Goal: Transaction & Acquisition: Purchase product/service

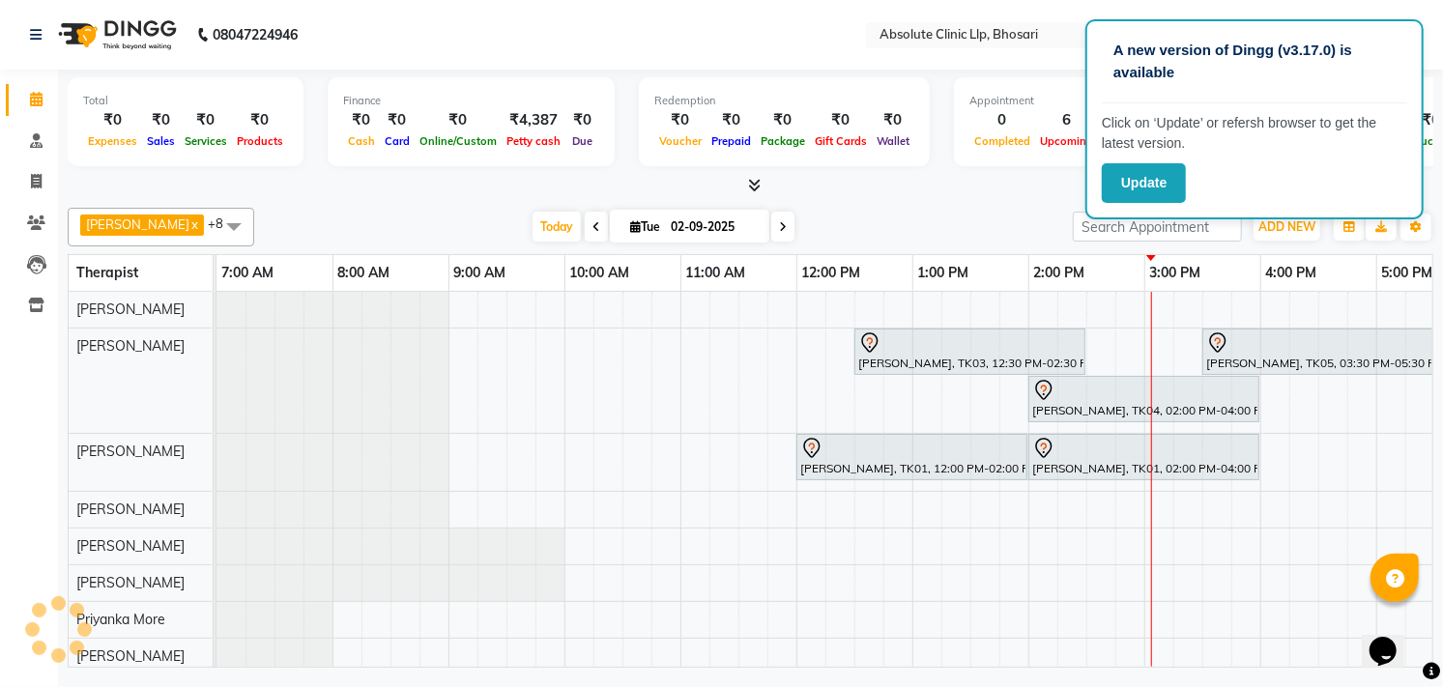
click at [1010, 200] on div "[PERSON_NAME] x [PERSON_NAME] x [PERSON_NAME] x [PERSON_NAME] x Priyanka More x…" at bounding box center [750, 434] width 1365 height 468
click at [1279, 233] on span "ADD NEW" at bounding box center [1286, 226] width 57 height 14
click at [1241, 264] on button "Add Appointment" at bounding box center [1242, 262] width 153 height 25
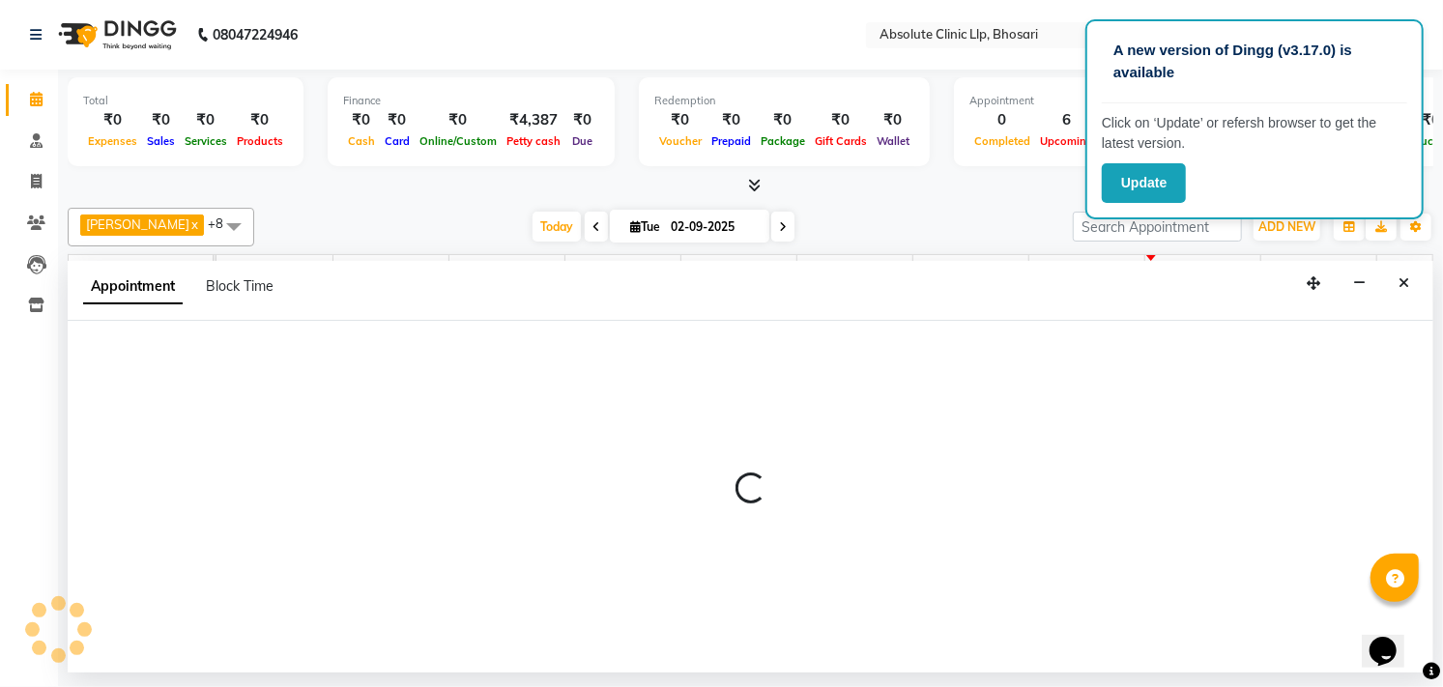
select select "tentative"
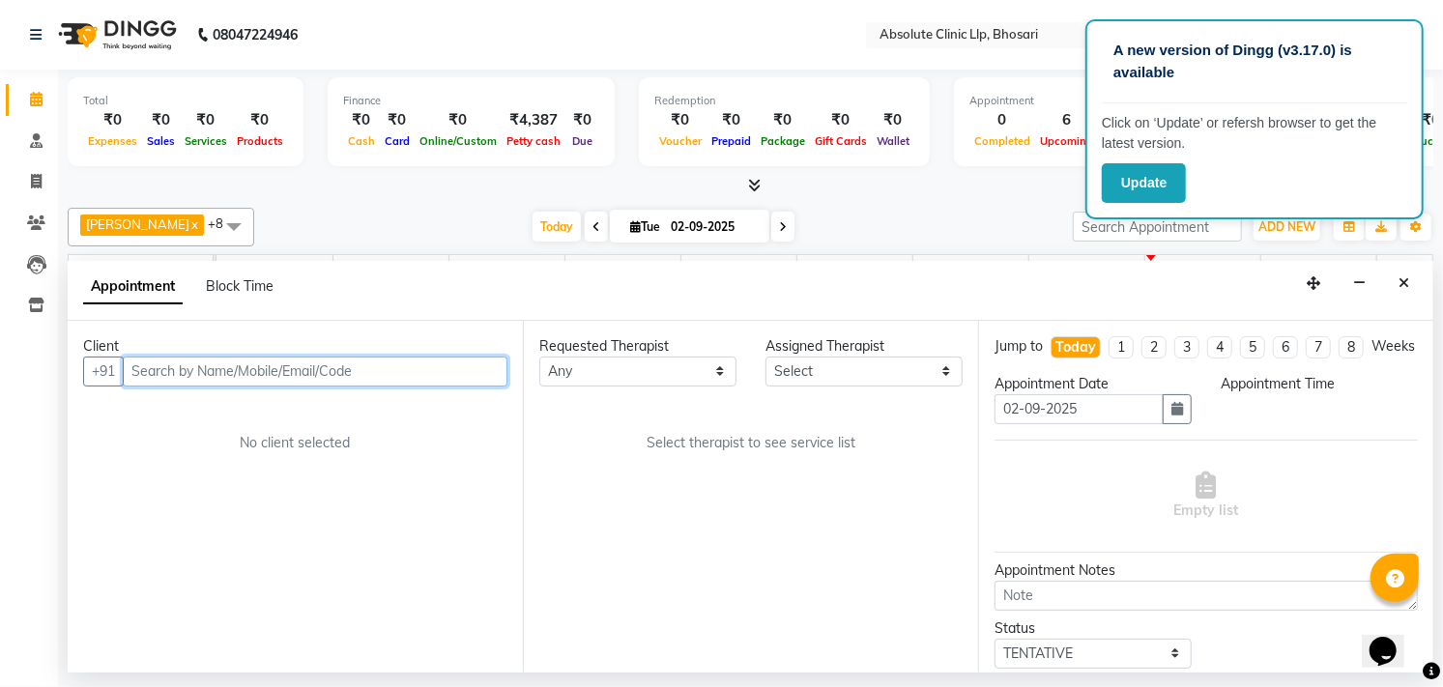
select select "480"
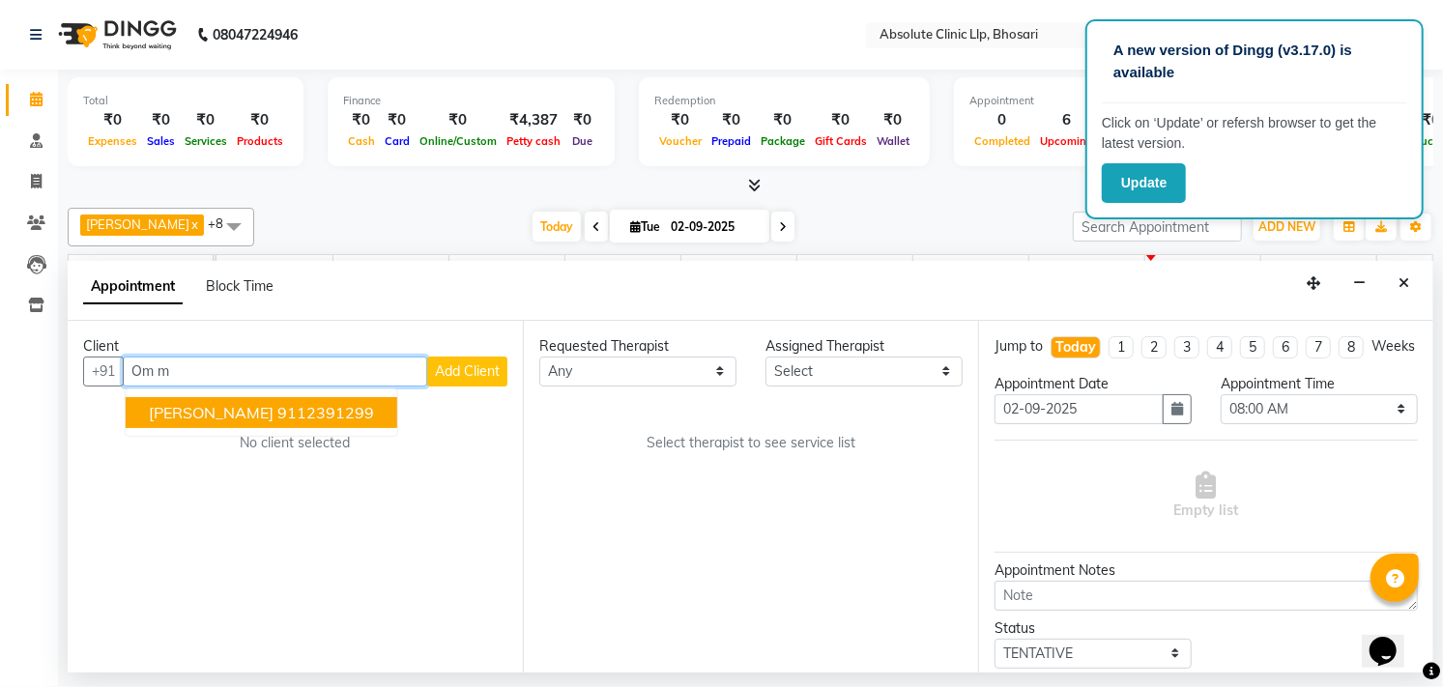
click at [217, 418] on span "[PERSON_NAME]" at bounding box center [211, 412] width 125 height 19
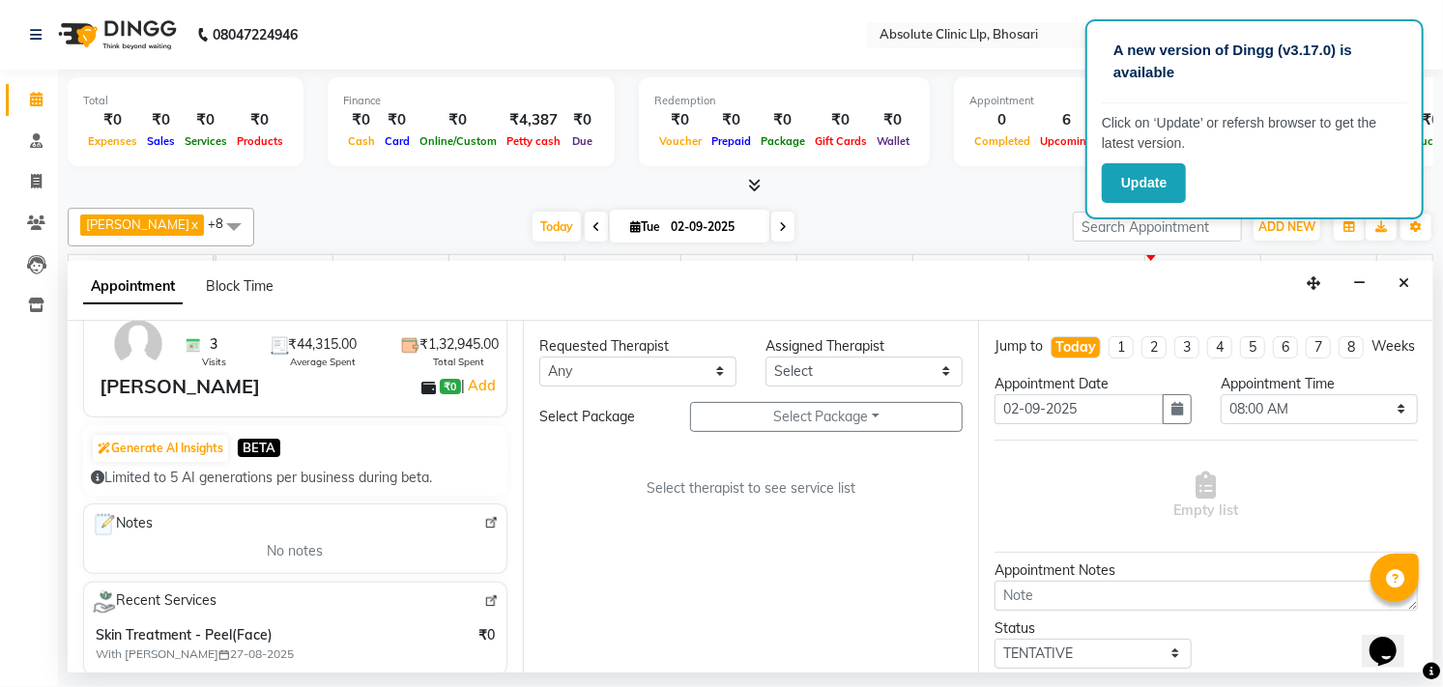
scroll to position [107, 0]
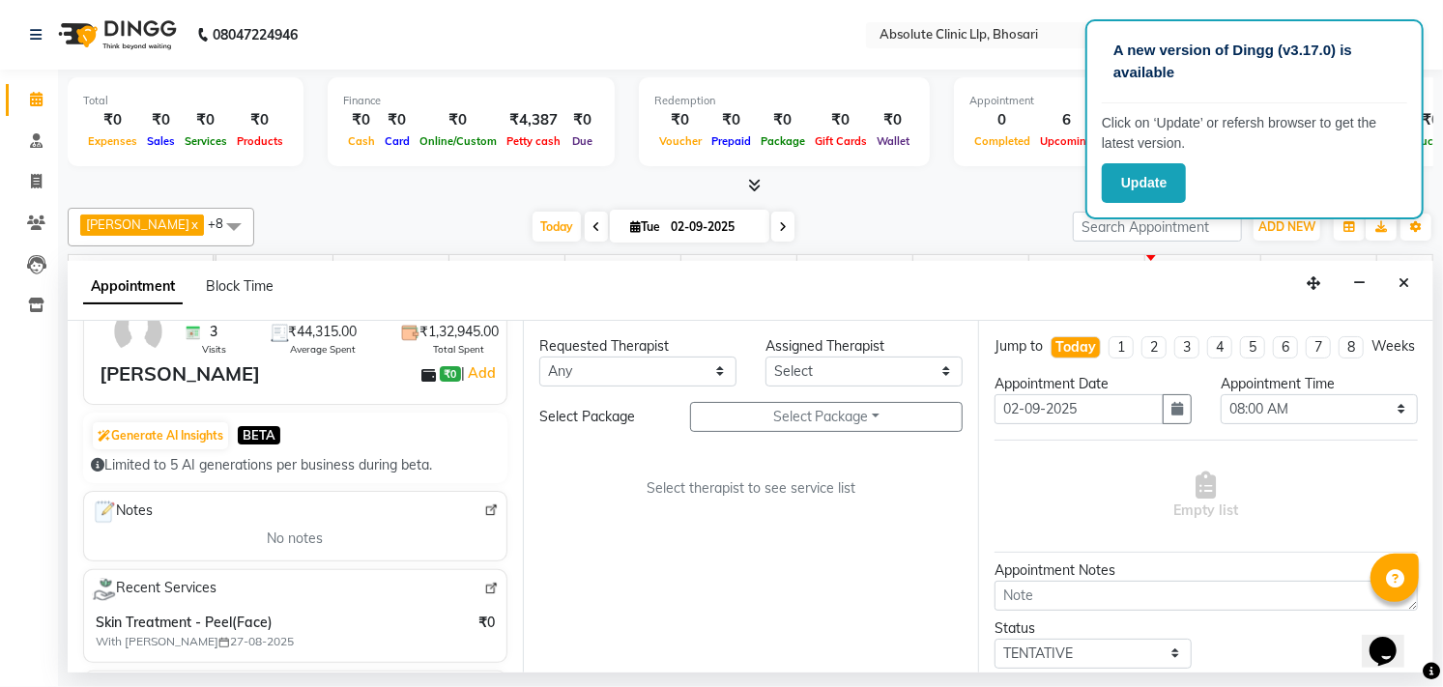
type input "9112391299"
click at [922, 272] on div "Appointment Block Time" at bounding box center [750, 291] width 1365 height 60
click at [887, 215] on div "[DATE] [DATE]" at bounding box center [663, 227] width 799 height 29
click at [43, 102] on span at bounding box center [36, 100] width 34 height 22
click at [1417, 283] on button "Close" at bounding box center [1403, 284] width 28 height 30
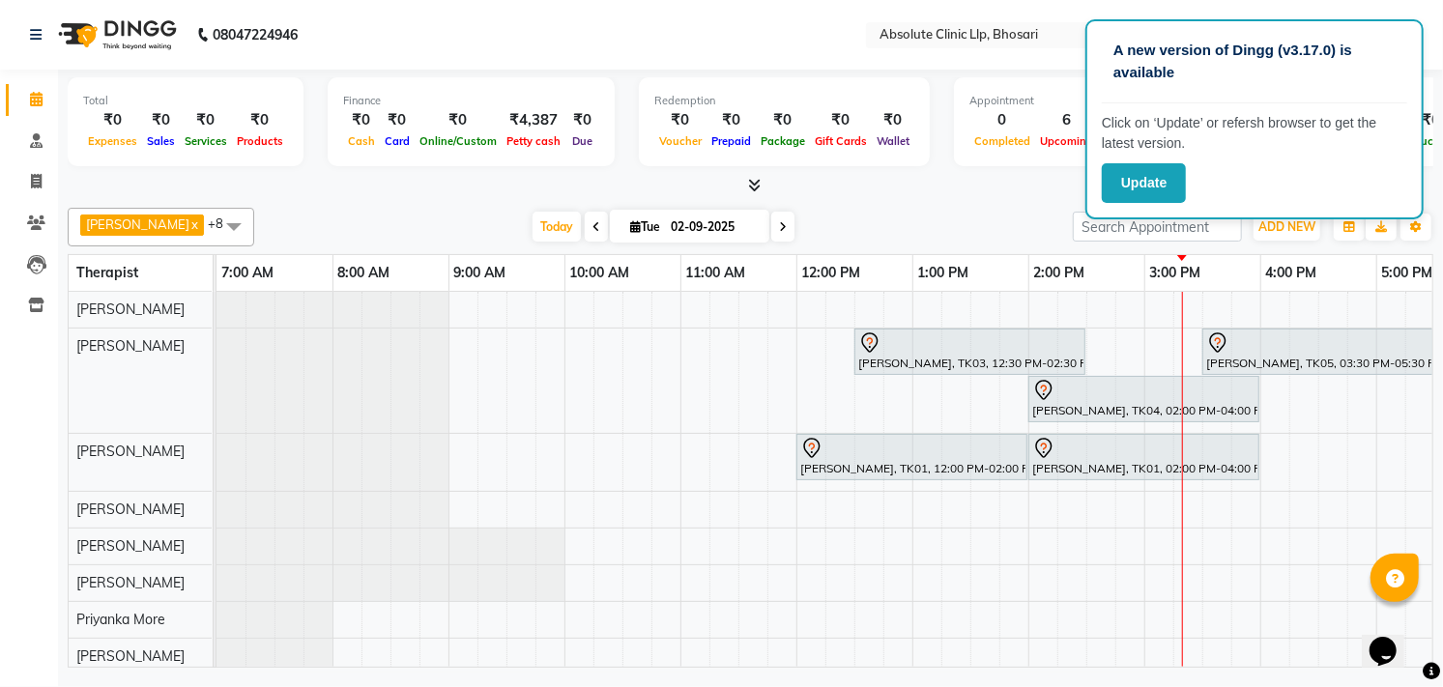
click at [1046, 304] on div "[PERSON_NAME], TK03, 12:30 PM-02:30 PM, Skin Treatment - Medicine Insertion Kun…" at bounding box center [1085, 512] width 1739 height 441
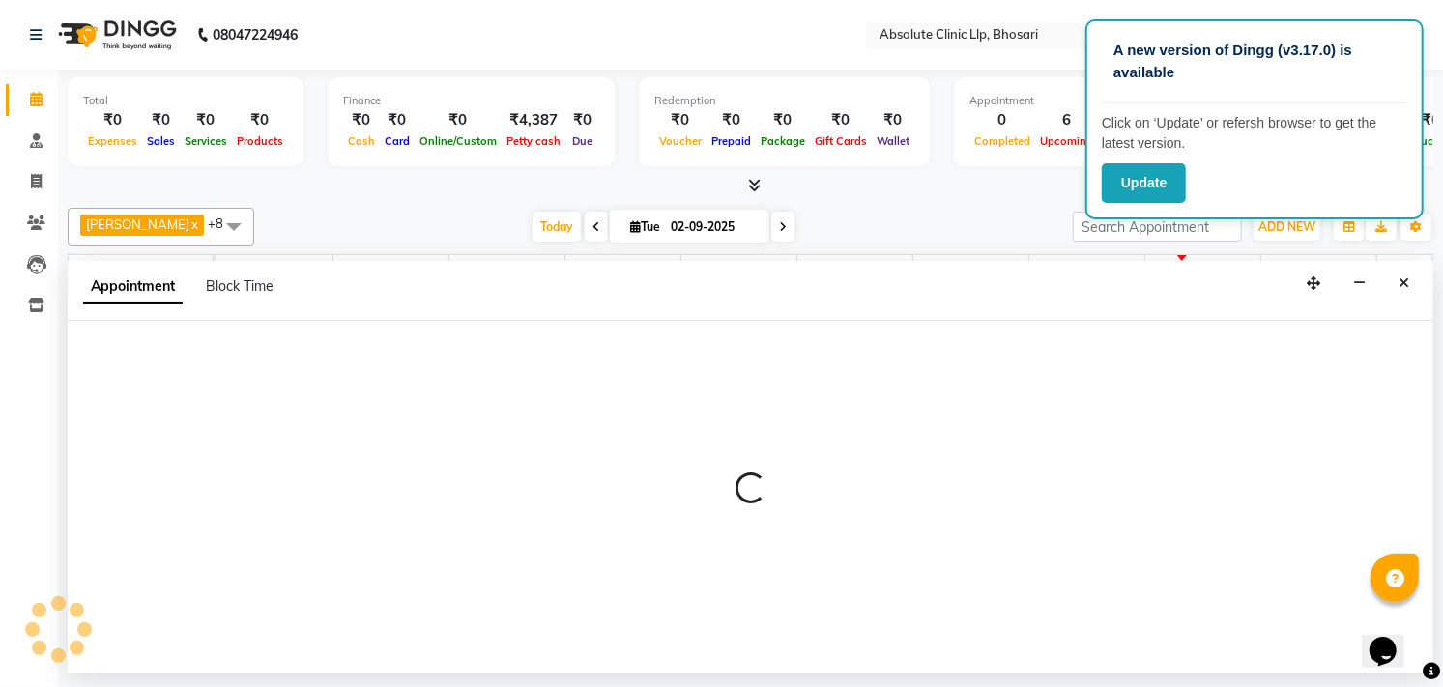
select select "27983"
select select "tentative"
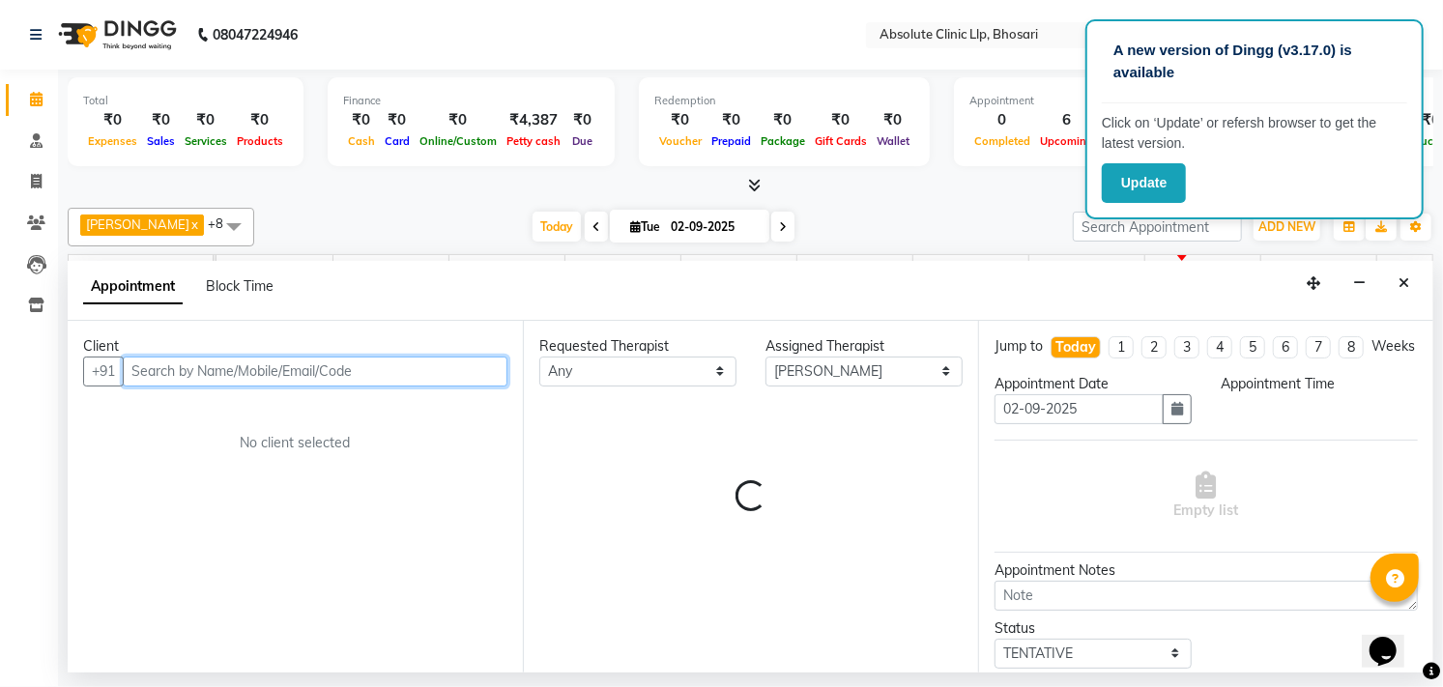
select select "840"
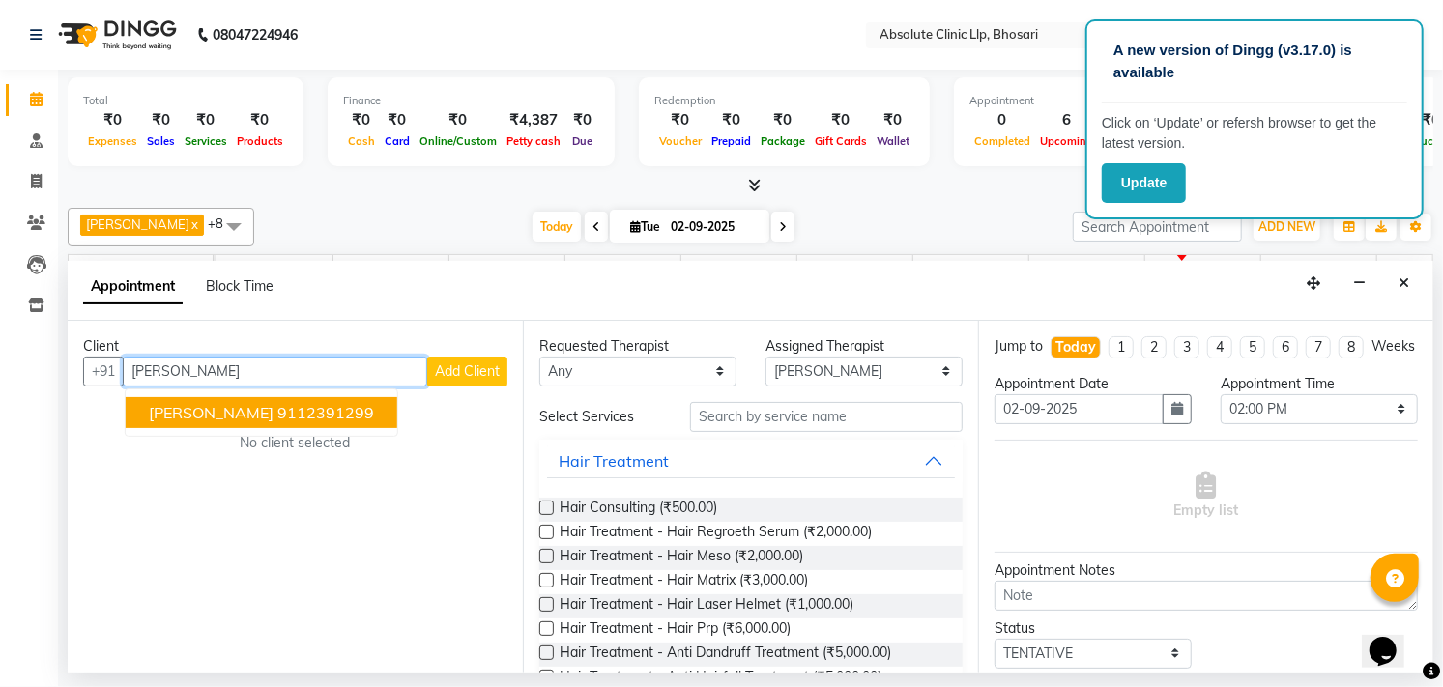
click at [298, 412] on ngb-highlight "9112391299" at bounding box center [325, 412] width 97 height 19
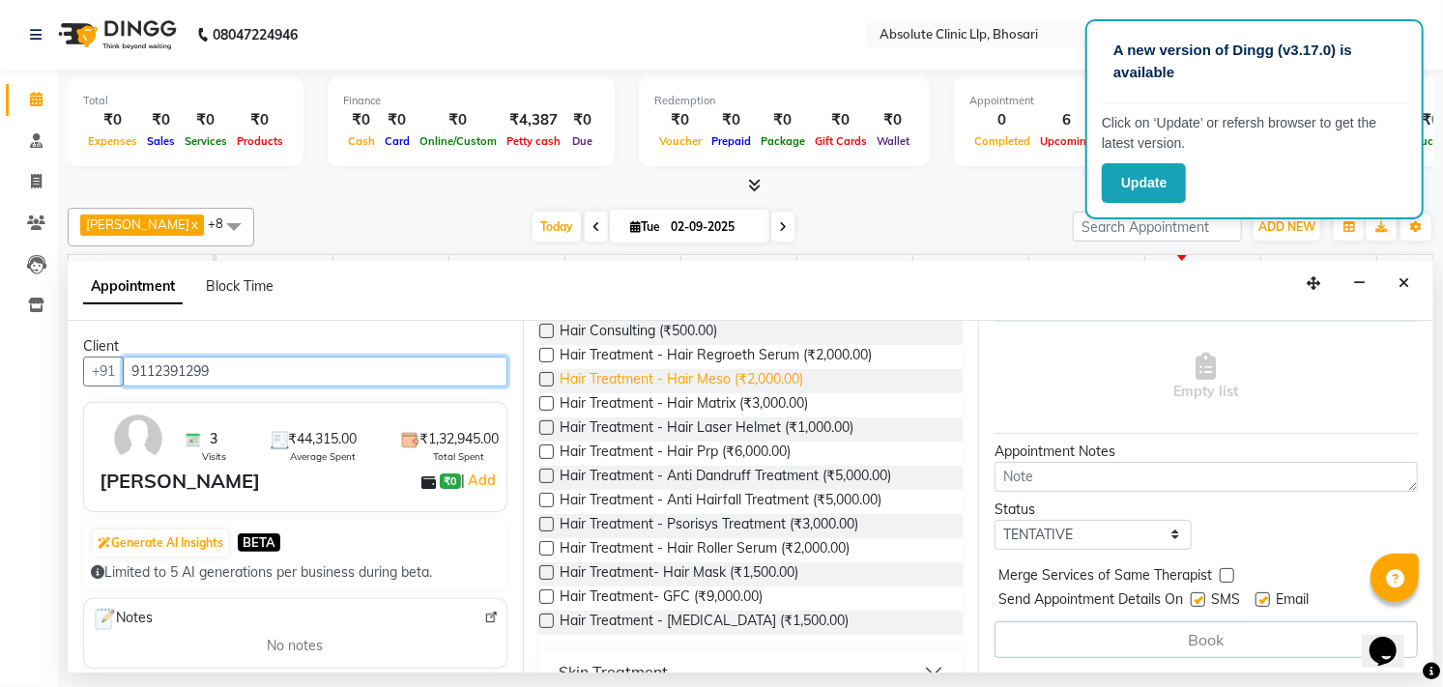
scroll to position [322, 0]
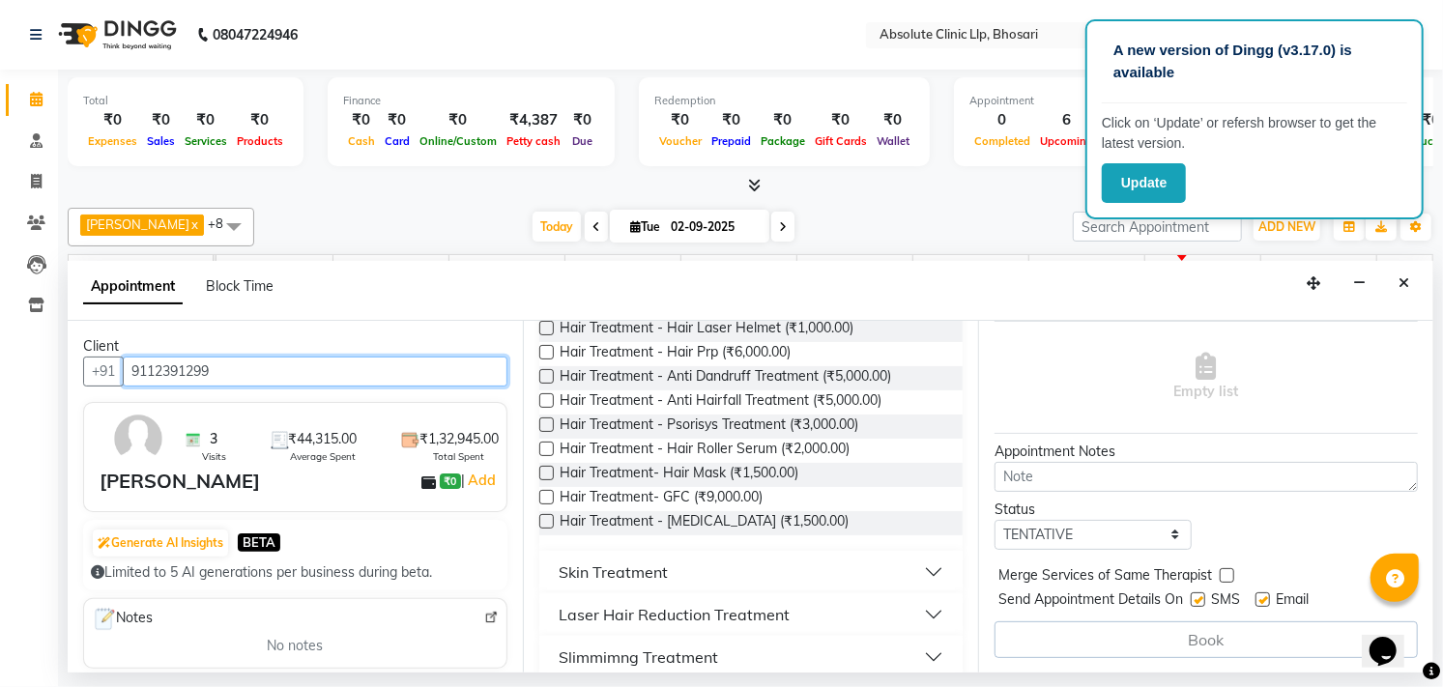
type input "9112391299"
click at [712, 653] on div "Slimmimng Treatment" at bounding box center [637, 656] width 159 height 23
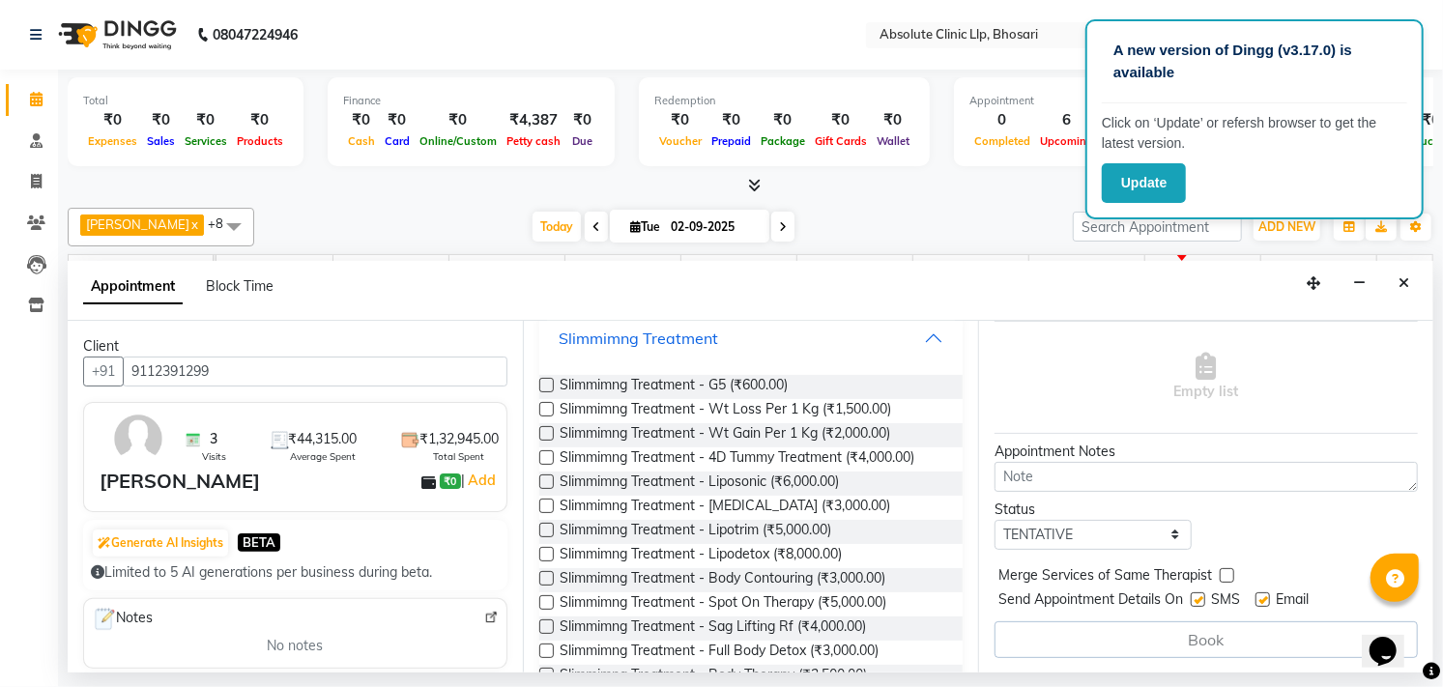
scroll to position [644, 0]
click at [793, 408] on span "Slimmimng Treatment - Wt Loss Per 1 Kg (₹1,500.00)" at bounding box center [724, 408] width 331 height 24
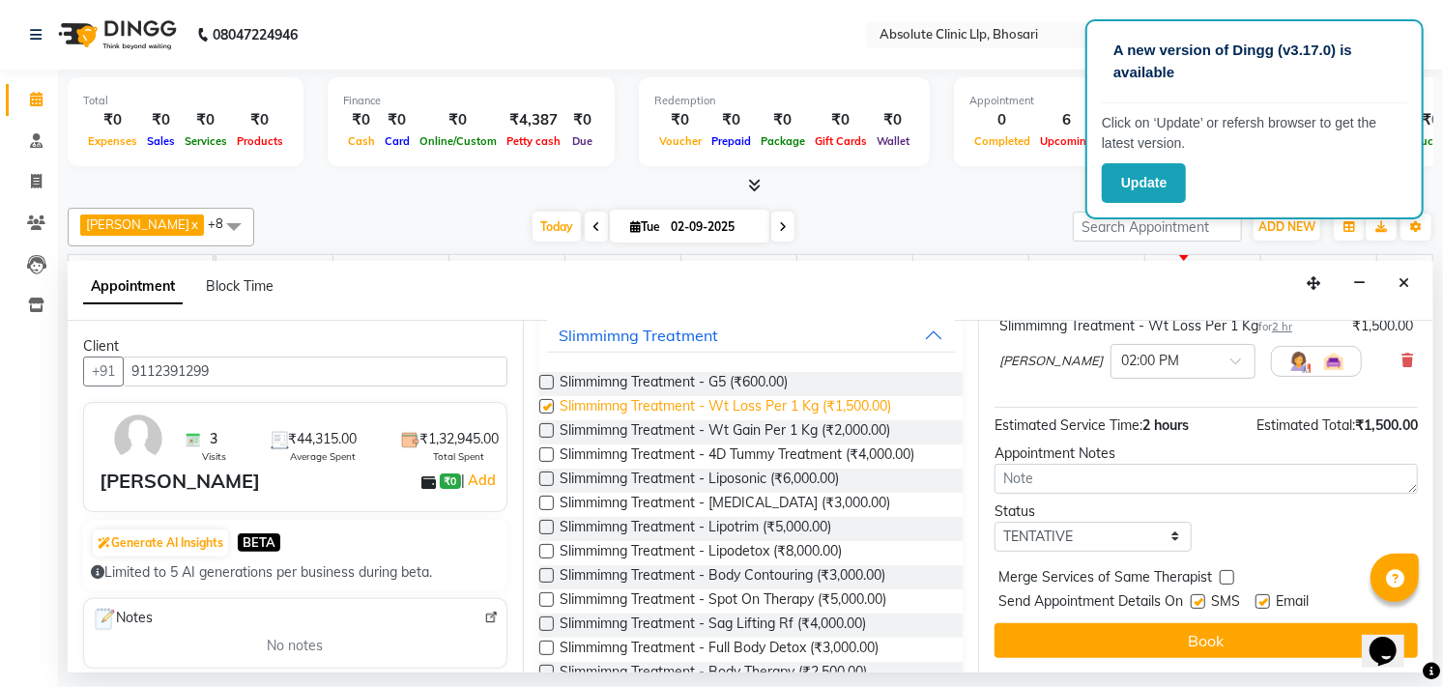
checkbox input "false"
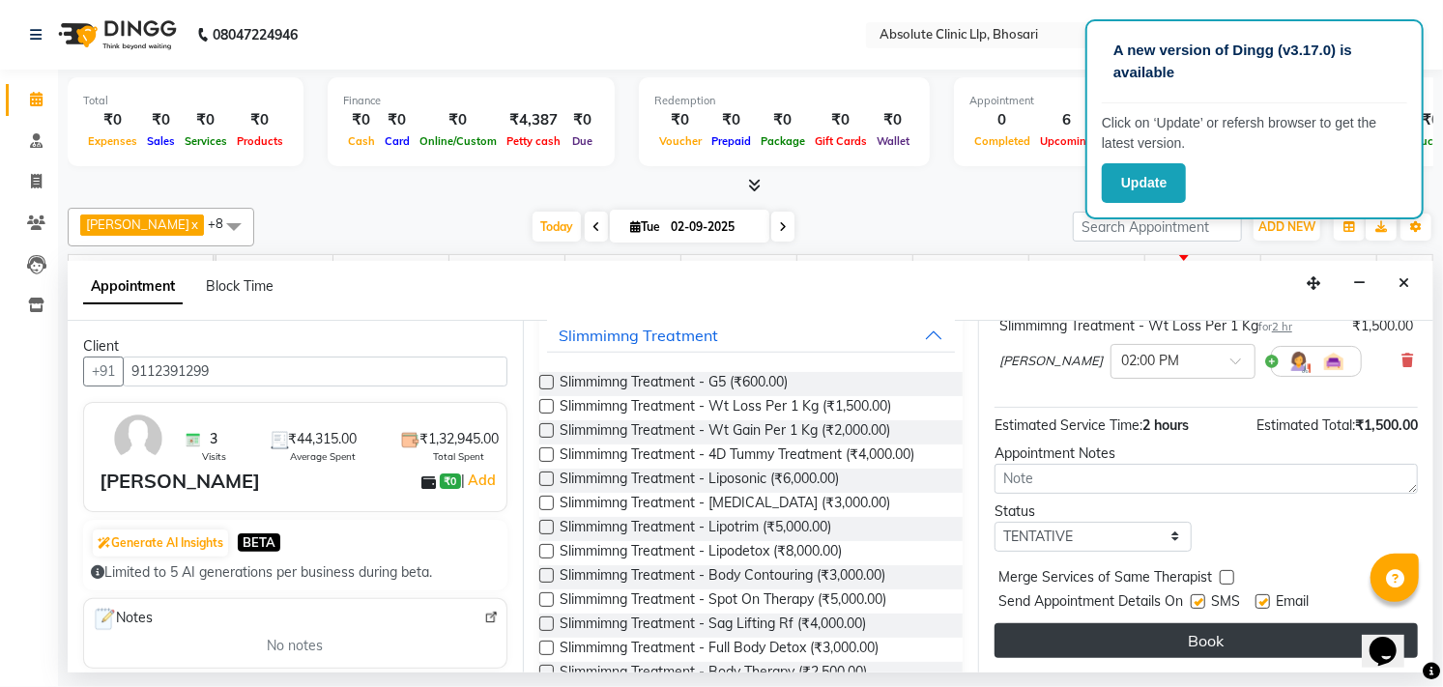
click at [1205, 642] on button "Book" at bounding box center [1205, 640] width 423 height 35
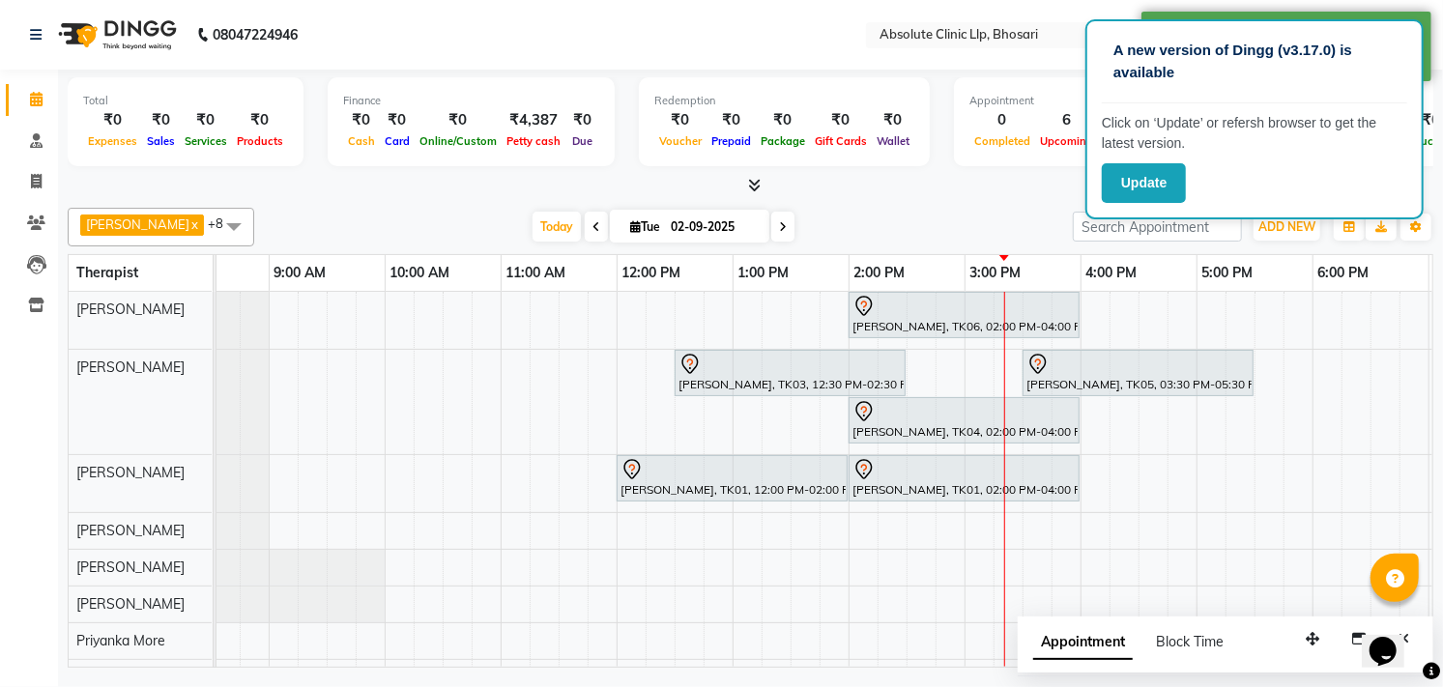
scroll to position [0, 265]
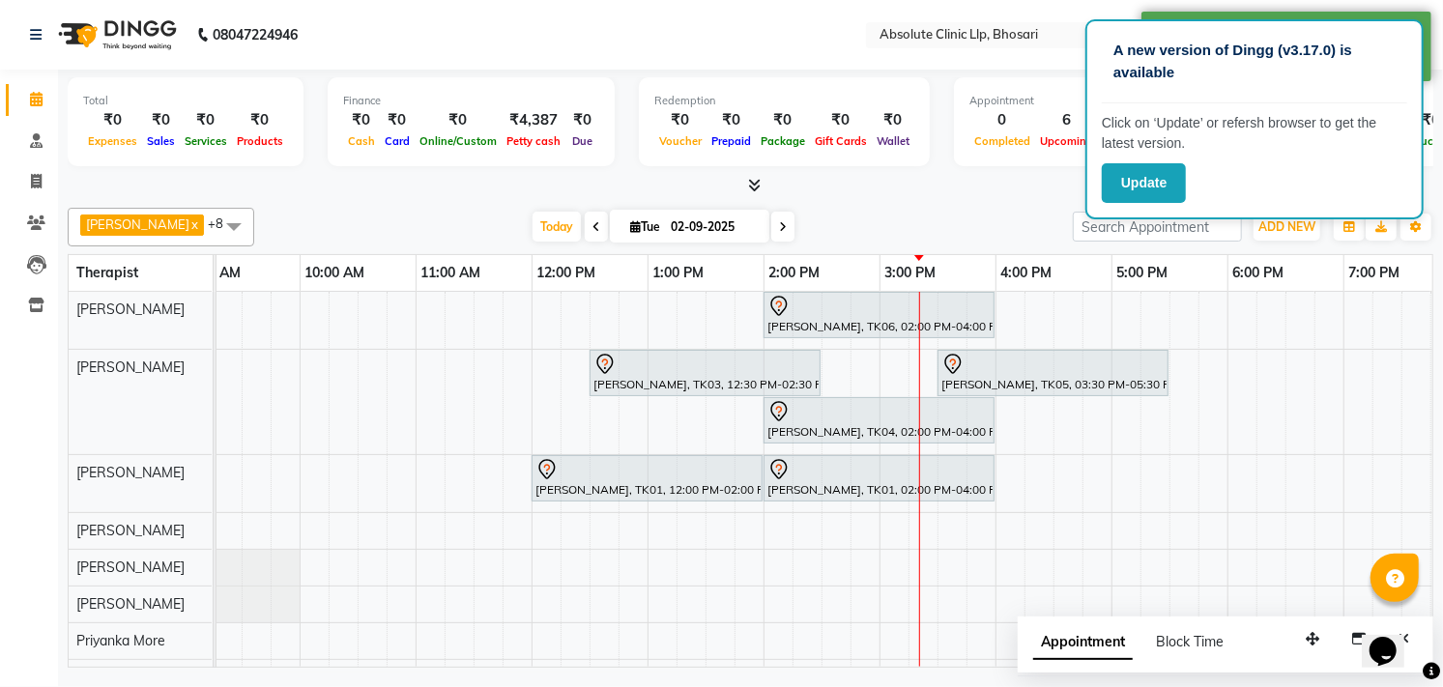
click at [1288, 315] on div "[PERSON_NAME], TK06, 02:00 PM-04:00 PM, Slimmimng Treatment - Wt Loss Per 1 Kg …" at bounding box center [821, 523] width 1739 height 462
select select "27983"
select select "tentative"
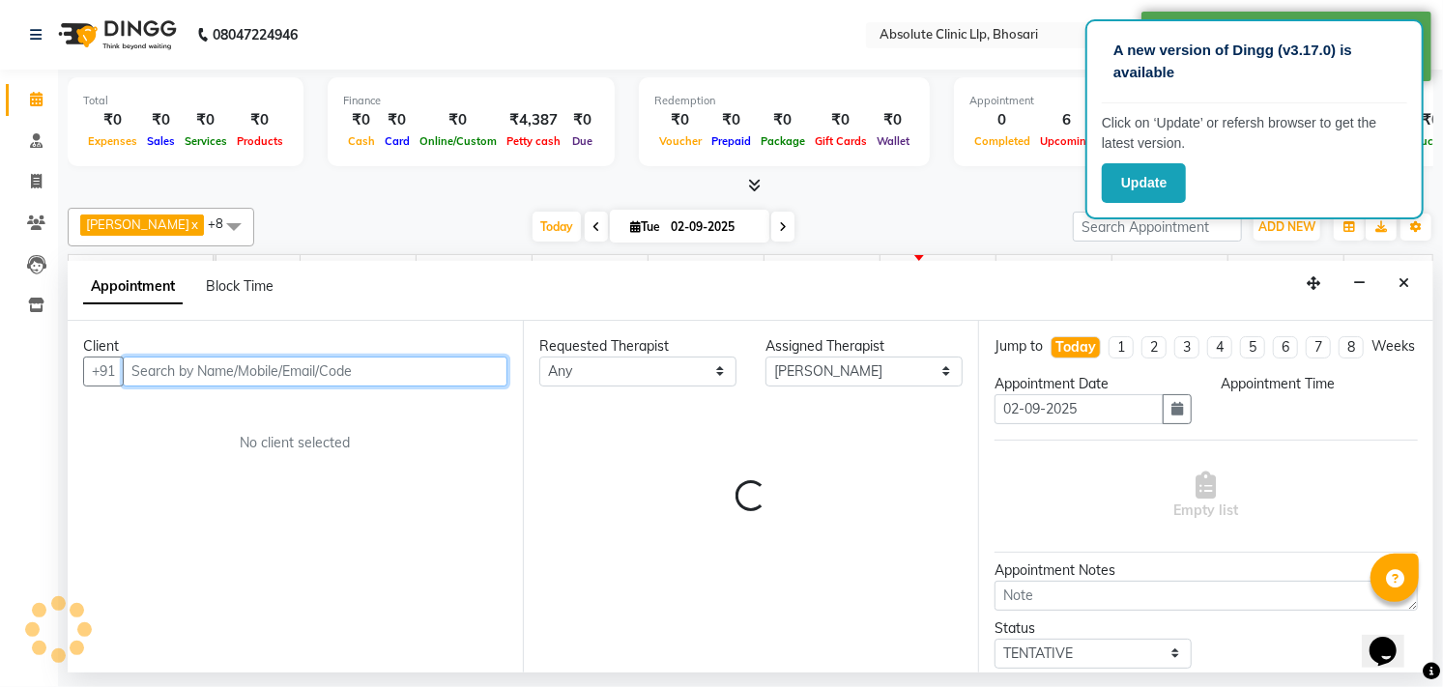
select select "1110"
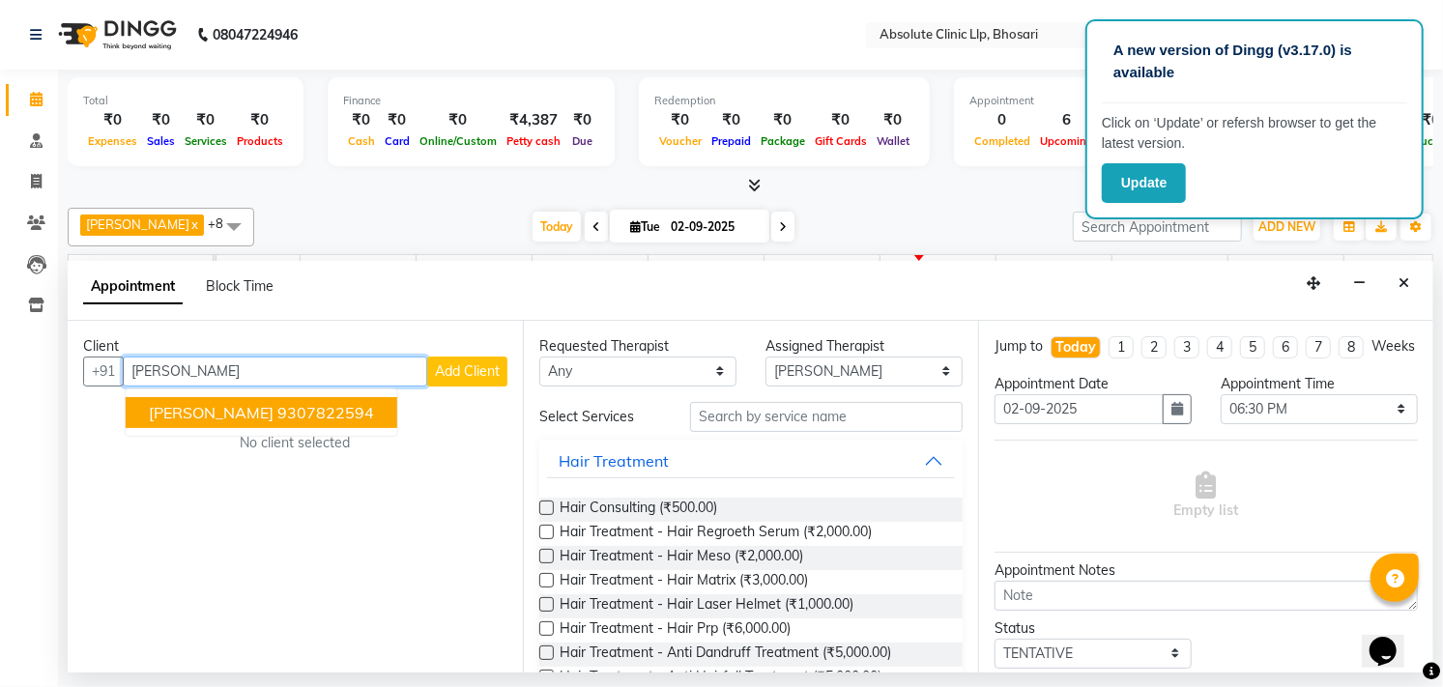
click at [321, 414] on ngb-highlight "9307822594" at bounding box center [325, 412] width 97 height 19
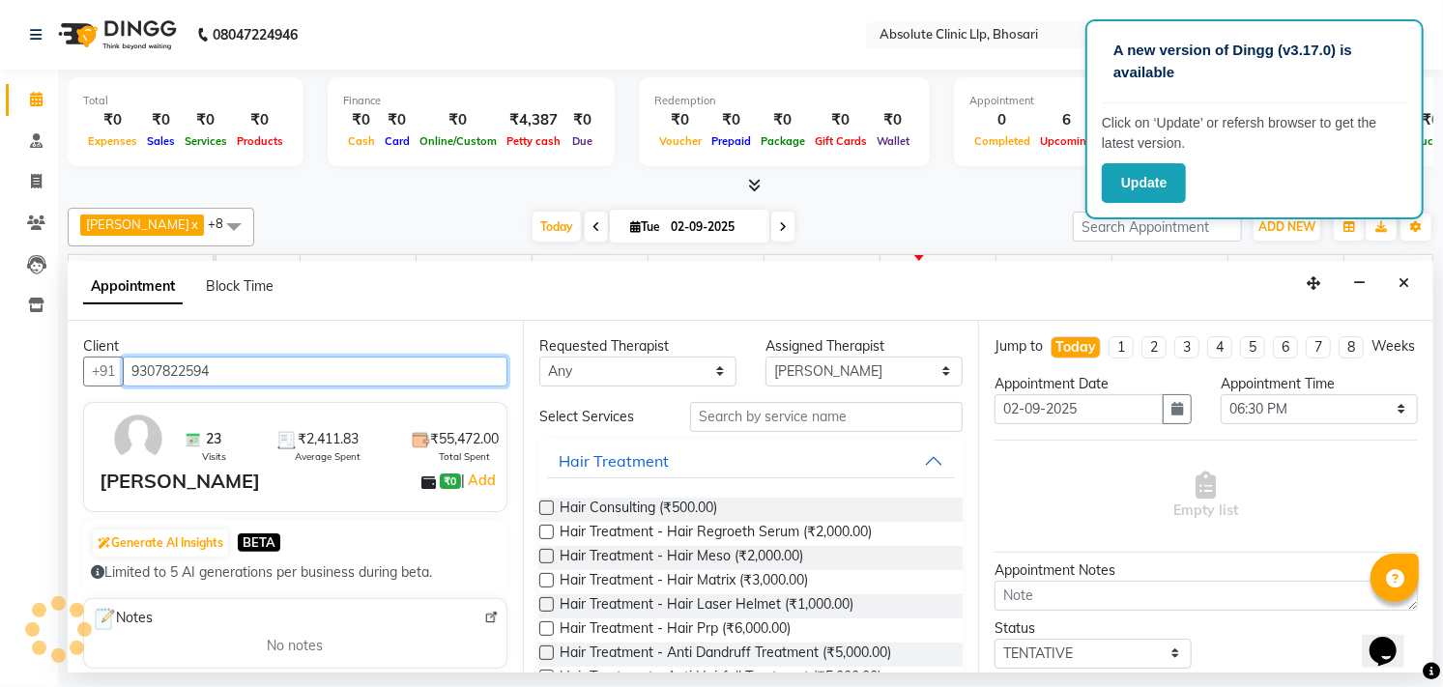
scroll to position [508, 0]
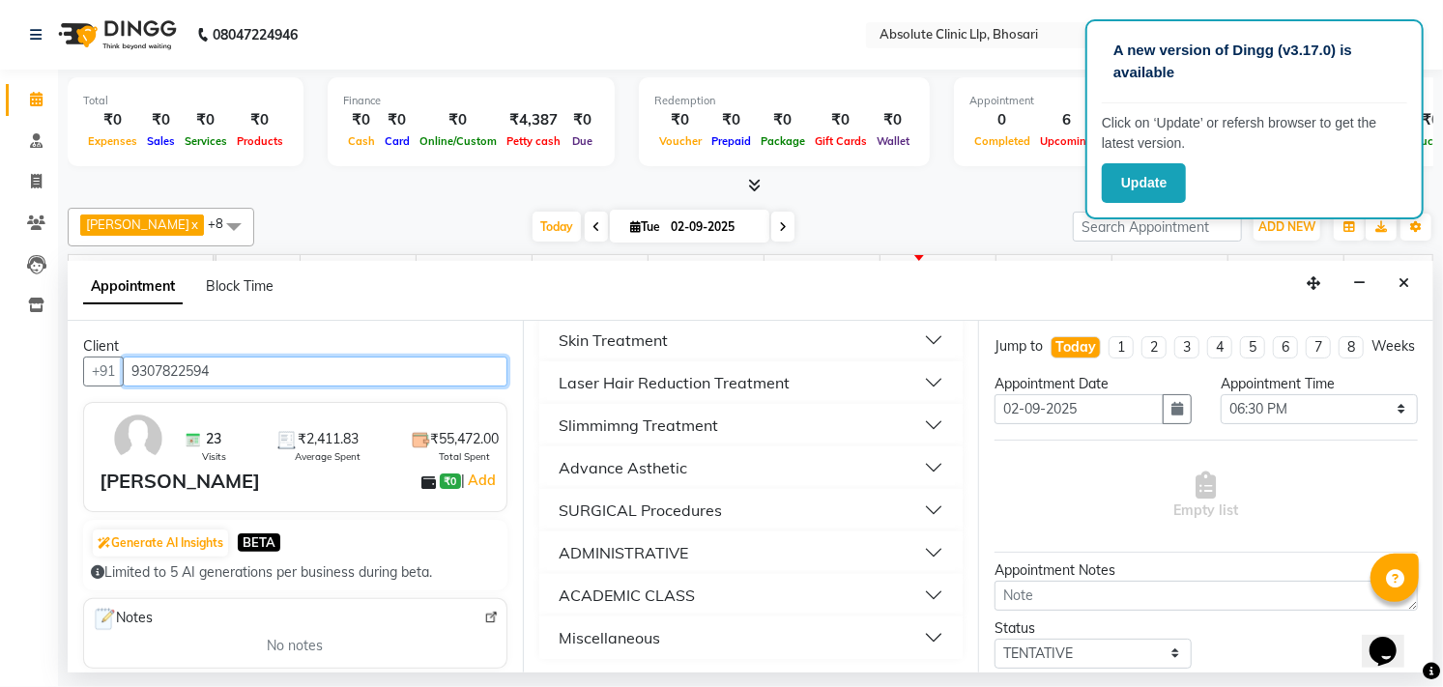
type input "9307822594"
click at [715, 423] on div "Slimmimng Treatment" at bounding box center [637, 425] width 159 height 23
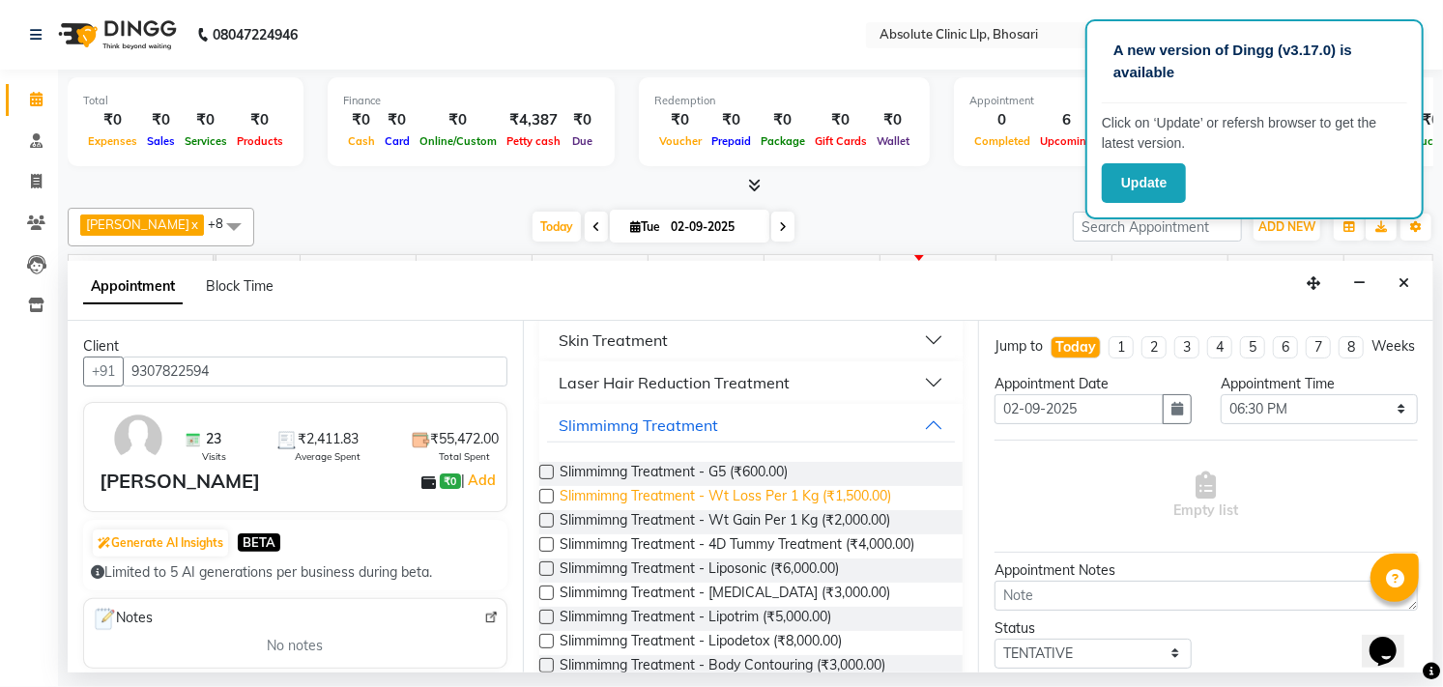
click at [719, 493] on span "Slimmimng Treatment - Wt Loss Per 1 Kg (₹1,500.00)" at bounding box center [724, 498] width 331 height 24
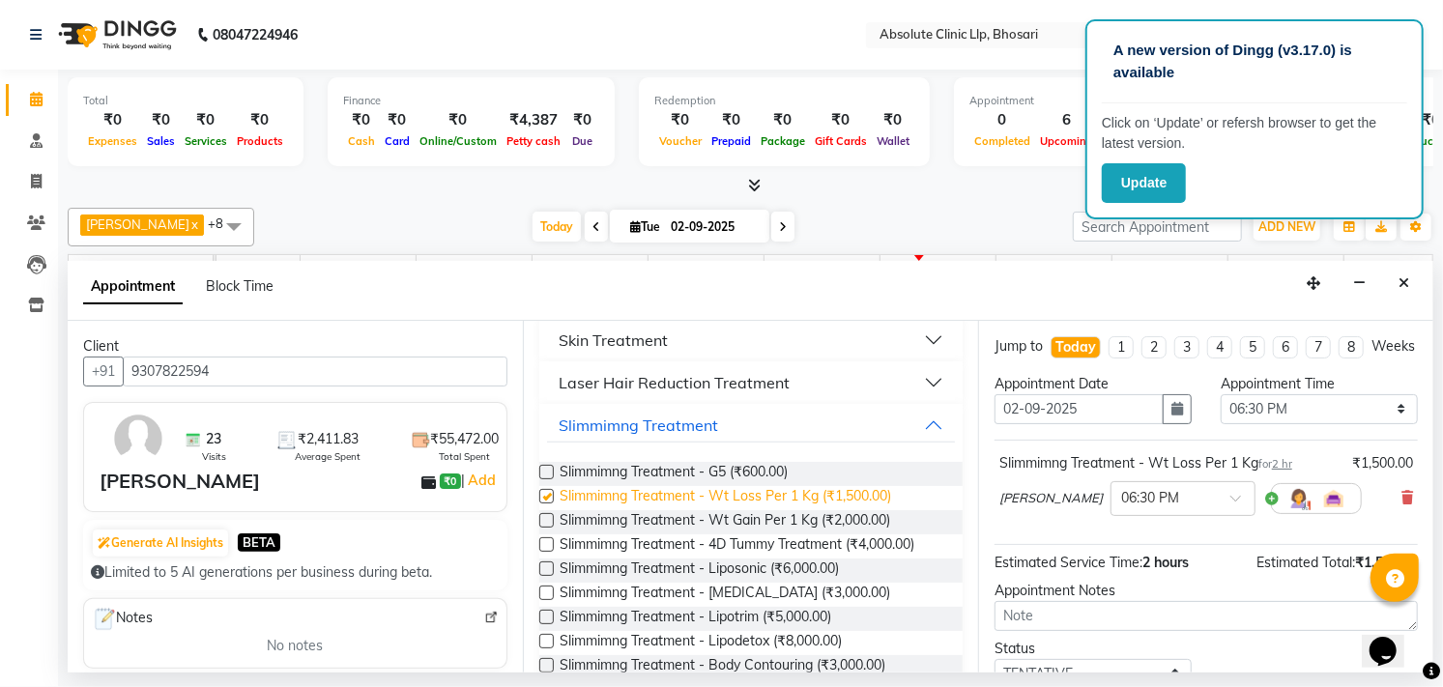
checkbox input "false"
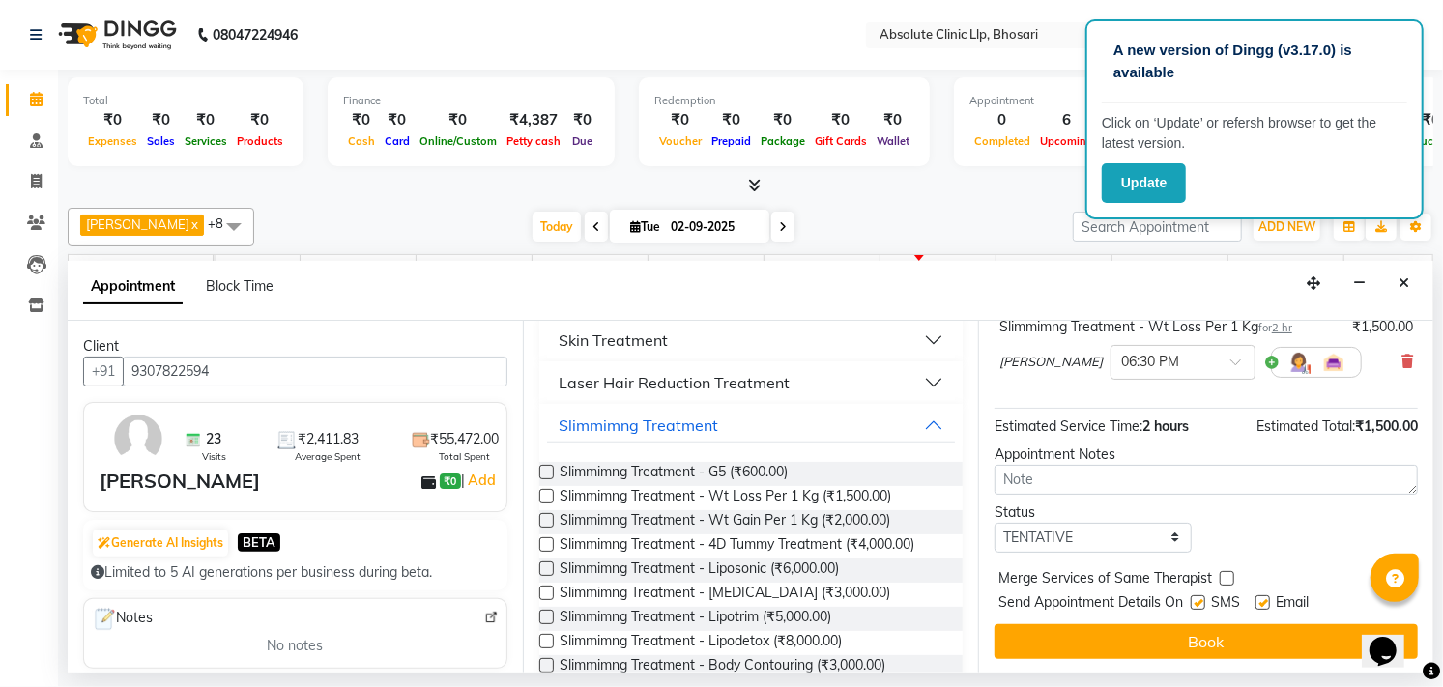
scroll to position [157, 0]
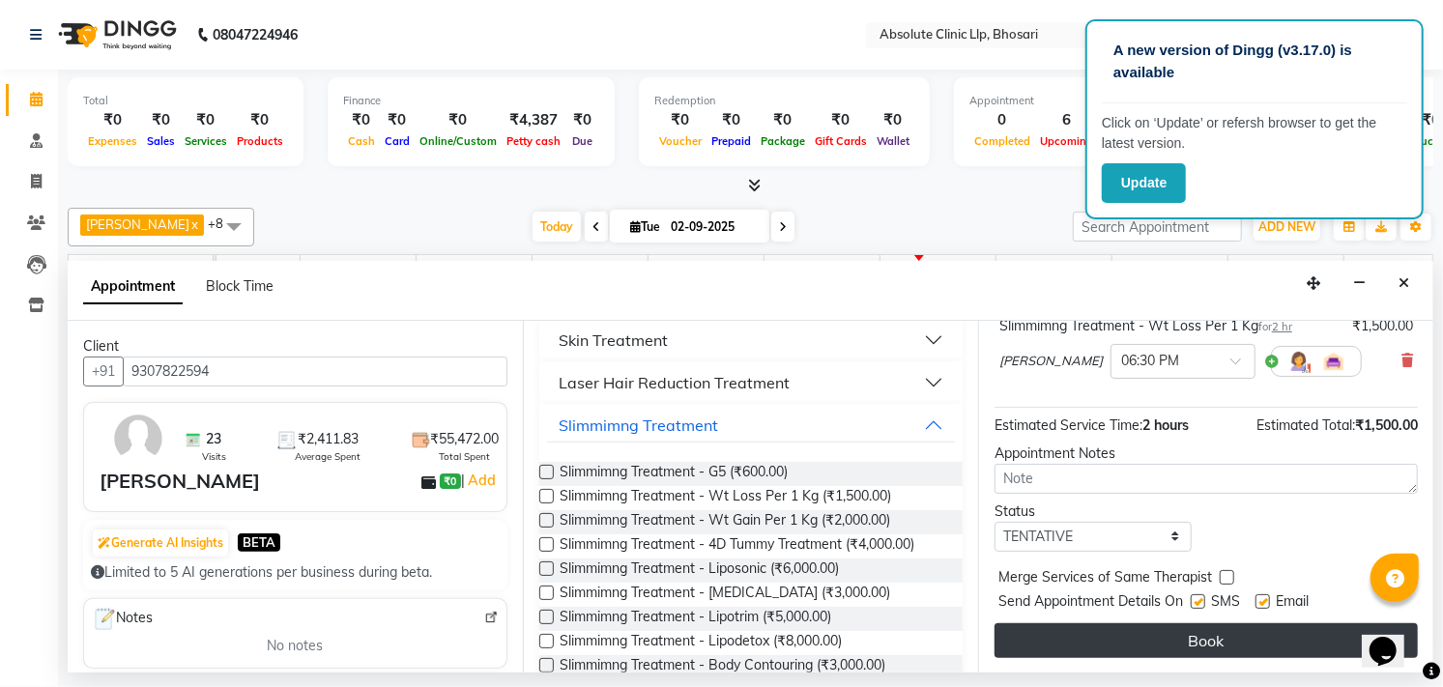
click at [1194, 641] on button "Book" at bounding box center [1205, 640] width 423 height 35
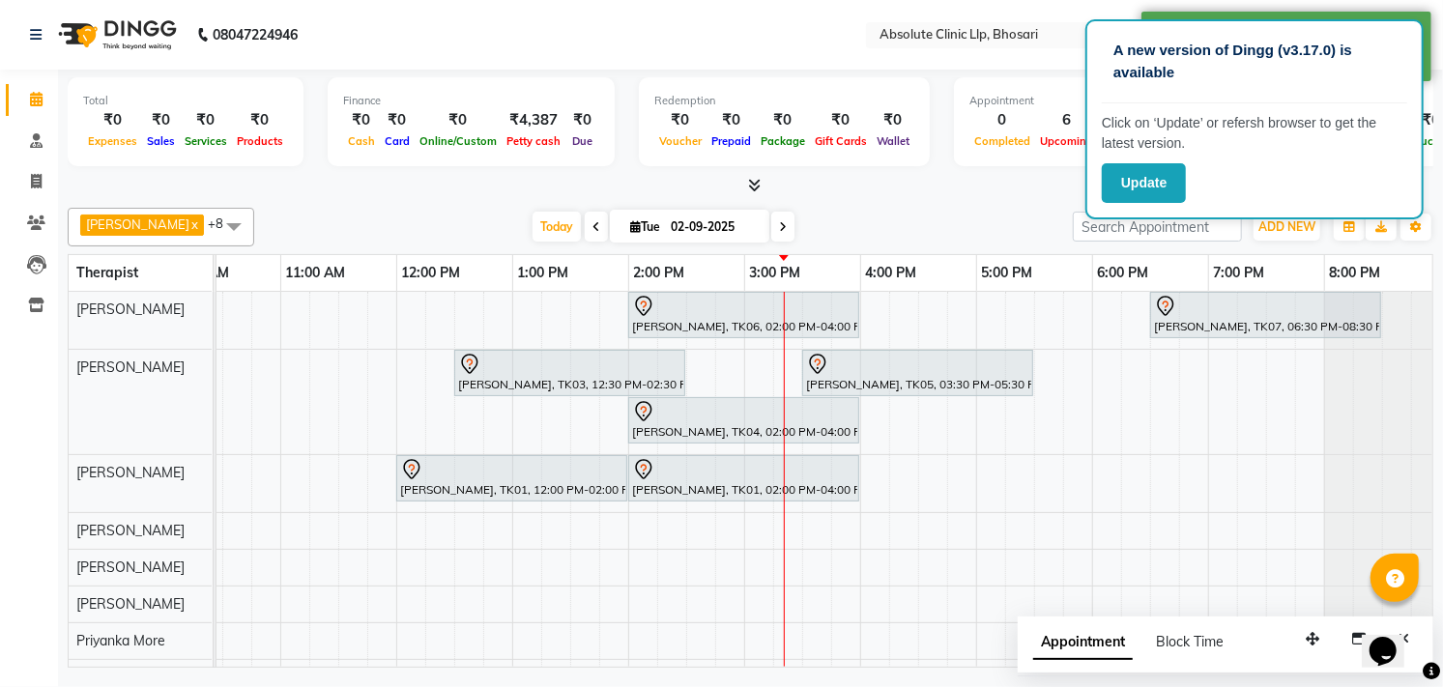
scroll to position [0, 478]
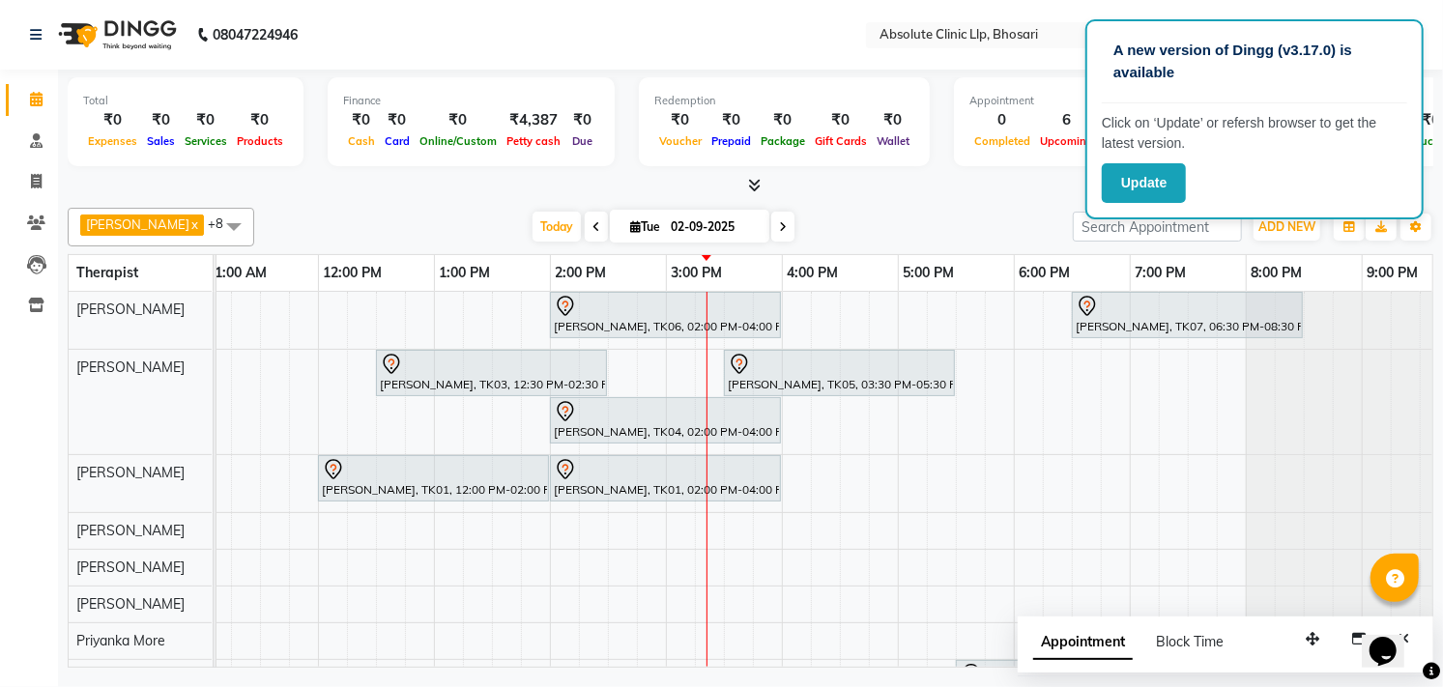
click at [152, 41] on img at bounding box center [115, 35] width 132 height 54
click at [153, 40] on img at bounding box center [115, 35] width 132 height 54
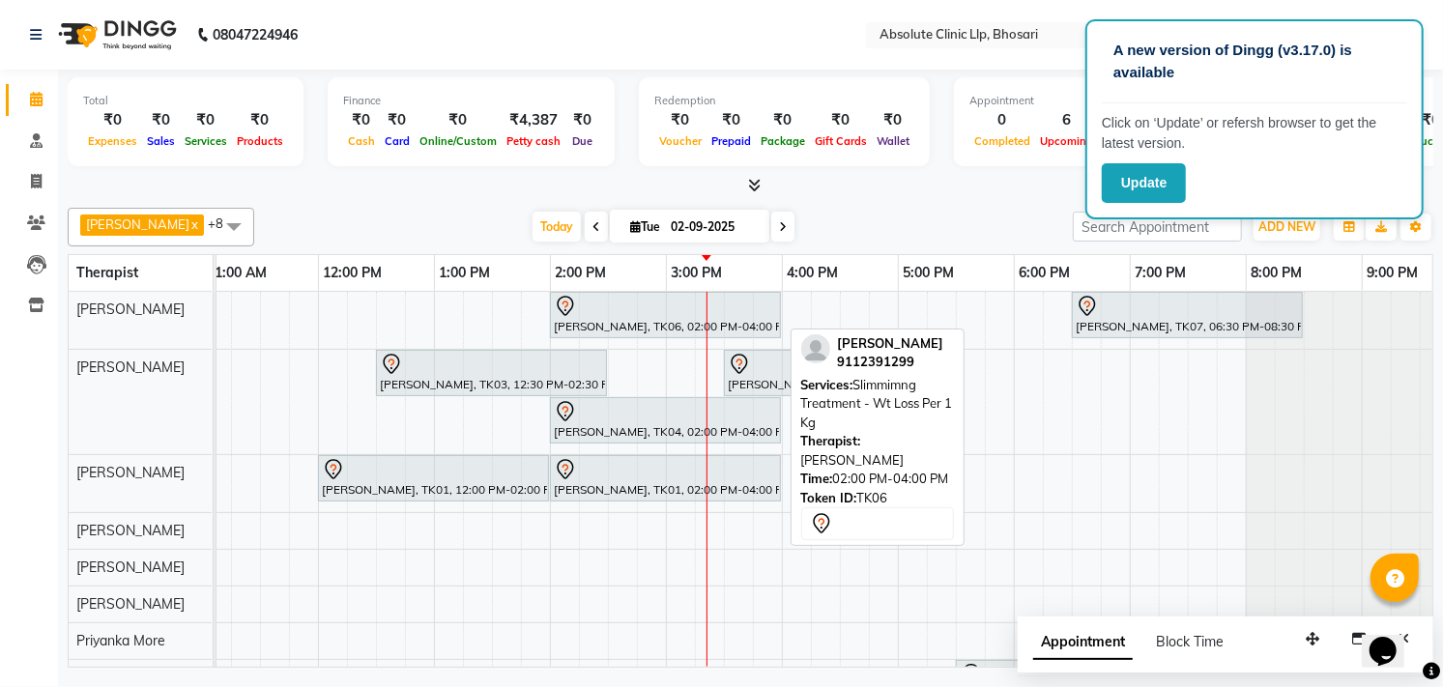
click at [599, 309] on div at bounding box center [665, 306] width 223 height 23
select select "7"
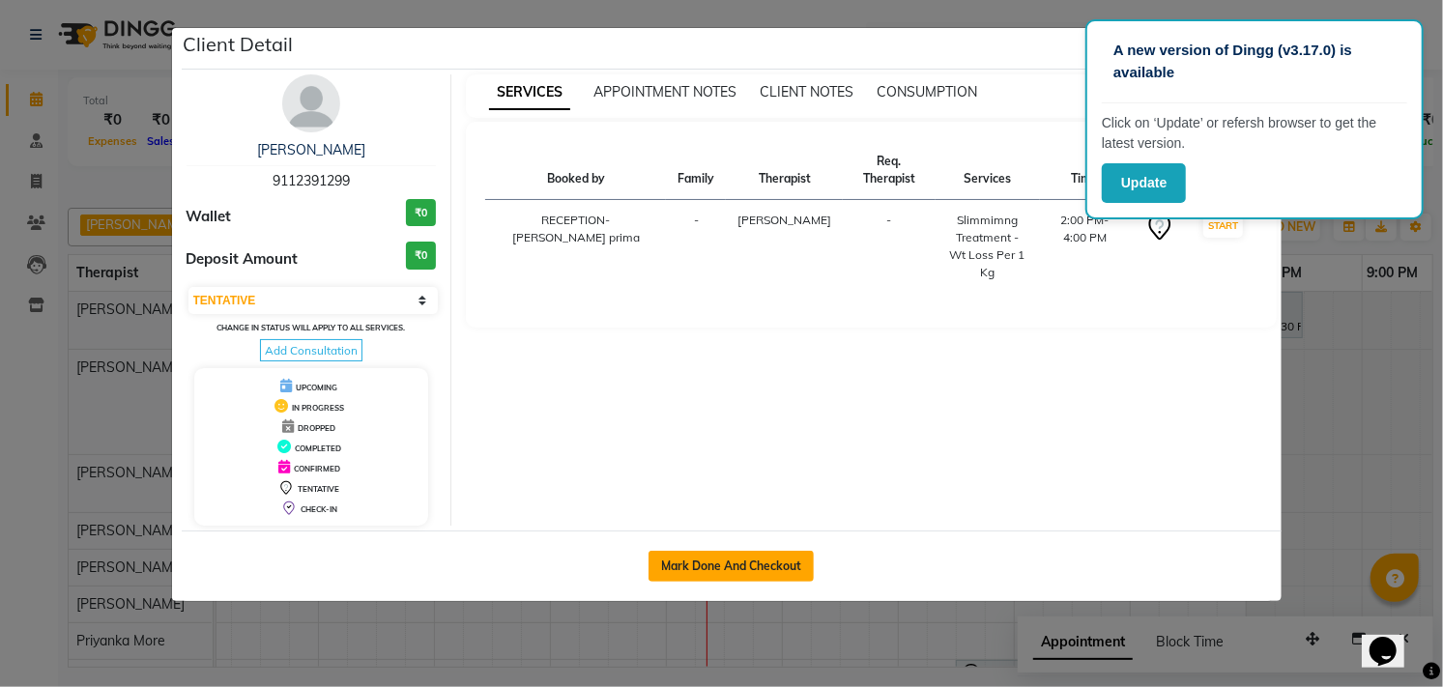
click at [1243, 30] on button "button" at bounding box center [1261, 48] width 37 height 37
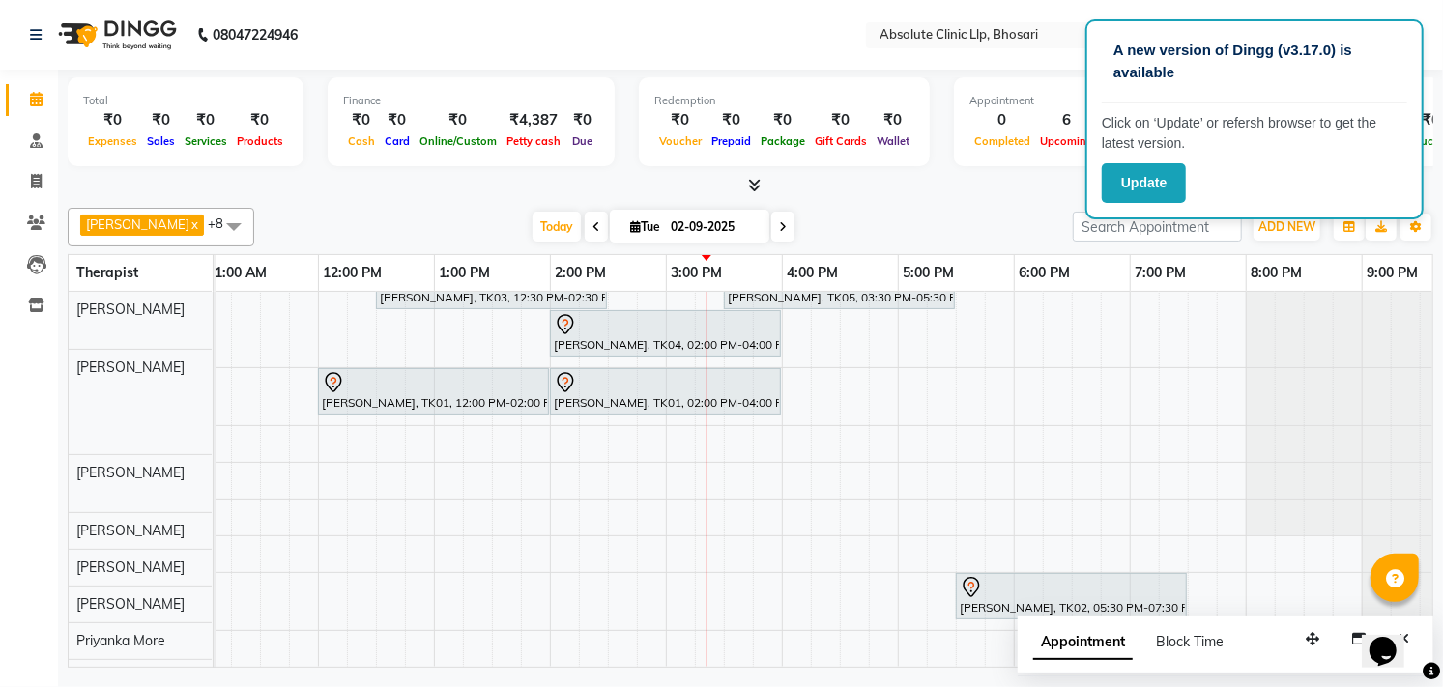
scroll to position [103, 0]
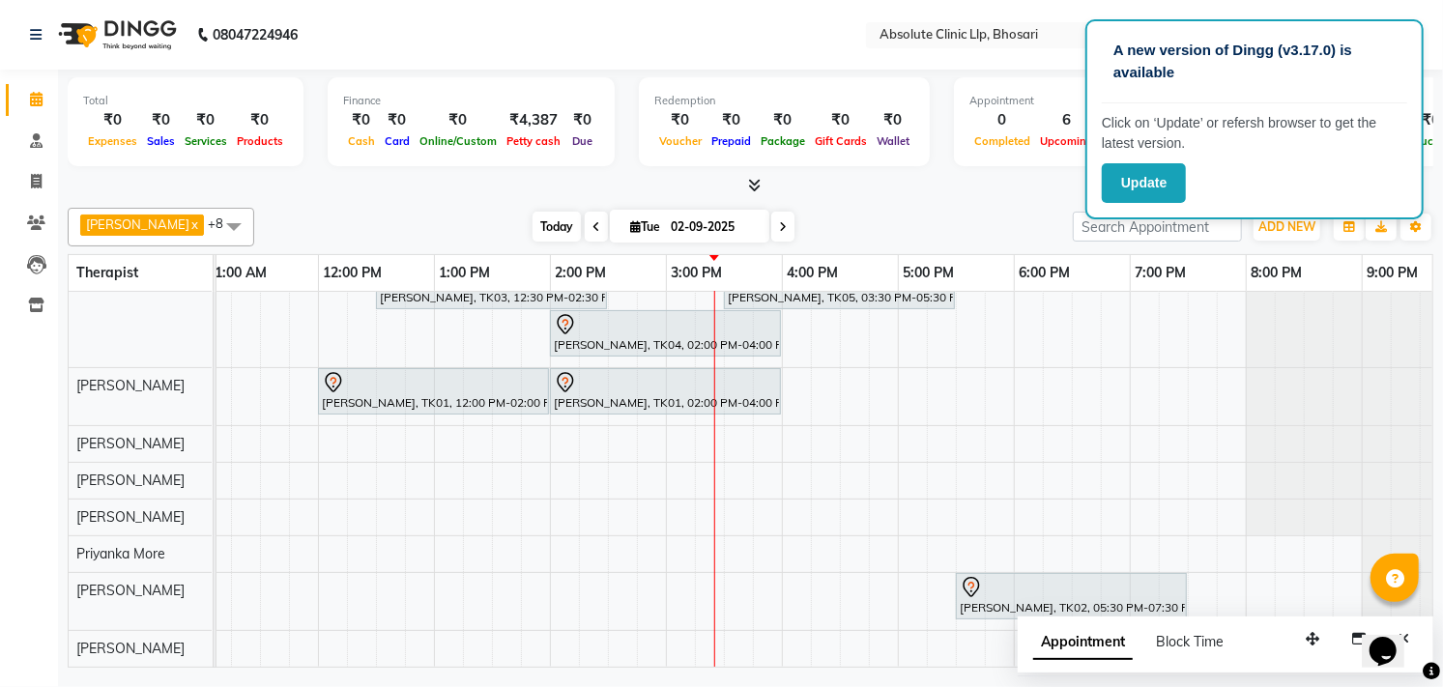
click at [532, 218] on span "Today" at bounding box center [556, 227] width 48 height 30
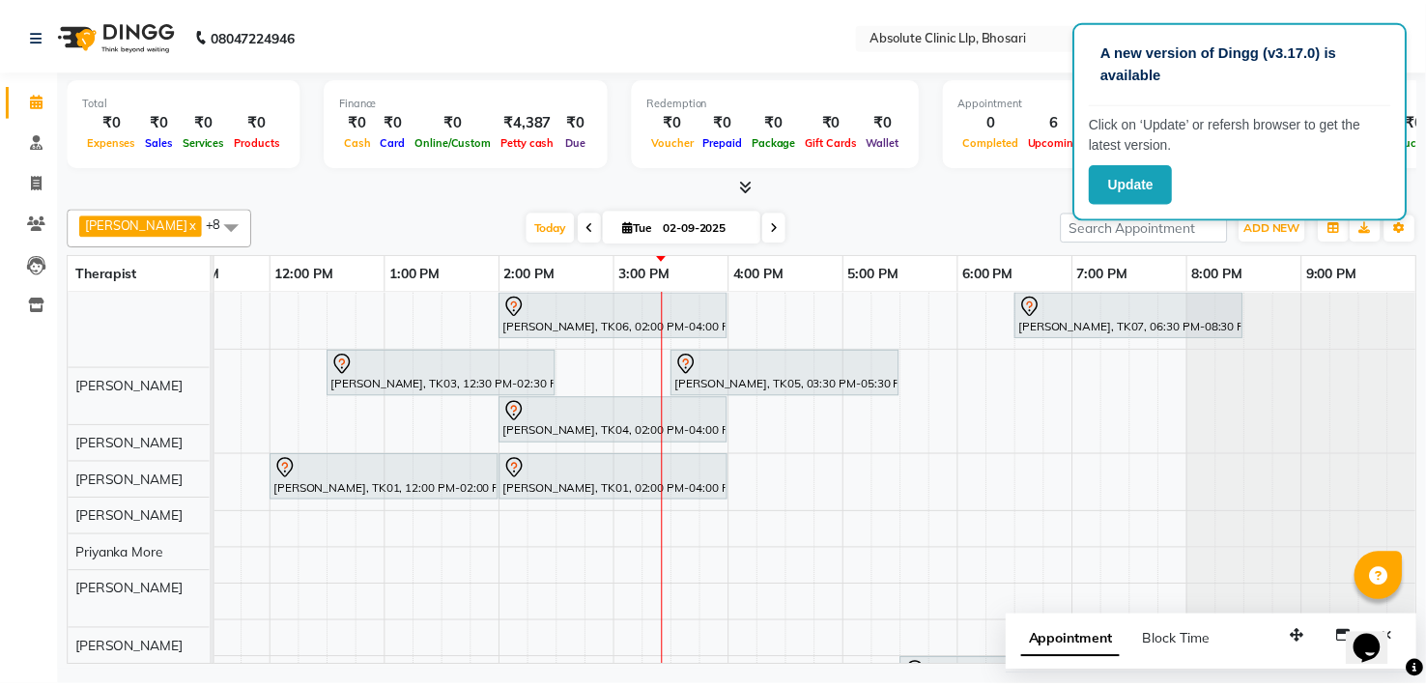
scroll to position [0, 0]
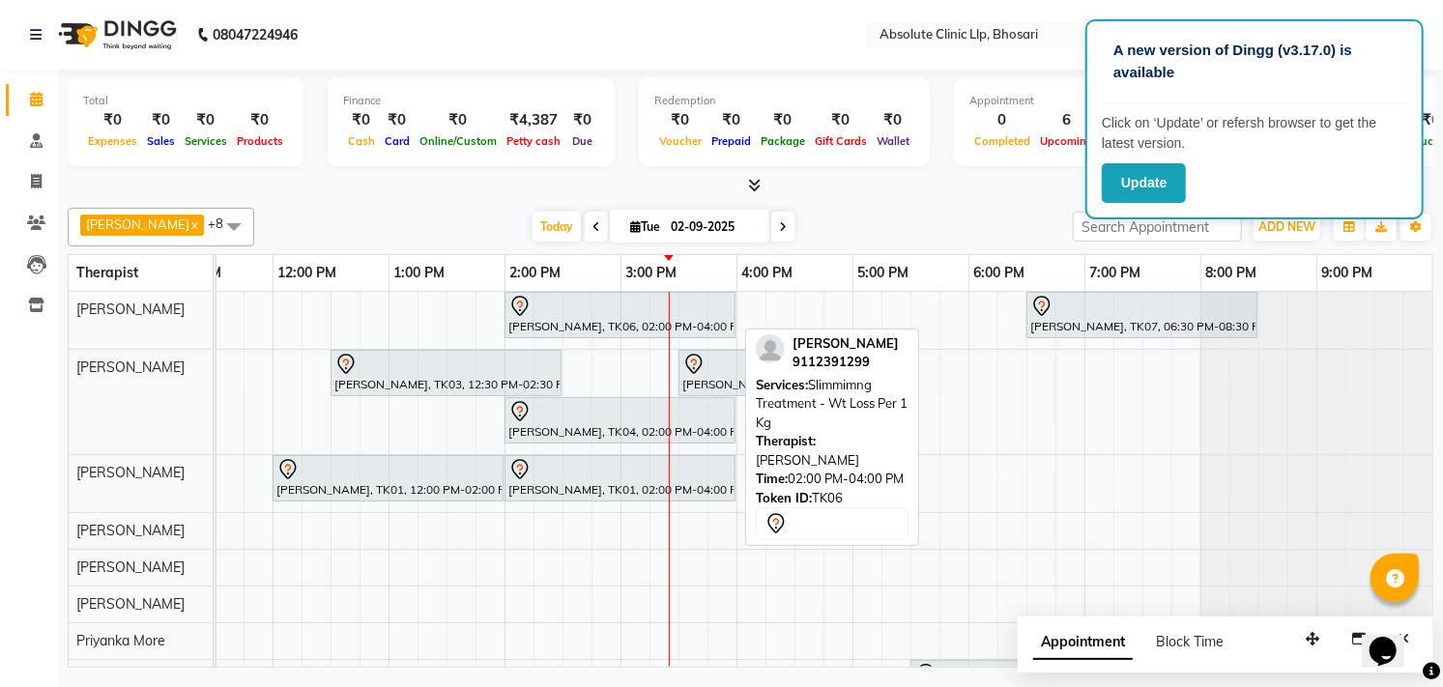
click at [543, 316] on div at bounding box center [619, 306] width 223 height 23
select select "7"
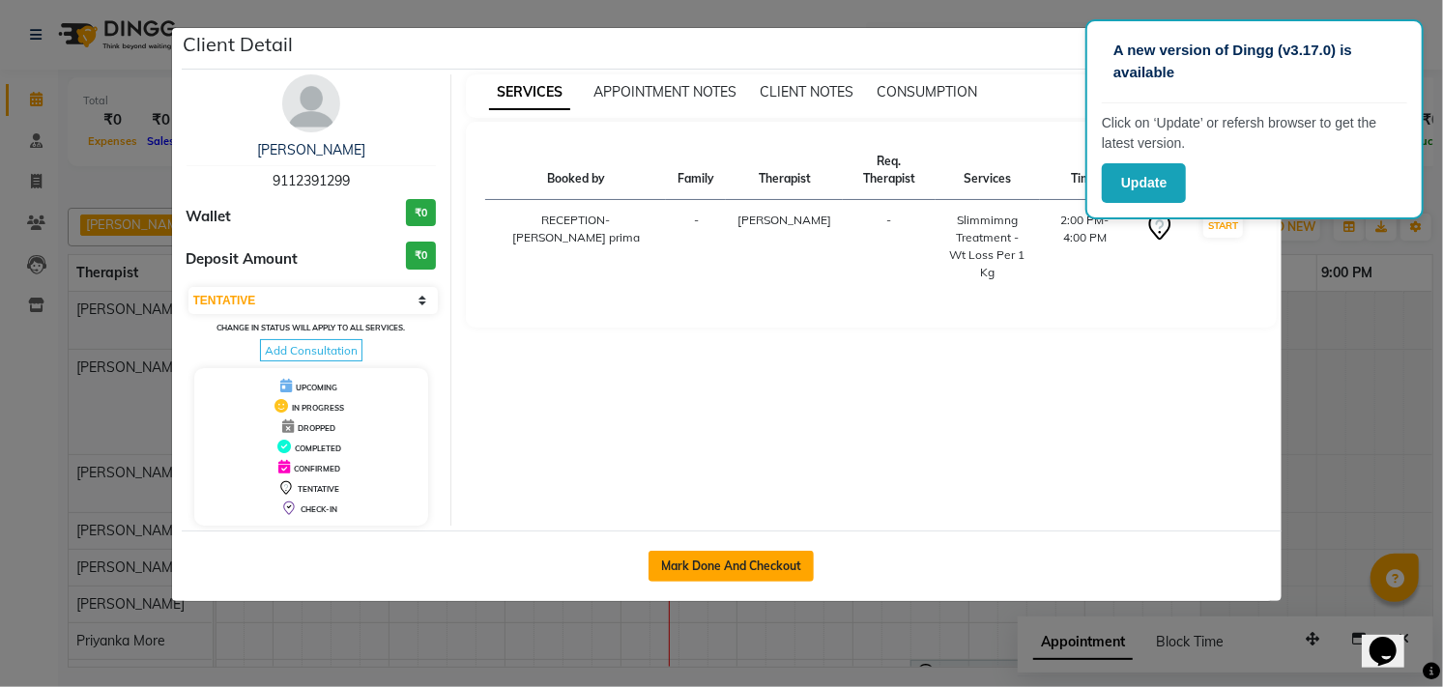
click at [748, 567] on button "Mark Done And Checkout" at bounding box center [730, 566] width 165 height 31
select select "service"
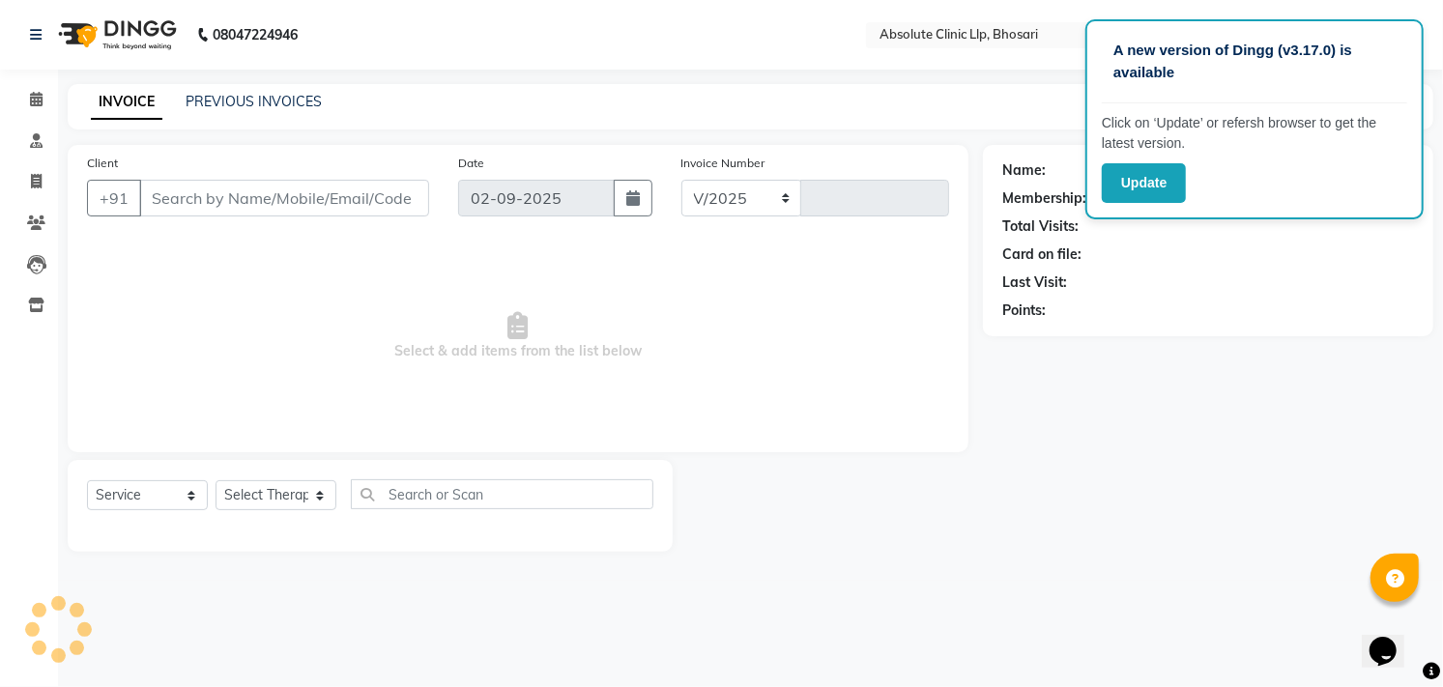
select select "4706"
type input "2364"
type input "9112391299"
select select "27983"
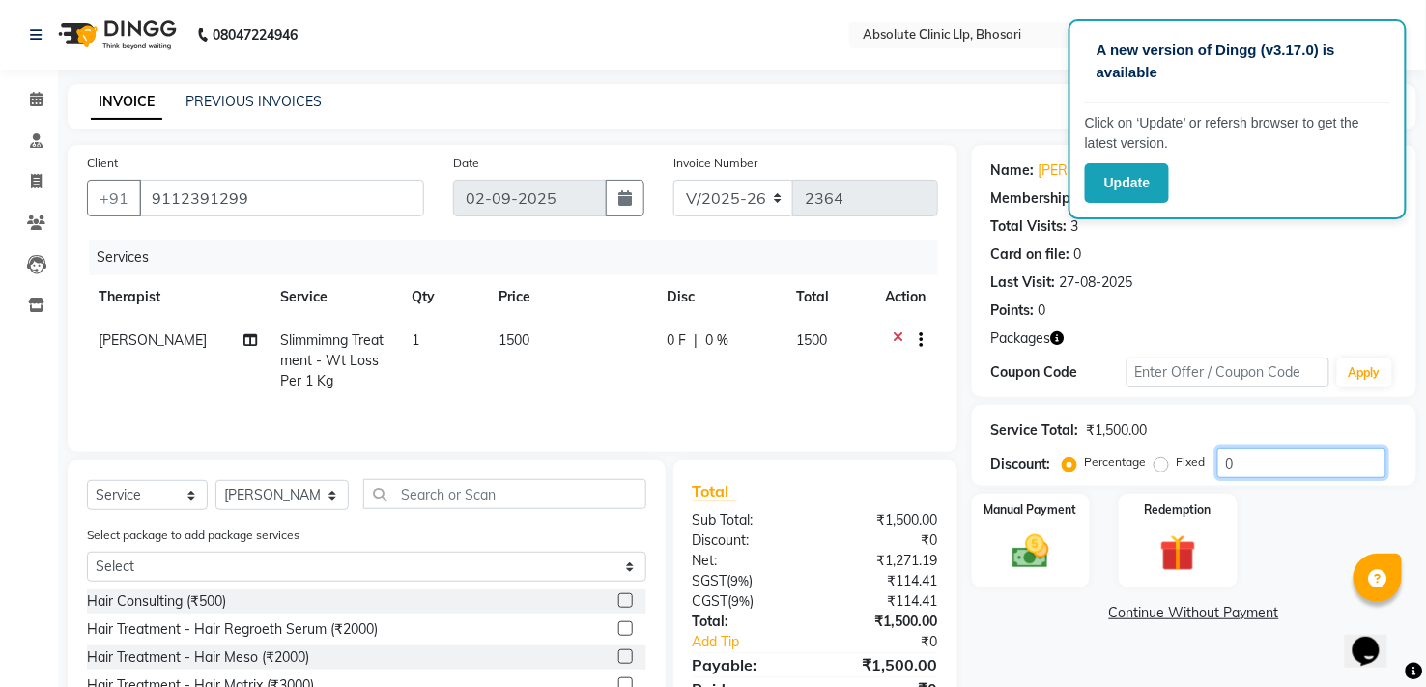
click at [1268, 458] on input "0" at bounding box center [1301, 463] width 169 height 30
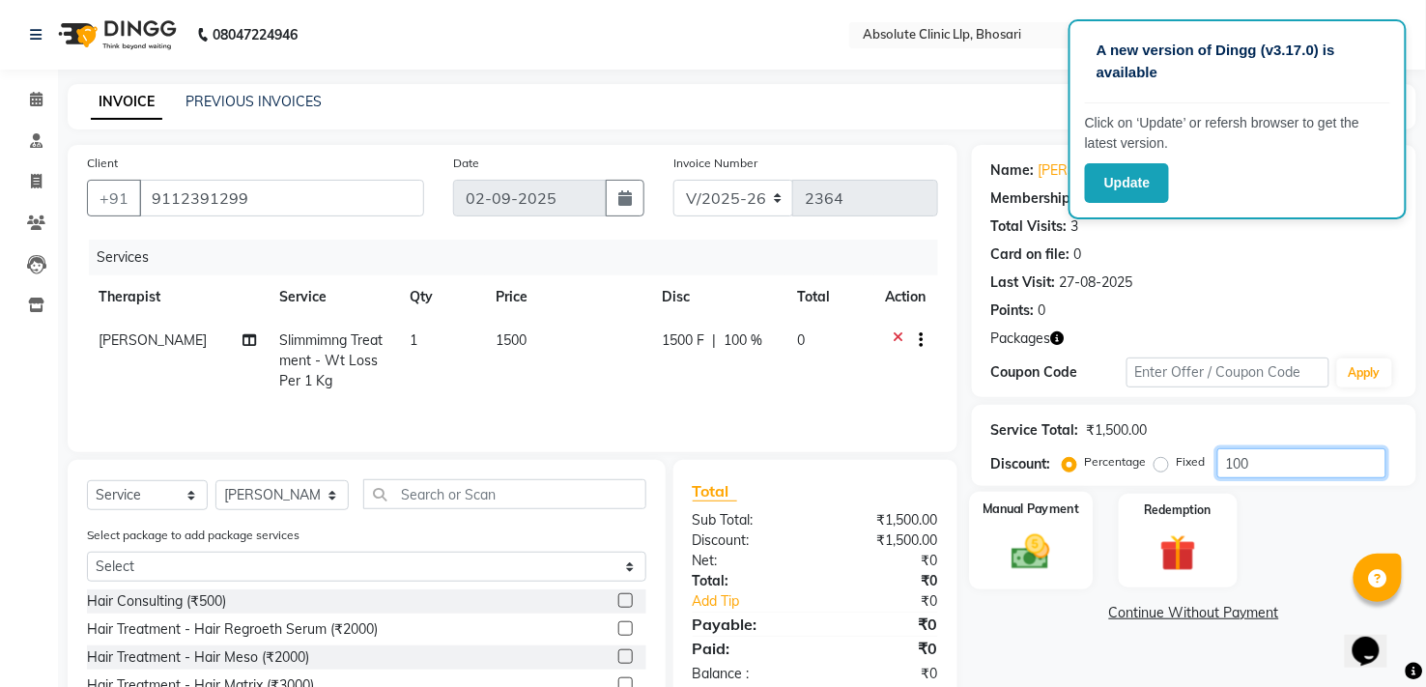
type input "100"
click at [1031, 556] on img at bounding box center [1031, 552] width 62 height 44
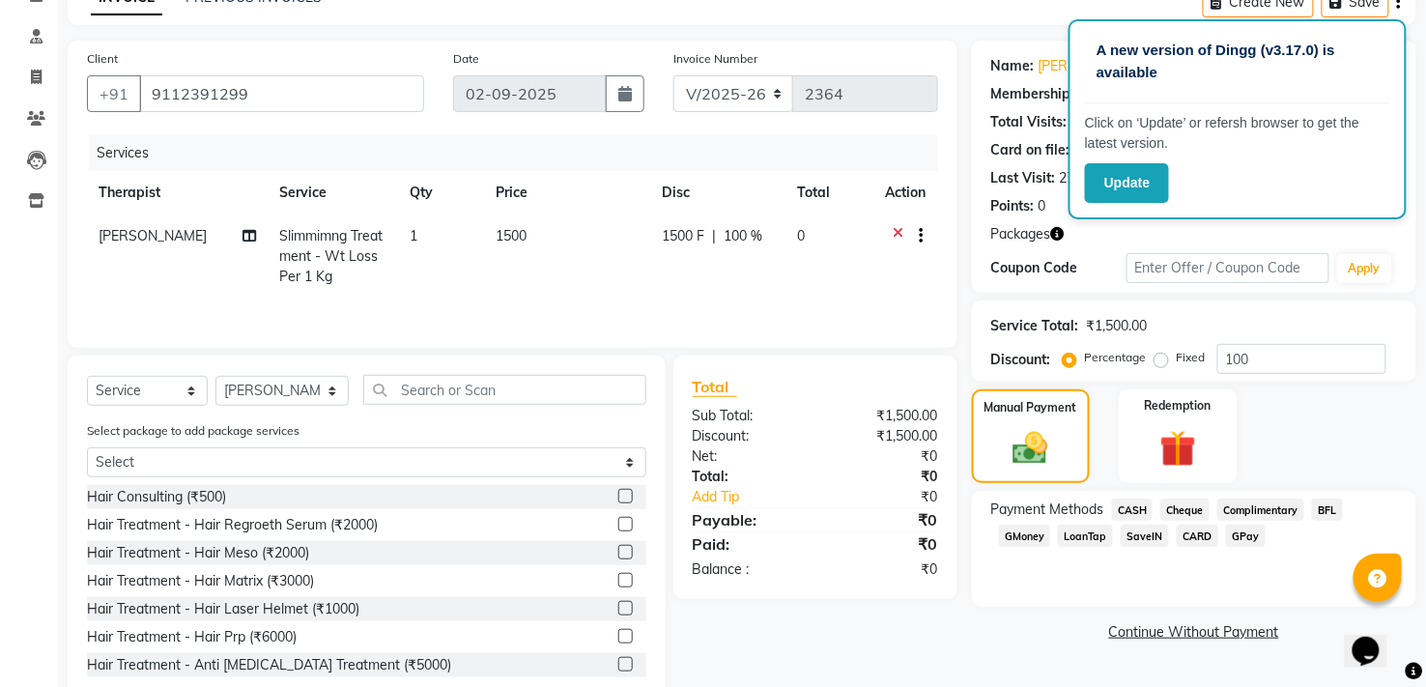
scroll to position [153, 0]
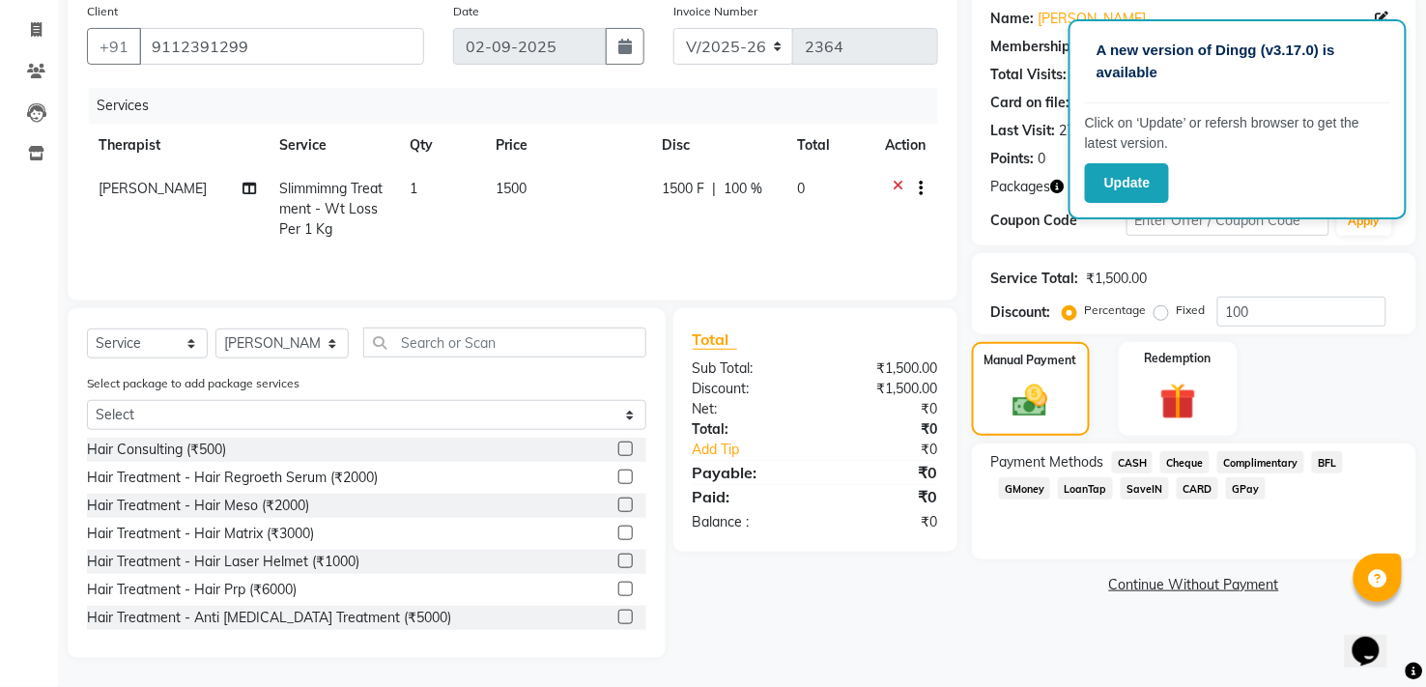
click at [1140, 460] on span "CASH" at bounding box center [1133, 462] width 42 height 22
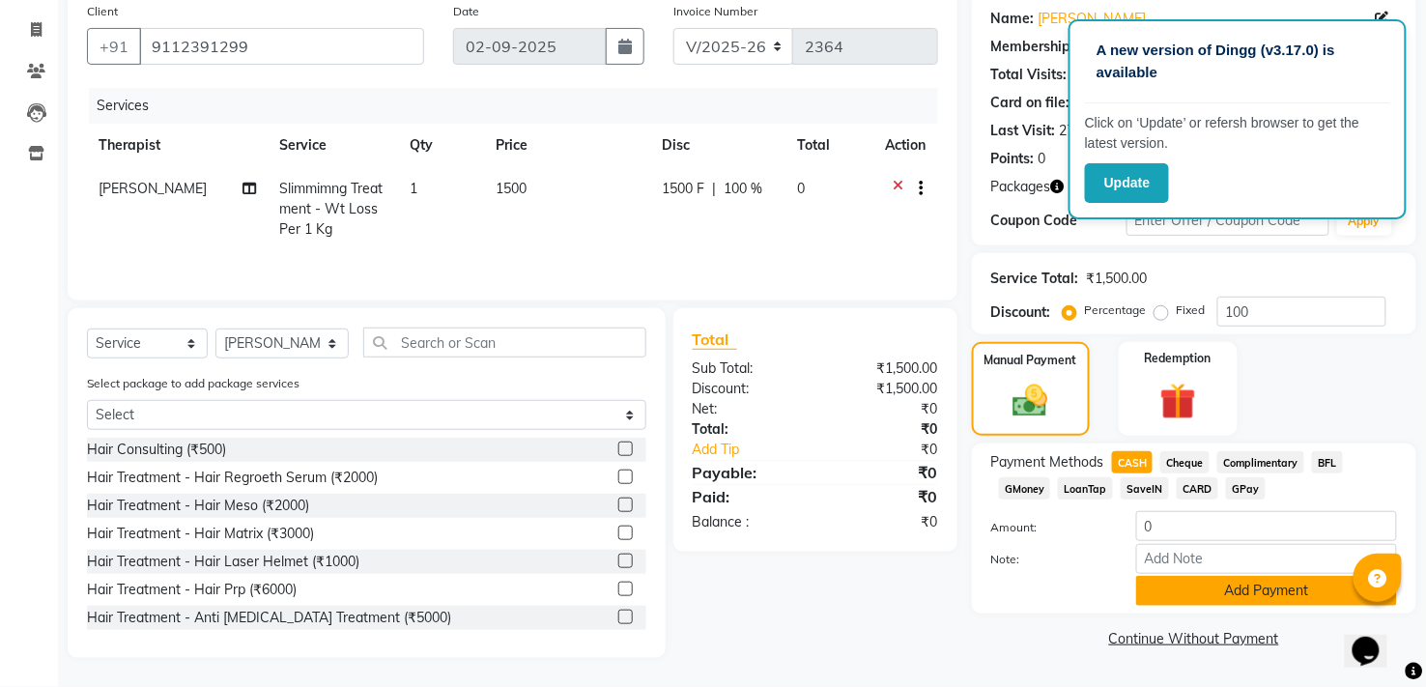
click at [1263, 584] on button "Add Payment" at bounding box center [1266, 591] width 261 height 30
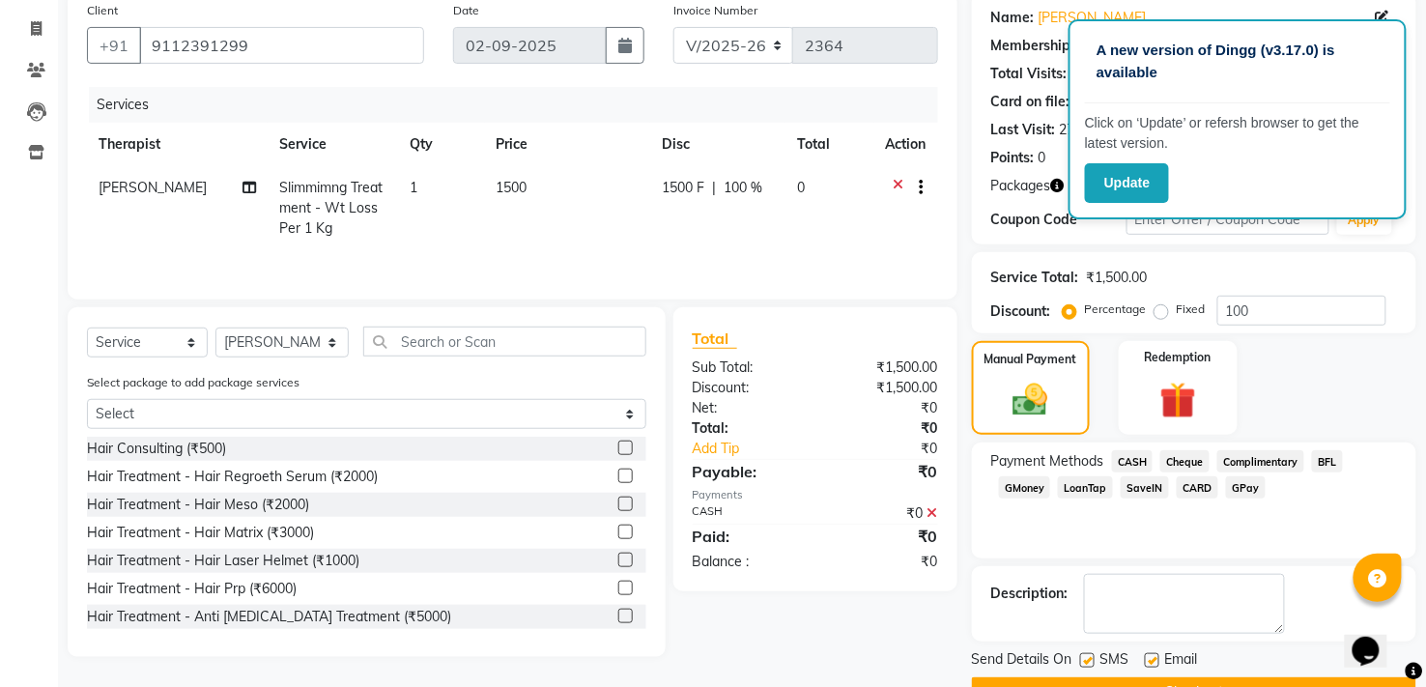
scroll to position [201, 0]
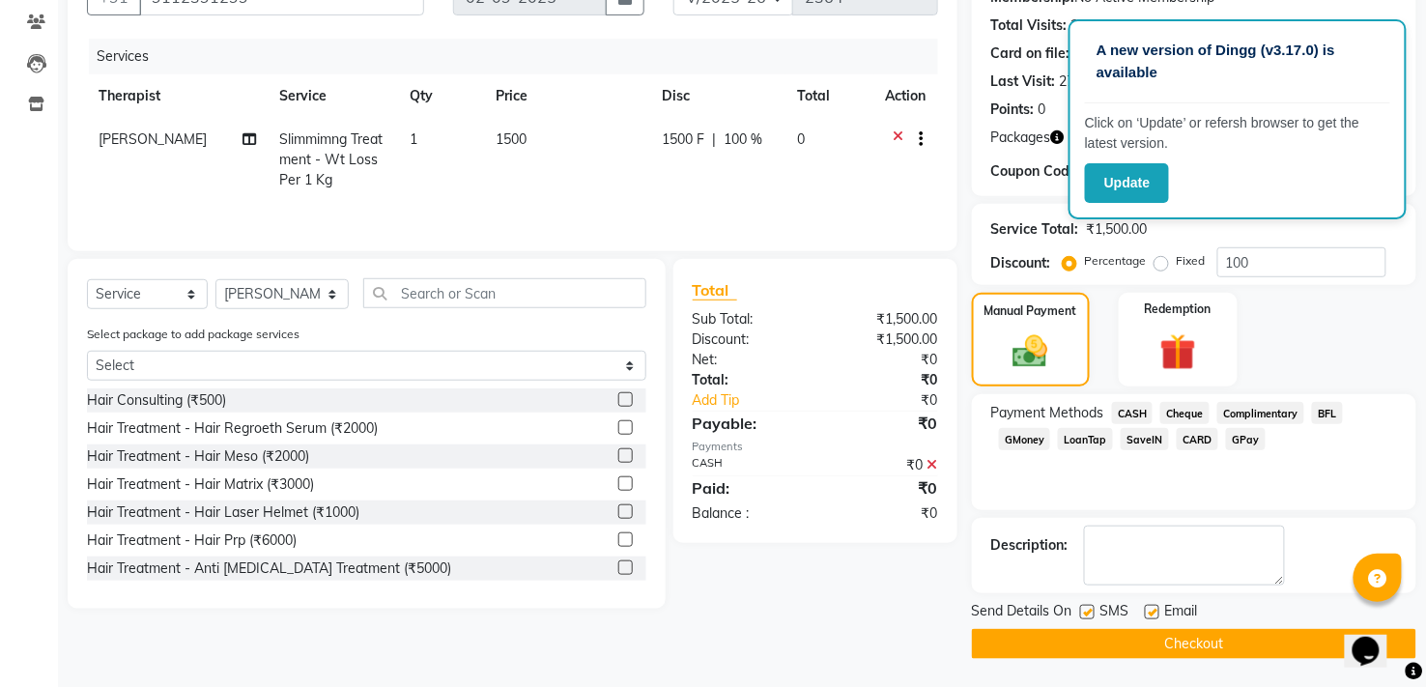
click at [1199, 644] on button "Checkout" at bounding box center [1194, 644] width 444 height 30
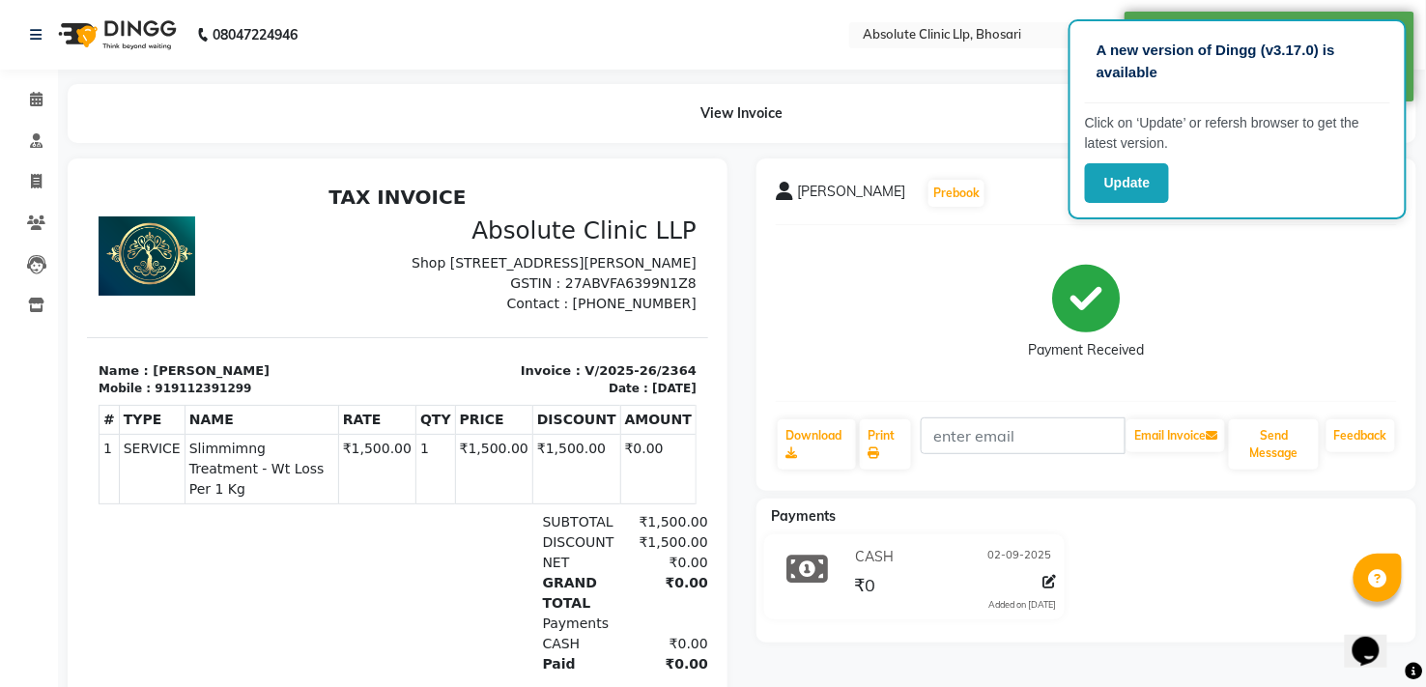
click at [141, 45] on img at bounding box center [115, 35] width 132 height 54
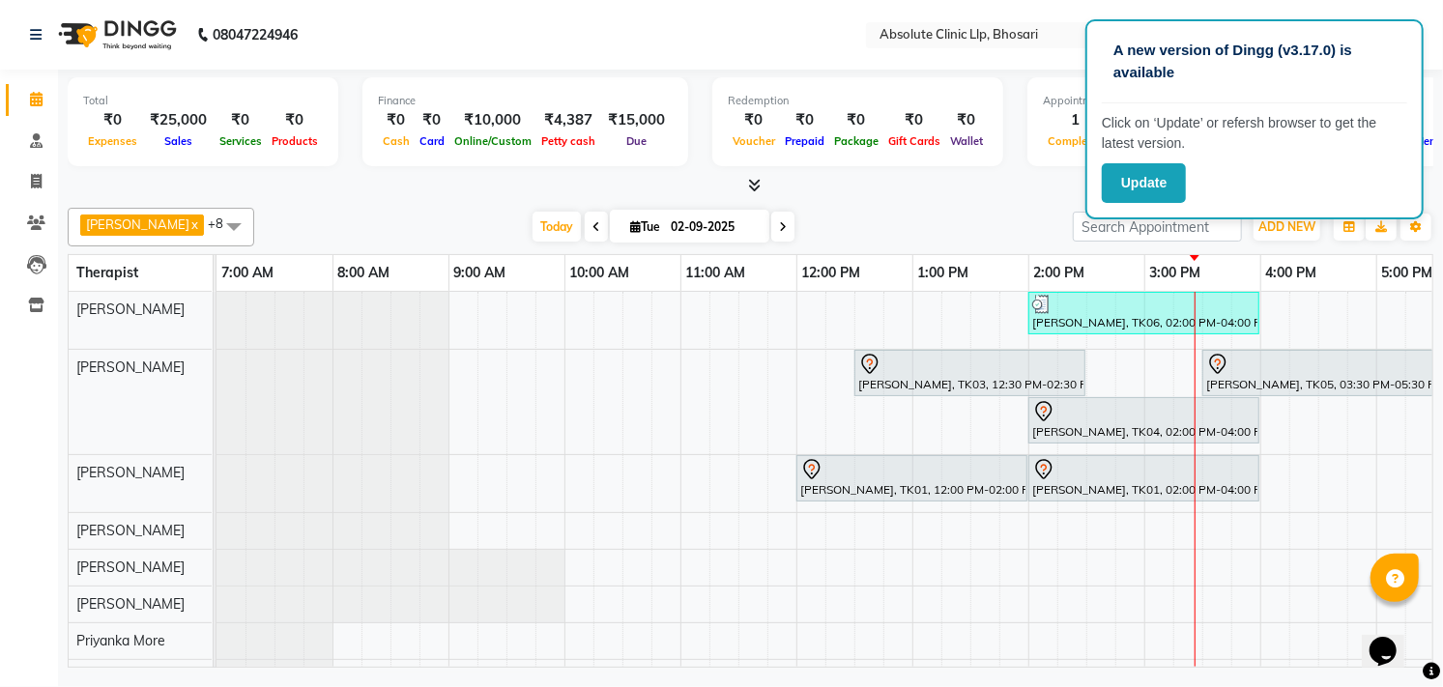
click at [147, 36] on img at bounding box center [115, 35] width 132 height 54
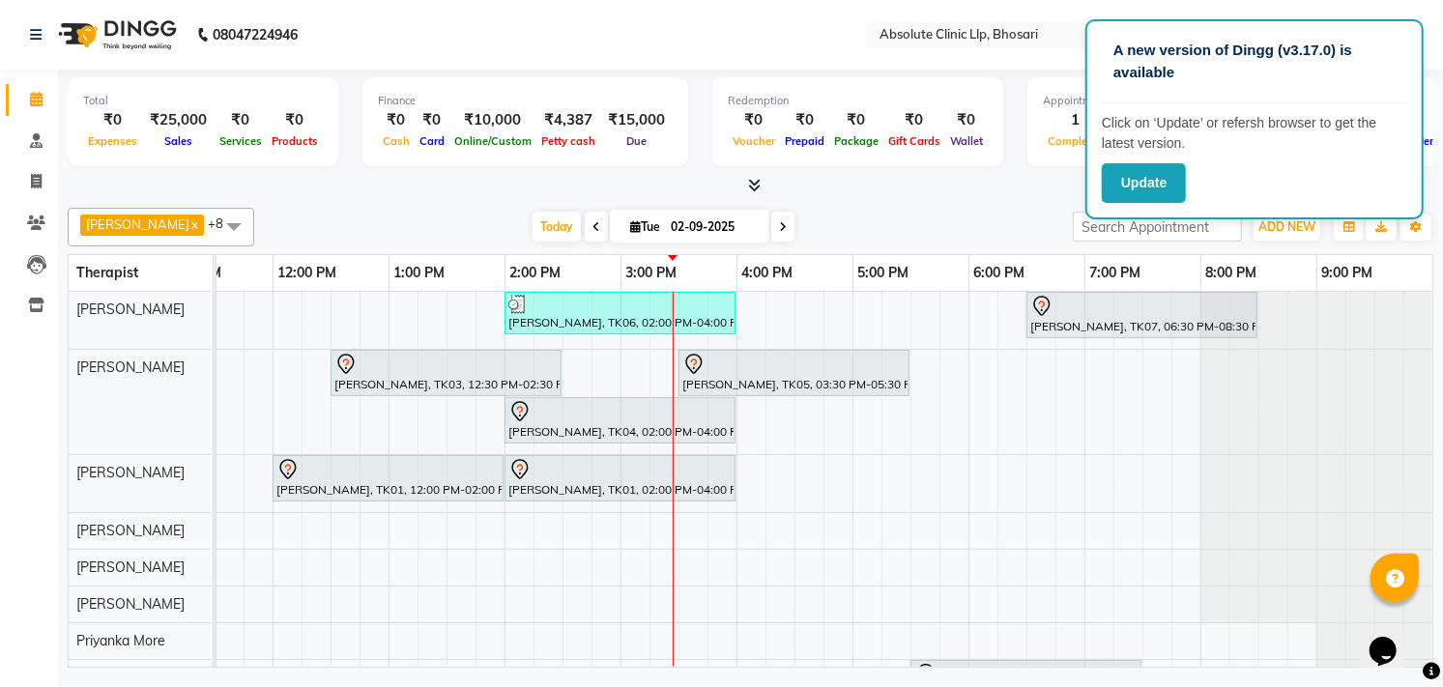
click at [578, 52] on nav "08047224946 Select Location × Absolute Clinic Llp, Bhosari Default Panel My Pan…" at bounding box center [721, 35] width 1443 height 70
click at [966, 58] on nav "08047224946 Select Location × Absolute Clinic Llp, Bhosari Default Panel My Pan…" at bounding box center [721, 35] width 1443 height 70
click at [354, 33] on nav "08047224946 Select Location × Absolute Clinic Llp, Bhosari Default Panel My Pan…" at bounding box center [721, 35] width 1443 height 70
click at [32, 184] on icon at bounding box center [36, 181] width 11 height 14
select select "service"
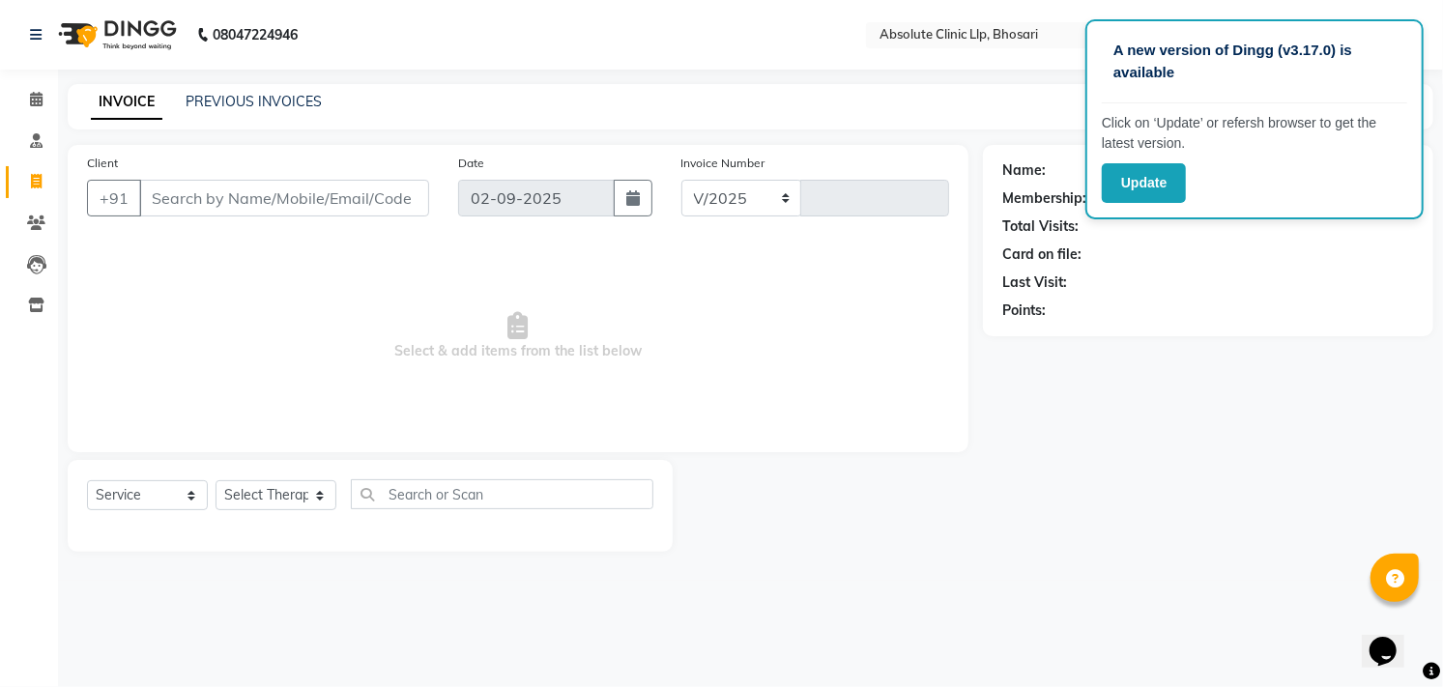
select select "4706"
type input "2365"
click at [498, 123] on div "INVOICE PREVIOUS INVOICES Create New Save" at bounding box center [750, 106] width 1365 height 45
click at [177, 32] on img at bounding box center [115, 35] width 132 height 54
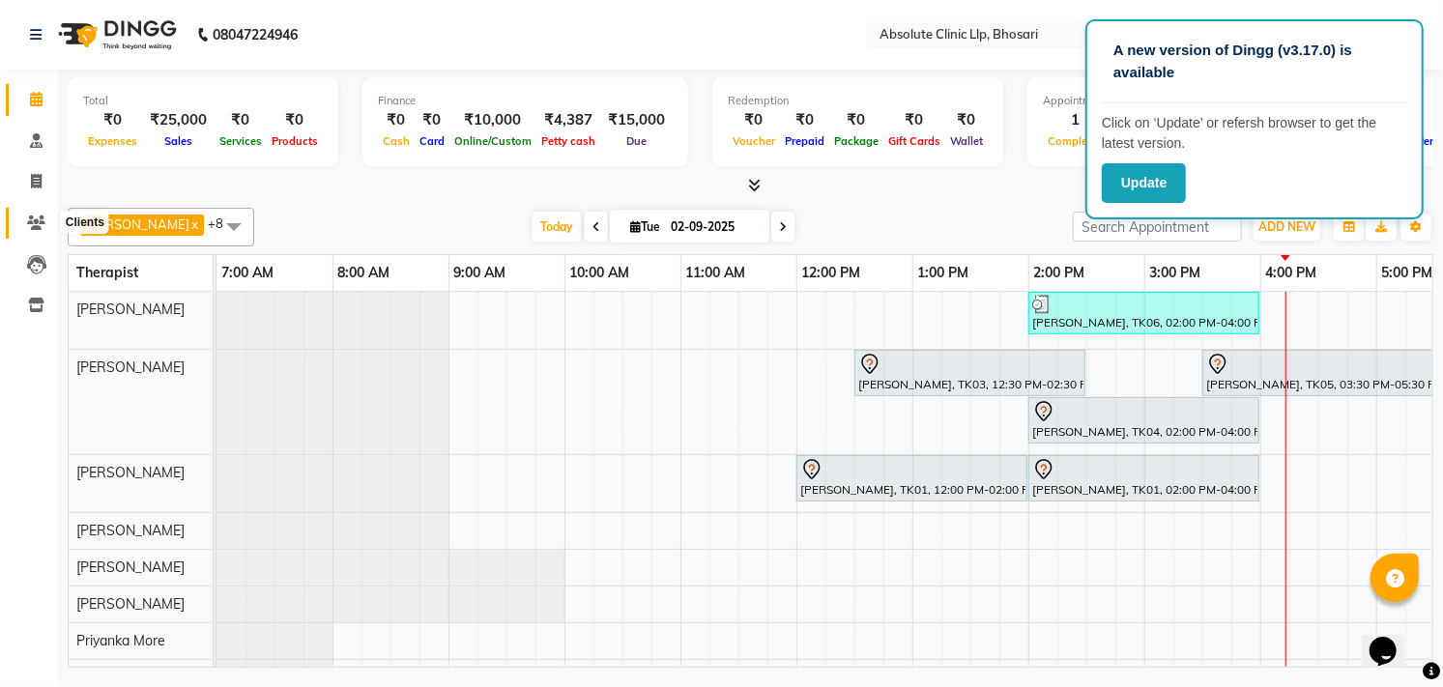
click at [39, 214] on span at bounding box center [36, 224] width 34 height 22
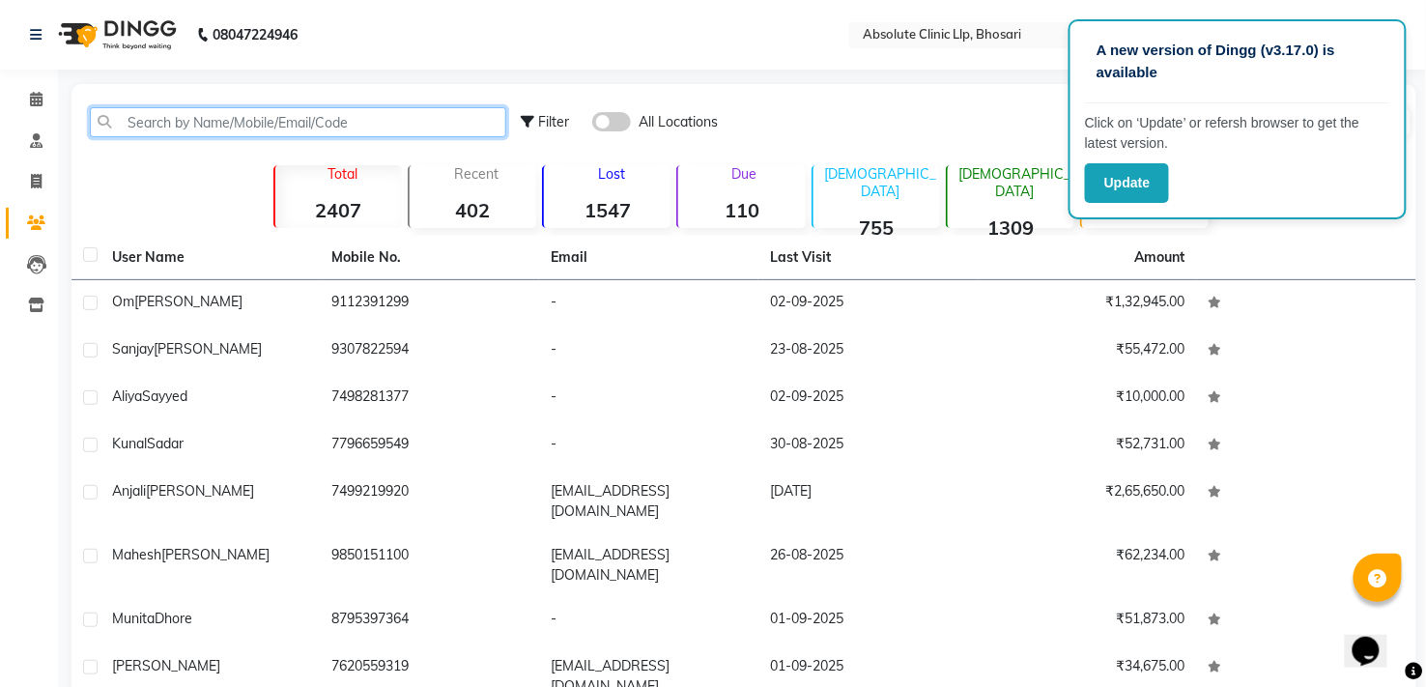
click at [204, 120] on input "text" at bounding box center [298, 122] width 416 height 30
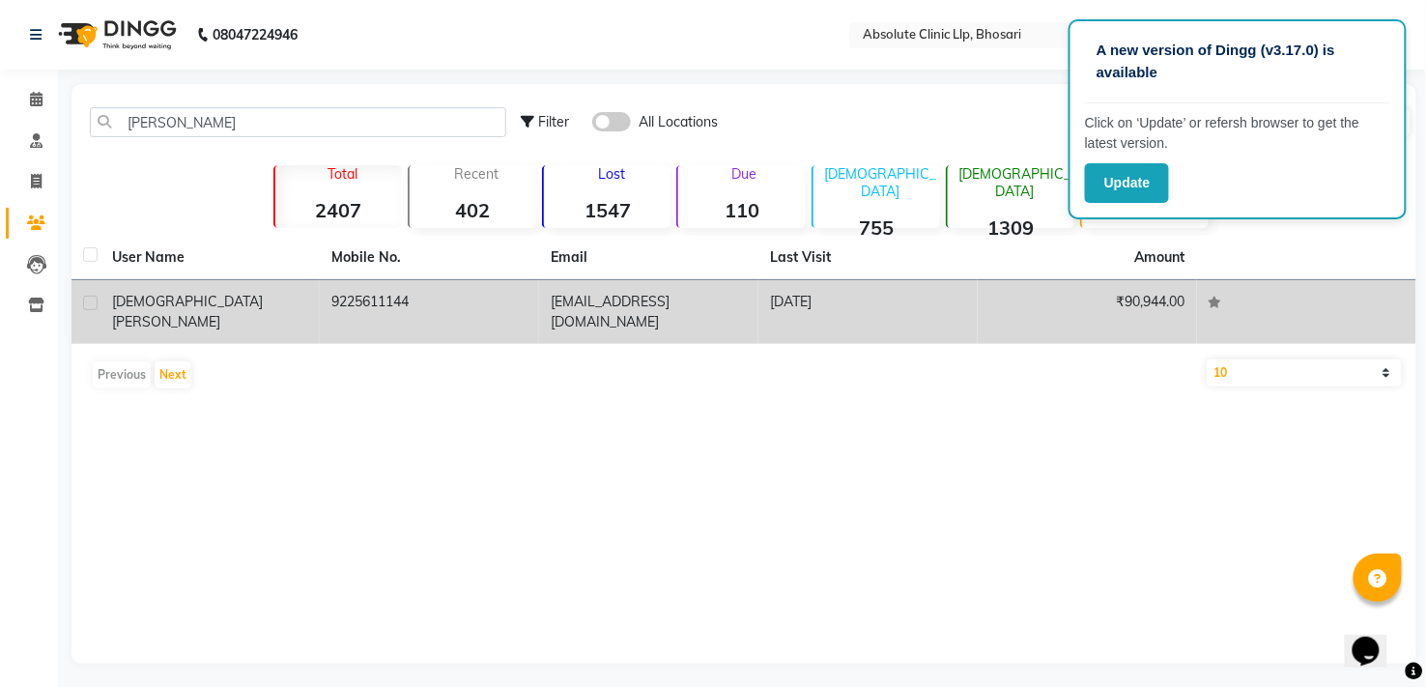
click at [226, 306] on div "[PERSON_NAME]" at bounding box center [210, 312] width 196 height 41
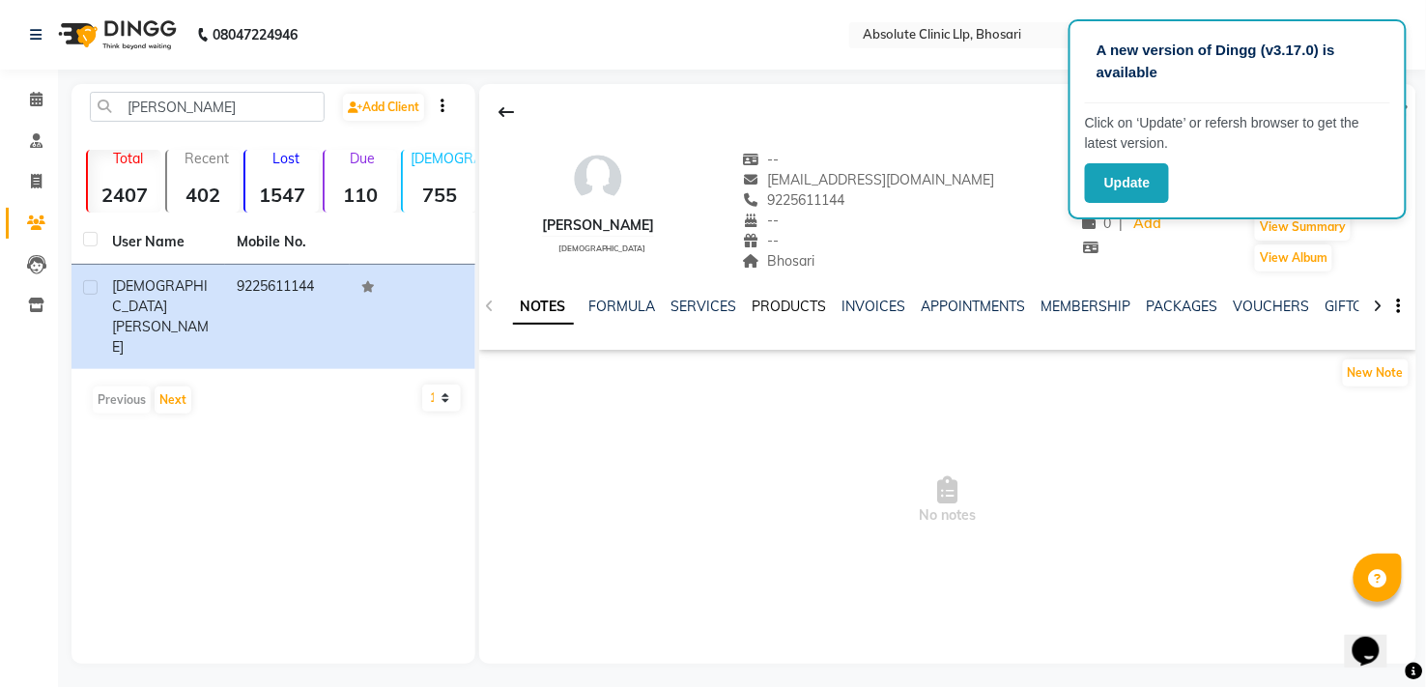
click at [798, 301] on link "PRODUCTS" at bounding box center [790, 306] width 74 height 17
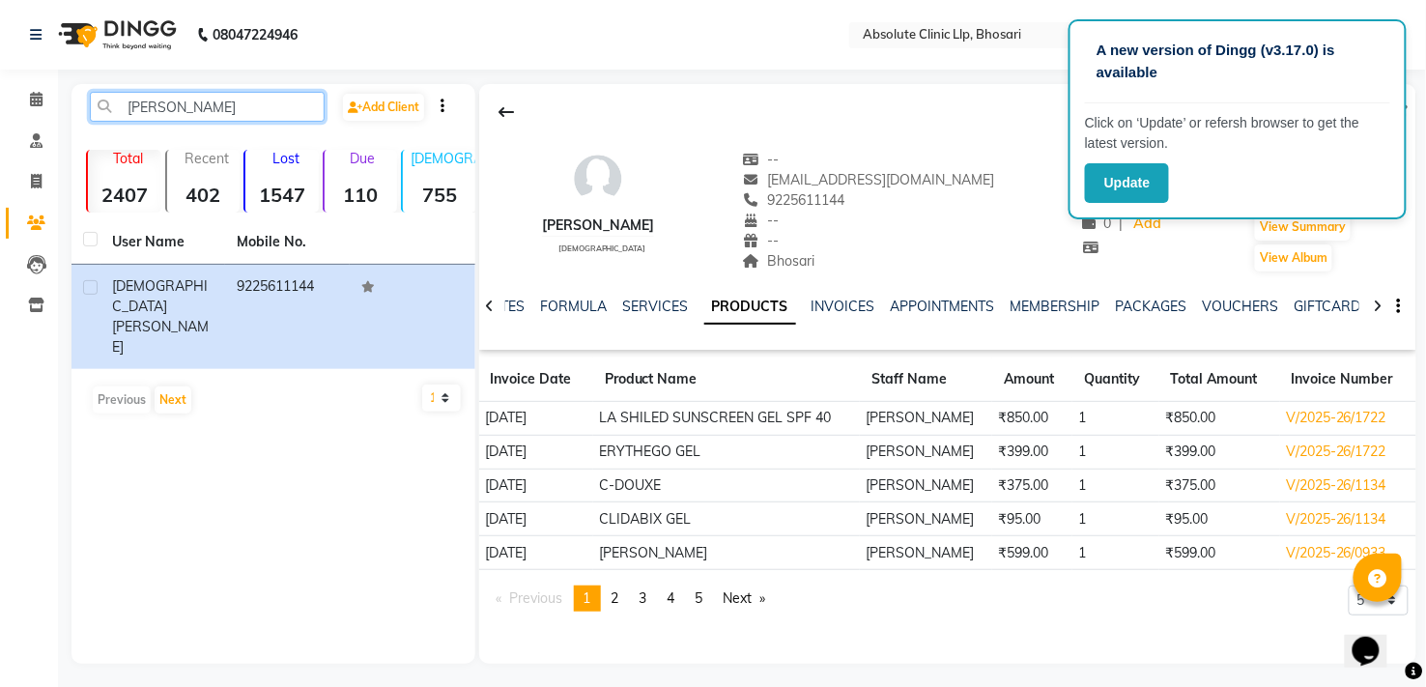
click at [205, 110] on input "[PERSON_NAME]" at bounding box center [207, 107] width 235 height 30
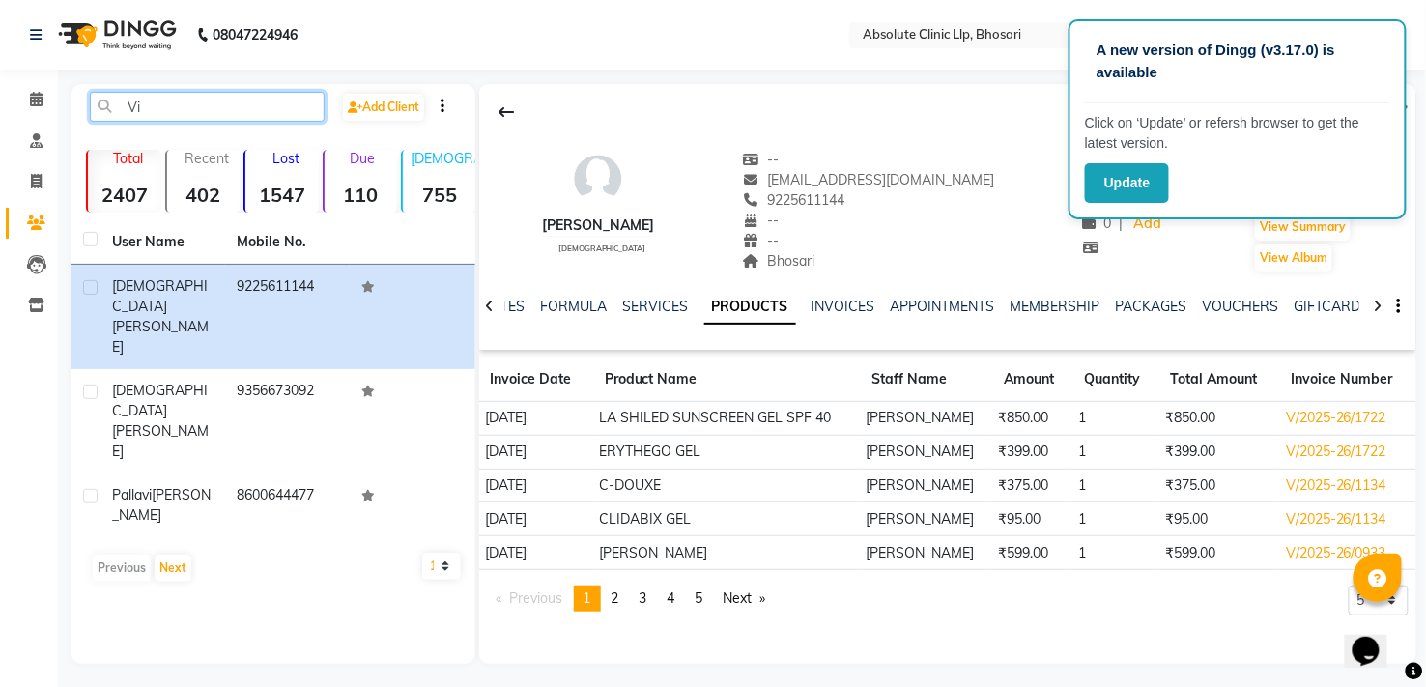
type input "V"
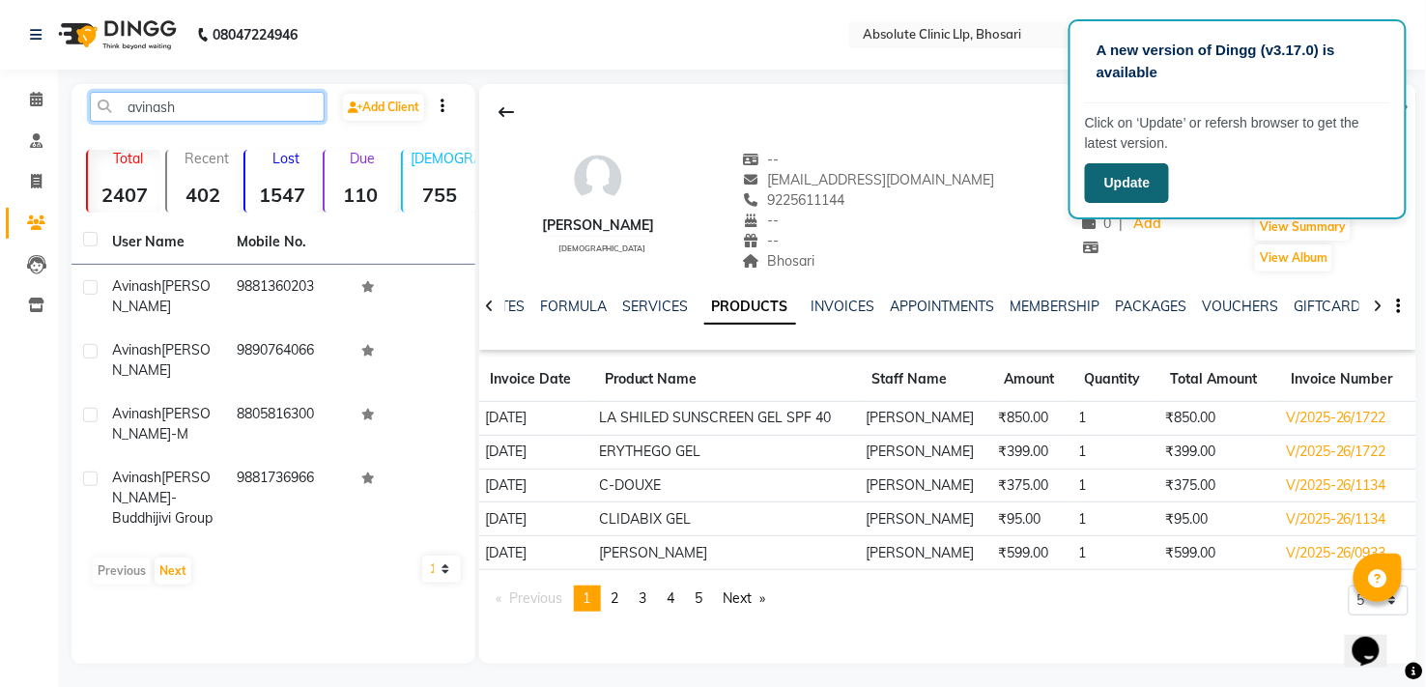
type input "avinash"
click at [1127, 185] on button "Update" at bounding box center [1127, 183] width 84 height 40
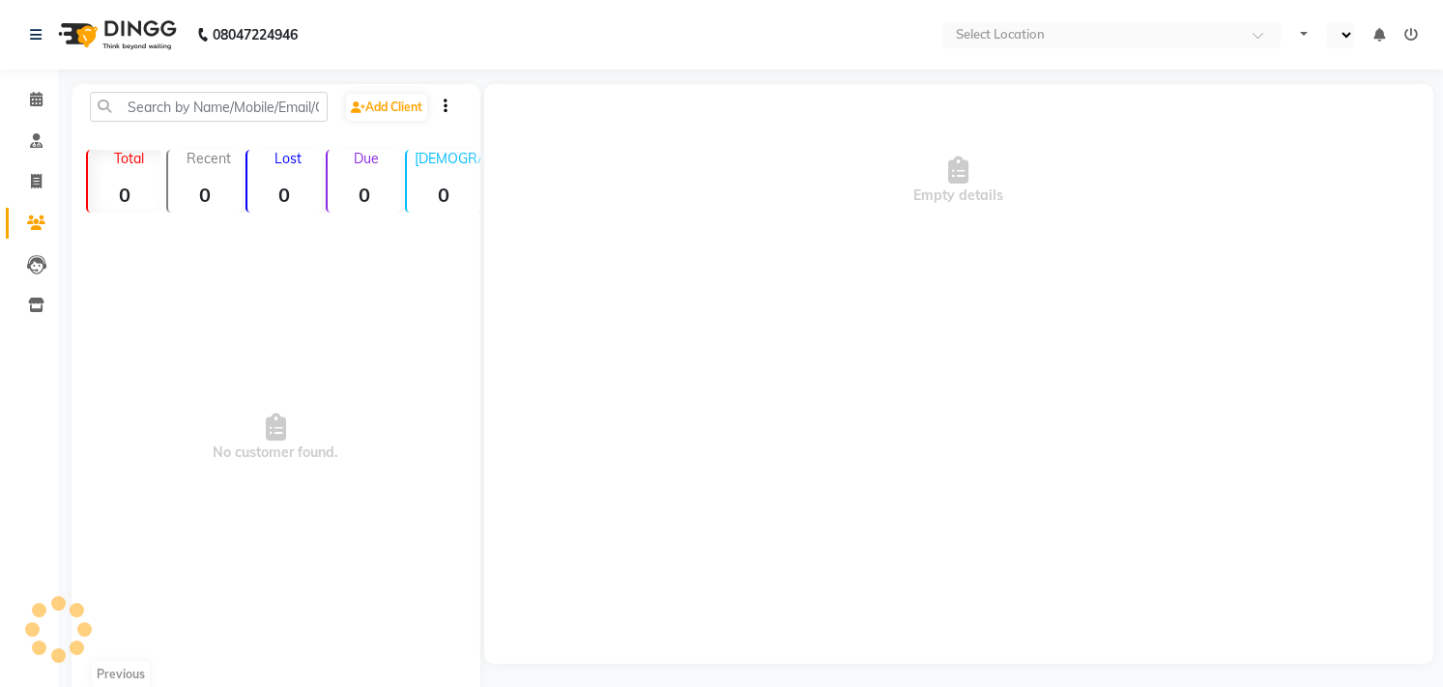
select select "en"
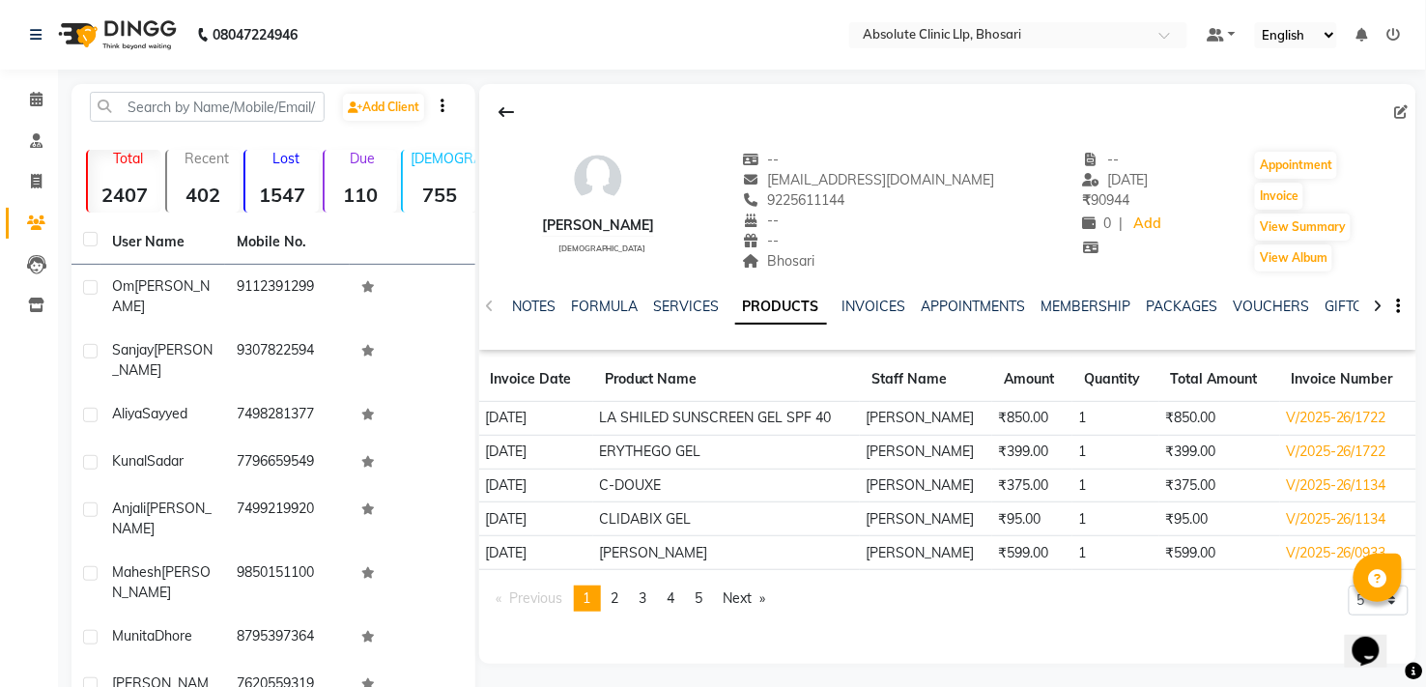
drag, startPoint x: 505, startPoint y: 108, endPoint x: 1, endPoint y: 390, distance: 577.9
click at [506, 108] on icon at bounding box center [507, 111] width 15 height 15
click at [339, 108] on div at bounding box center [207, 107] width 264 height 30
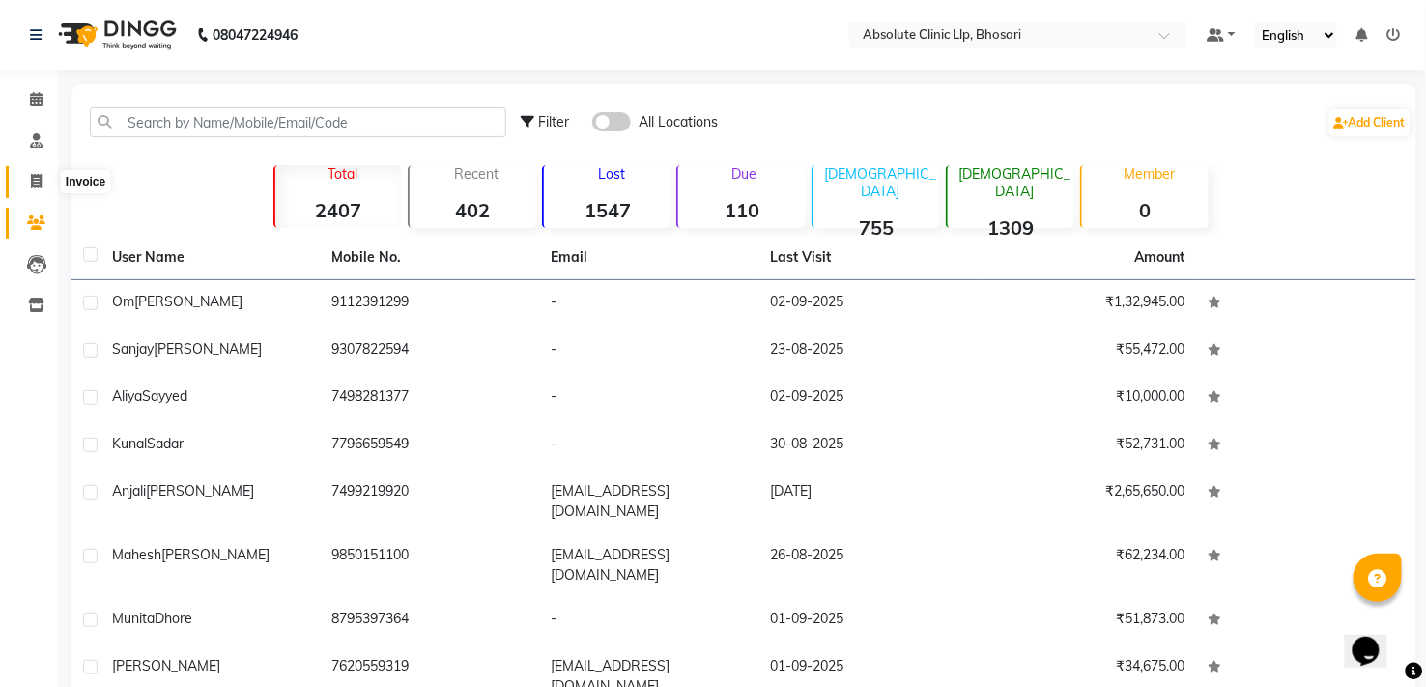
click at [23, 184] on span at bounding box center [36, 182] width 34 height 22
select select "service"
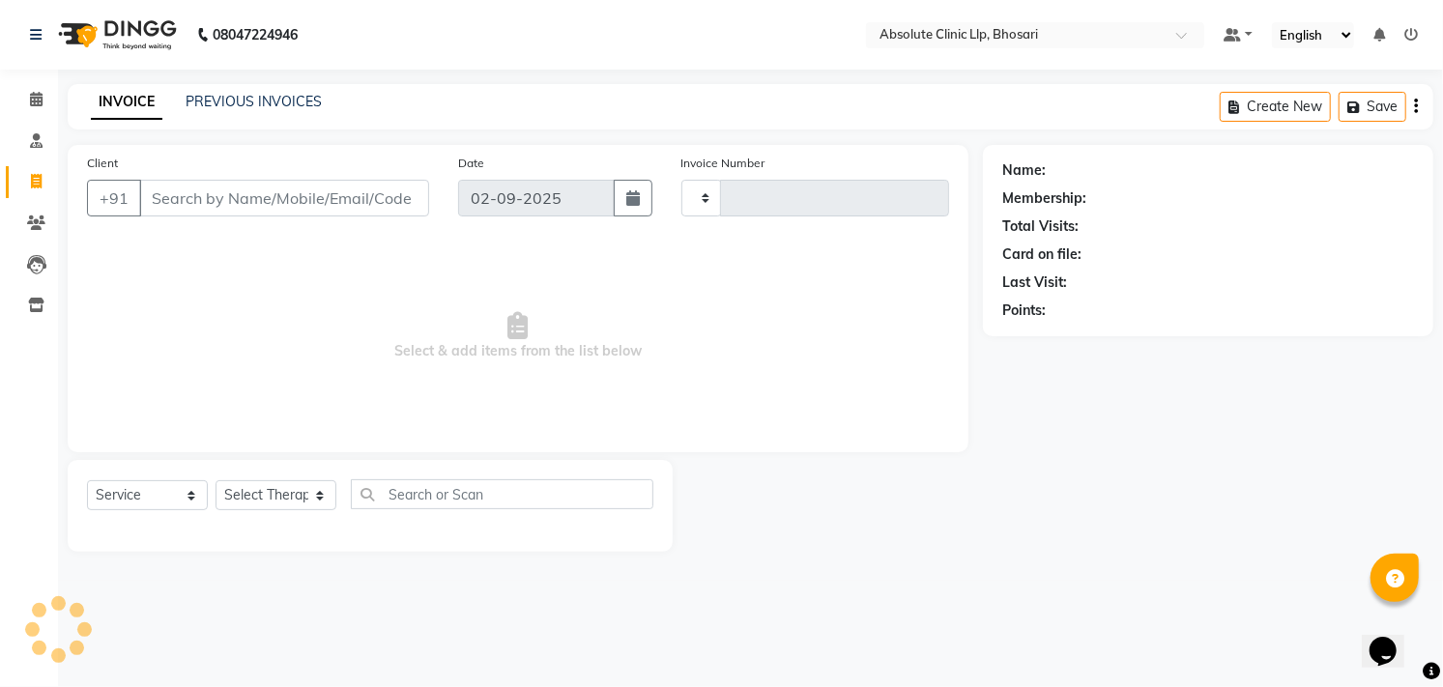
type input "2365"
select select "4706"
click at [230, 210] on input "Client" at bounding box center [284, 198] width 290 height 37
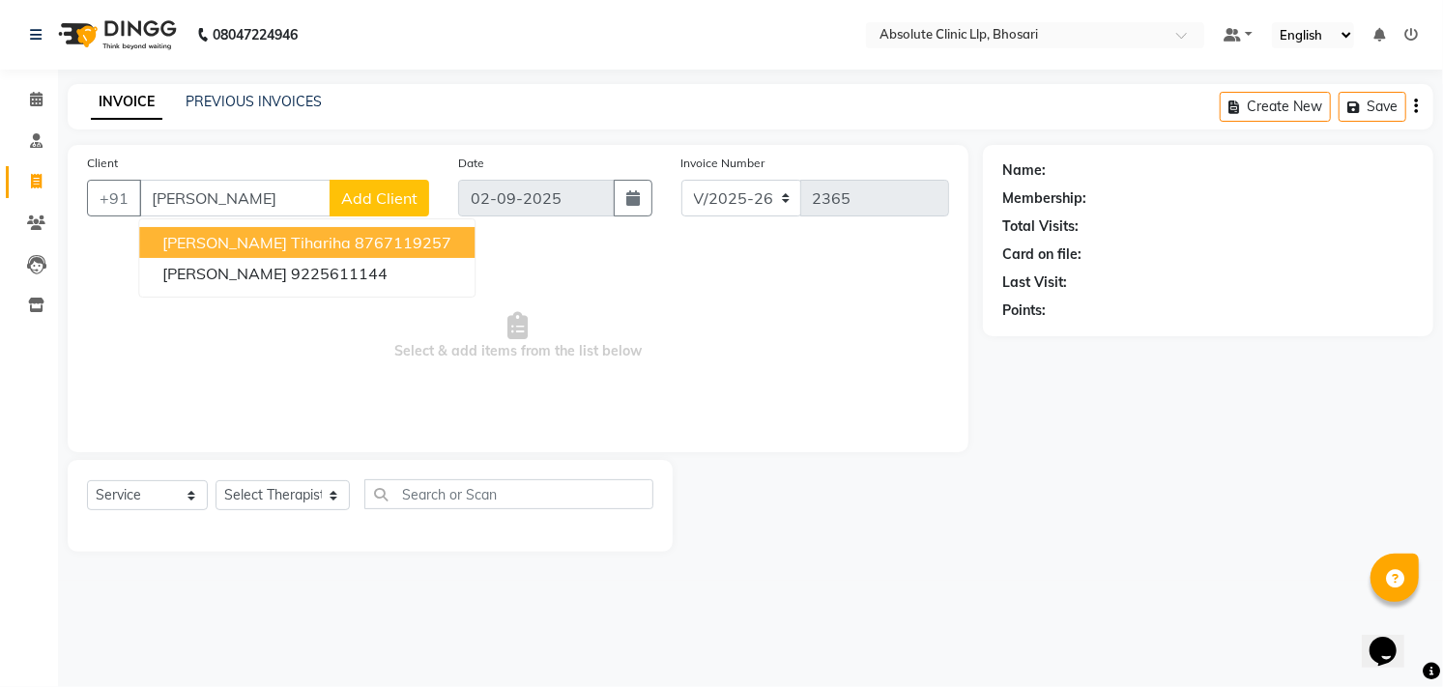
type input "Vibhut"
click at [427, 71] on div "08047224946 Select Location × Absolute Clinic Llp, Bhosari Default Panel My Pan…" at bounding box center [721, 343] width 1443 height 687
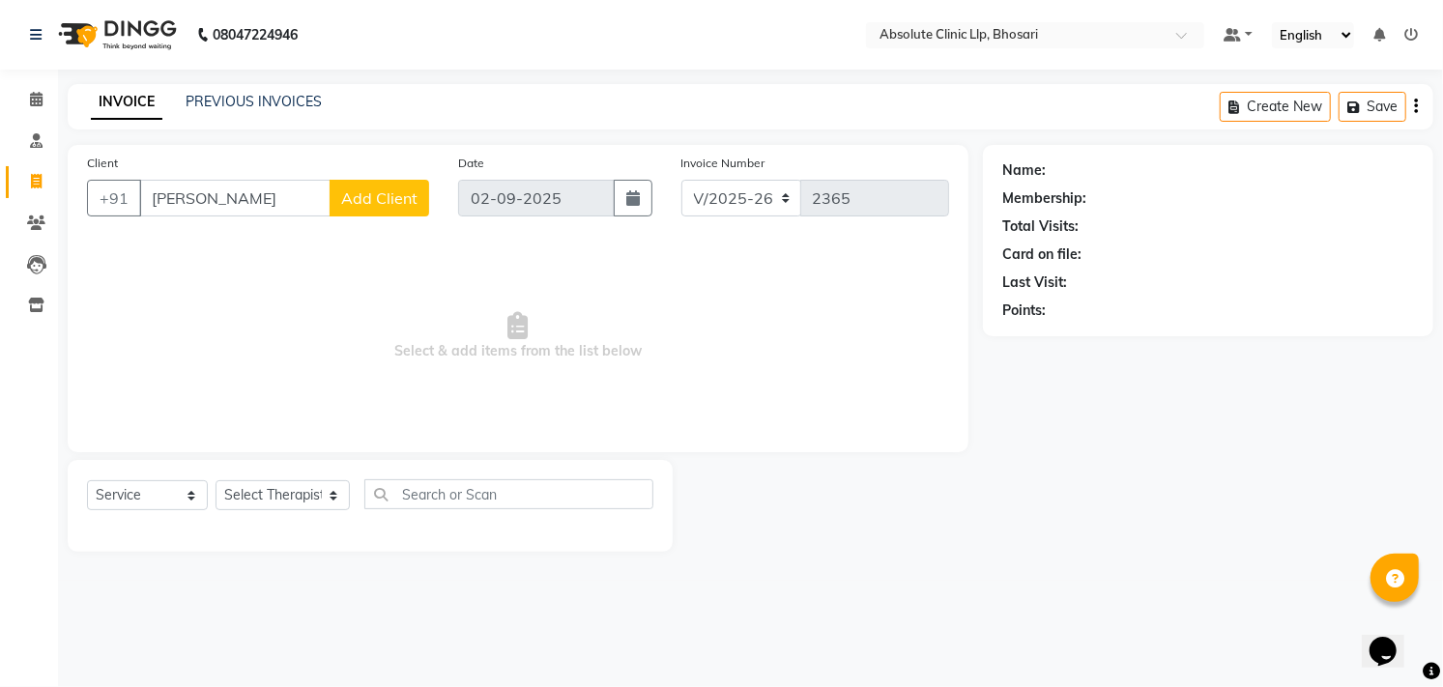
click at [133, 23] on img at bounding box center [115, 35] width 132 height 54
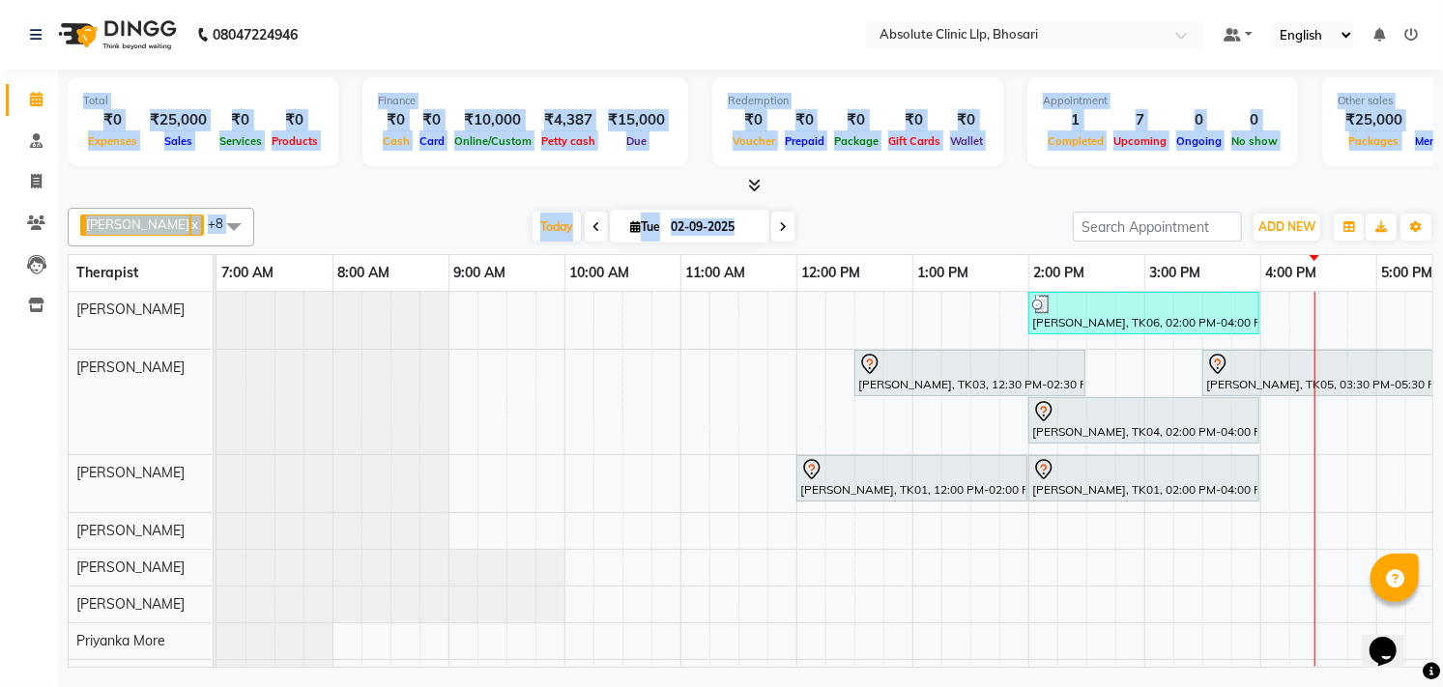
click at [844, 205] on div "[PERSON_NAME] x [PERSON_NAME] x [PERSON_NAME] x [PERSON_NAME] x Priyanka More x…" at bounding box center [750, 434] width 1365 height 468
click at [41, 186] on icon at bounding box center [36, 181] width 11 height 14
select select "service"
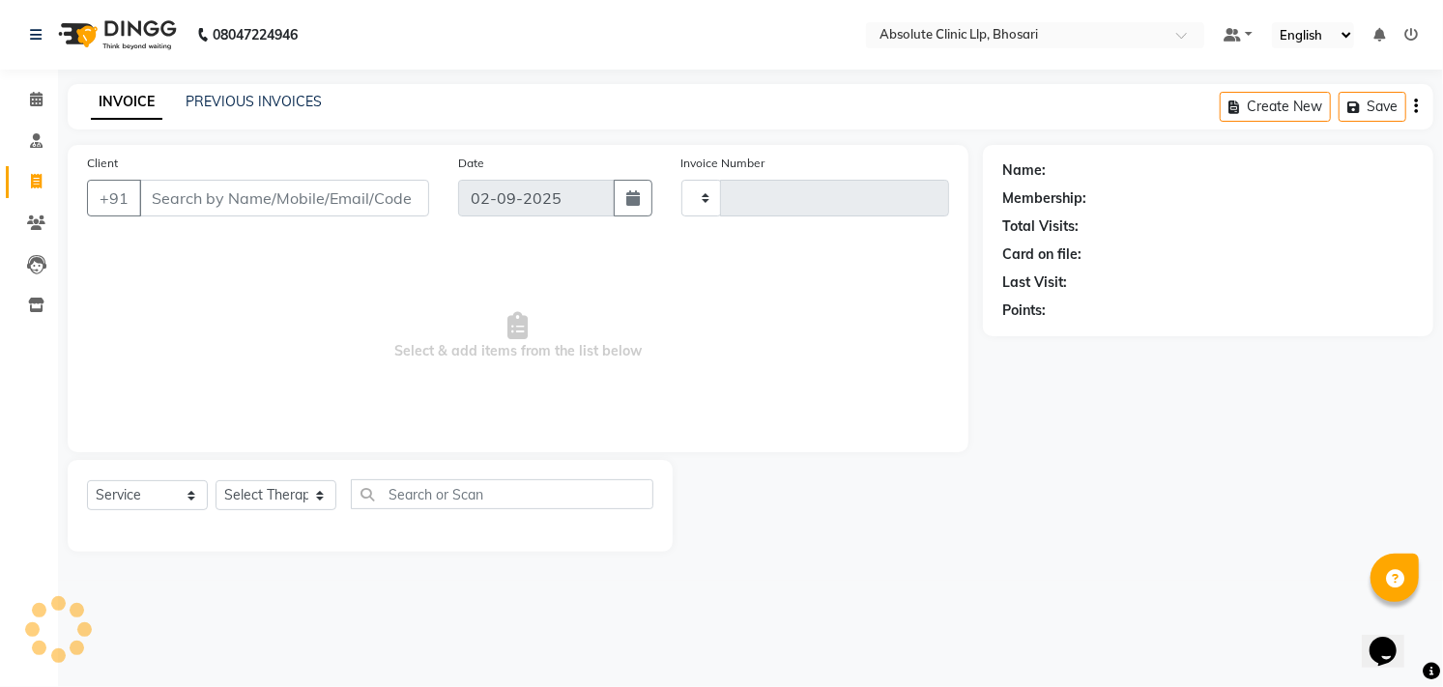
type input "2365"
select select "4706"
click at [135, 24] on img at bounding box center [115, 35] width 132 height 54
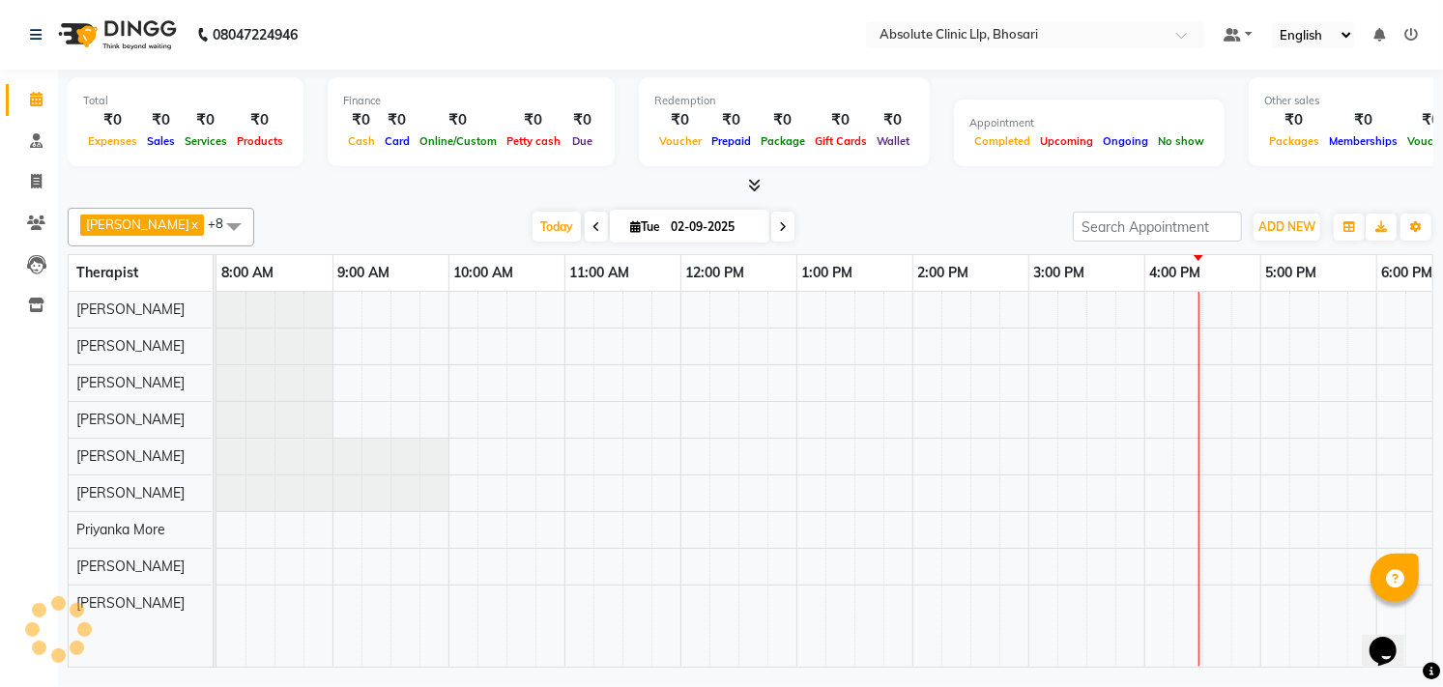
click at [1204, 170] on div "Total ₹0 Expenses ₹0 Sales ₹0 Services ₹0 Products Finance ₹0 Cash ₹0 Card ₹0 O…" at bounding box center [750, 124] width 1365 height 95
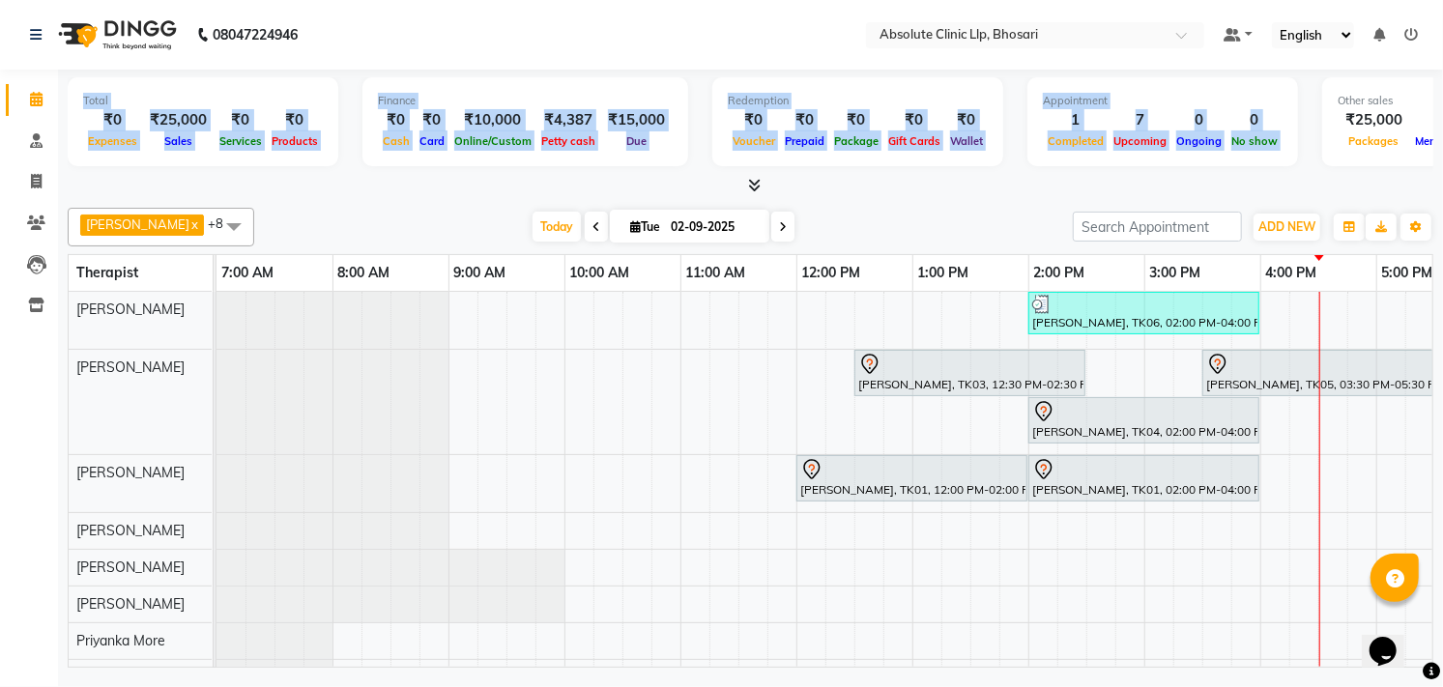
click at [973, 224] on div "[DATE] [DATE]" at bounding box center [663, 227] width 799 height 29
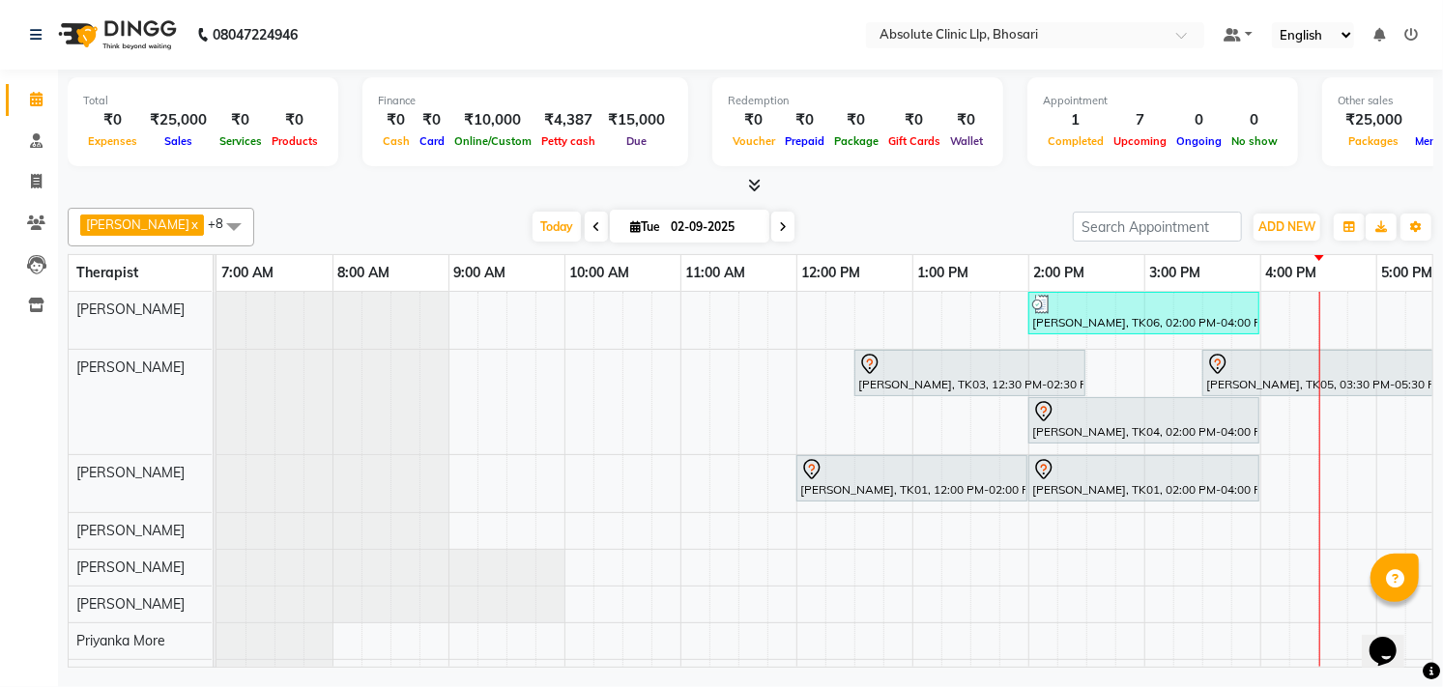
click at [899, 208] on div "[PERSON_NAME] x [PERSON_NAME] x [PERSON_NAME] x [PERSON_NAME] x Priyanka More x…" at bounding box center [750, 227] width 1365 height 39
click at [891, 210] on div "[PERSON_NAME] x [PERSON_NAME] x [PERSON_NAME] x [PERSON_NAME] x Priyanka More x…" at bounding box center [750, 227] width 1365 height 39
click at [908, 334] on div "[PERSON_NAME] x [PERSON_NAME] x [PERSON_NAME] x [PERSON_NAME] x Priyanka More x…" at bounding box center [750, 434] width 1365 height 468
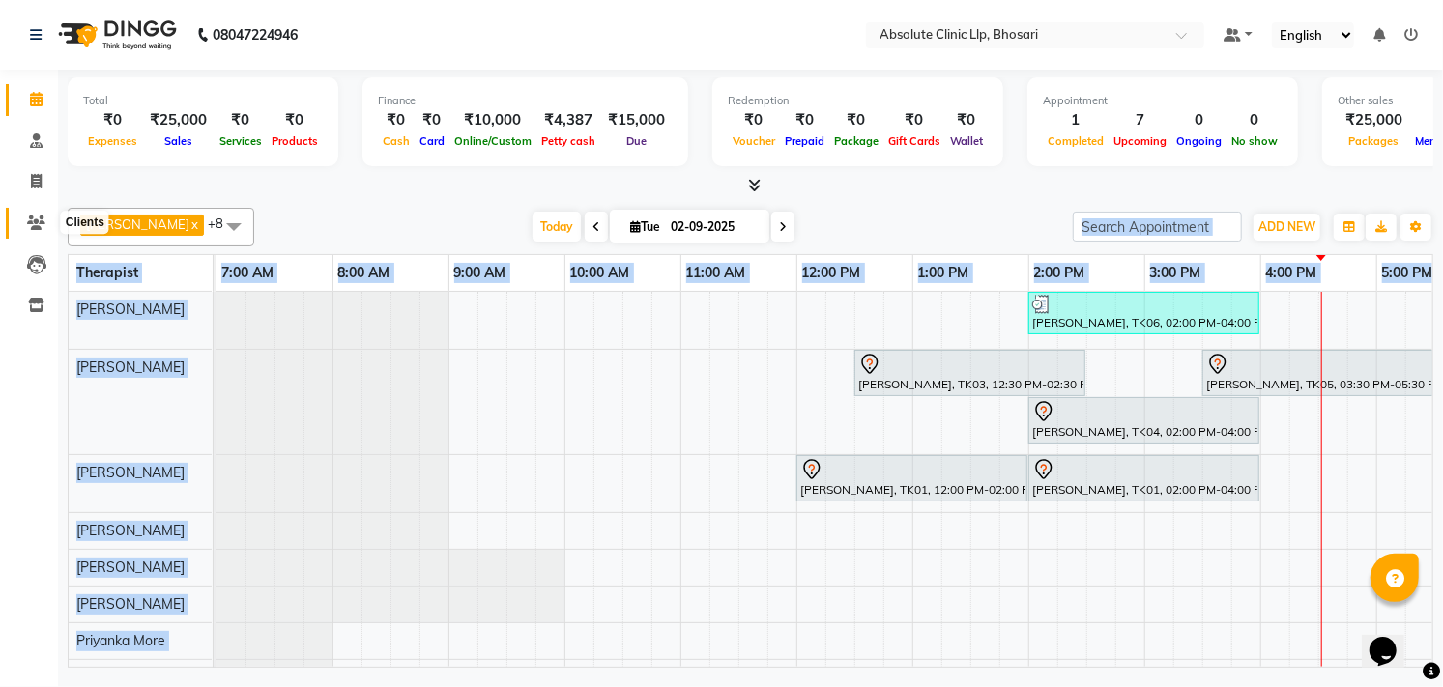
click at [37, 220] on icon at bounding box center [36, 222] width 18 height 14
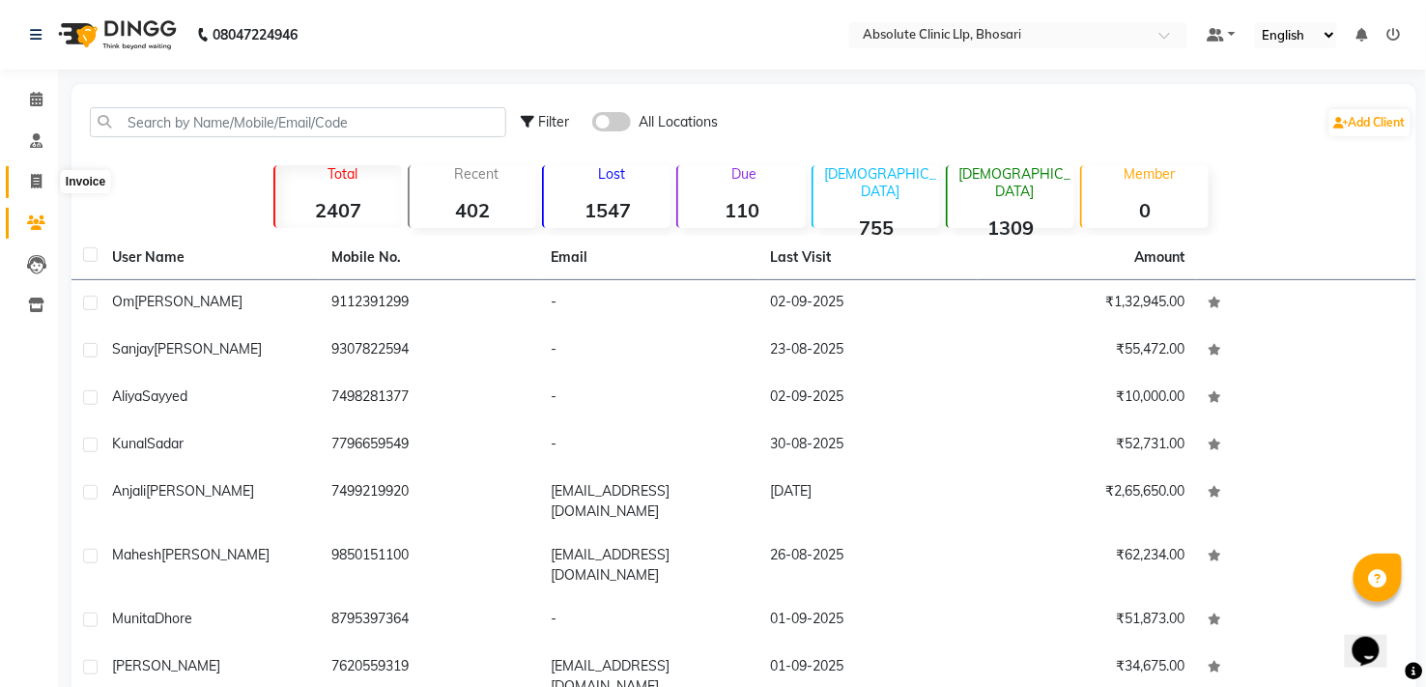
click at [40, 181] on icon at bounding box center [36, 181] width 11 height 14
select select "service"
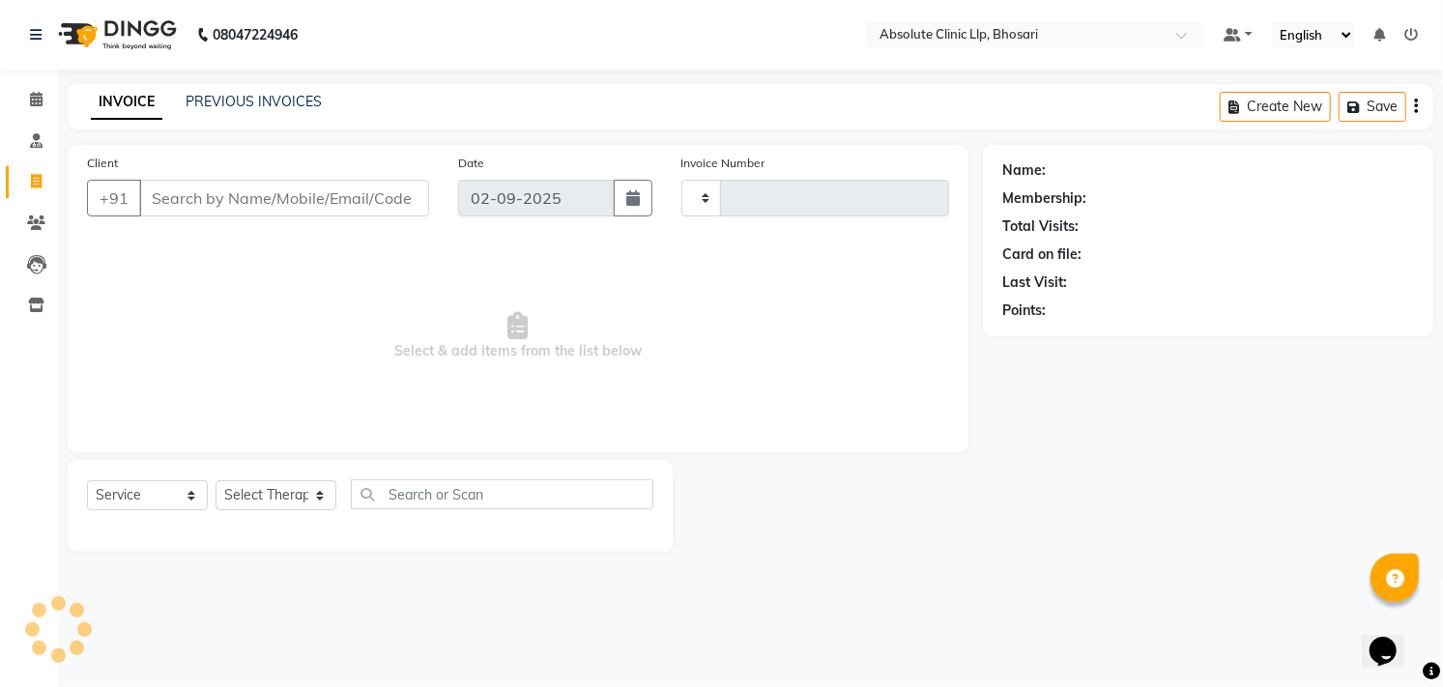
click at [195, 124] on div "INVOICE PREVIOUS INVOICES Create New Save" at bounding box center [750, 106] width 1365 height 45
select select "4706"
type input "2365"
click at [37, 215] on span at bounding box center [36, 224] width 34 height 22
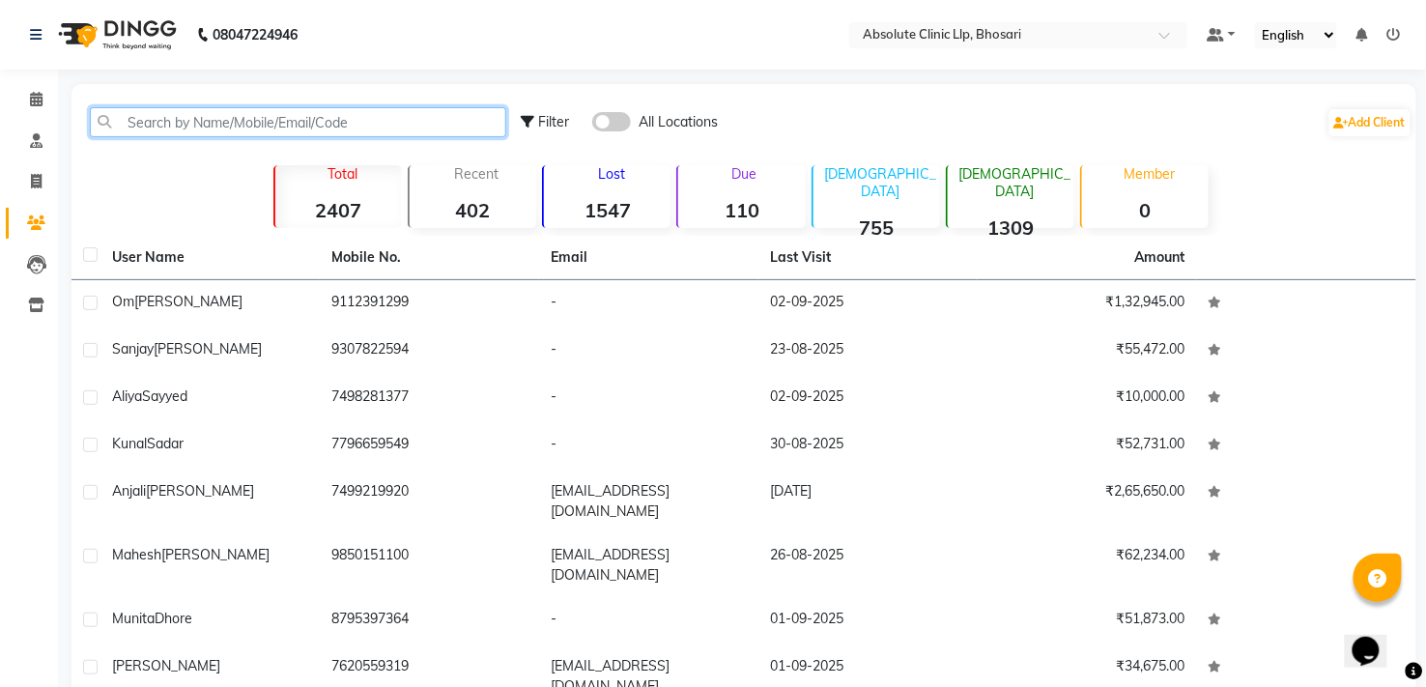
click at [281, 113] on input "text" at bounding box center [298, 122] width 416 height 30
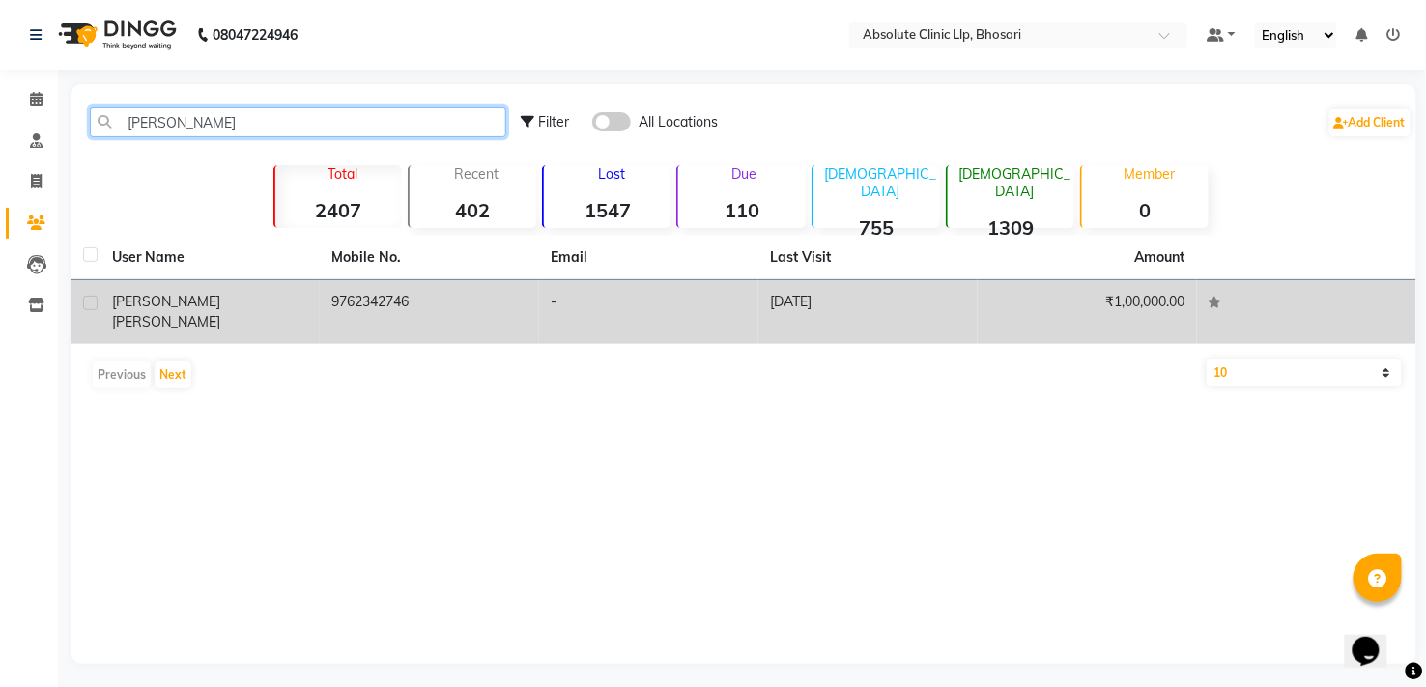
type input "Nitish G"
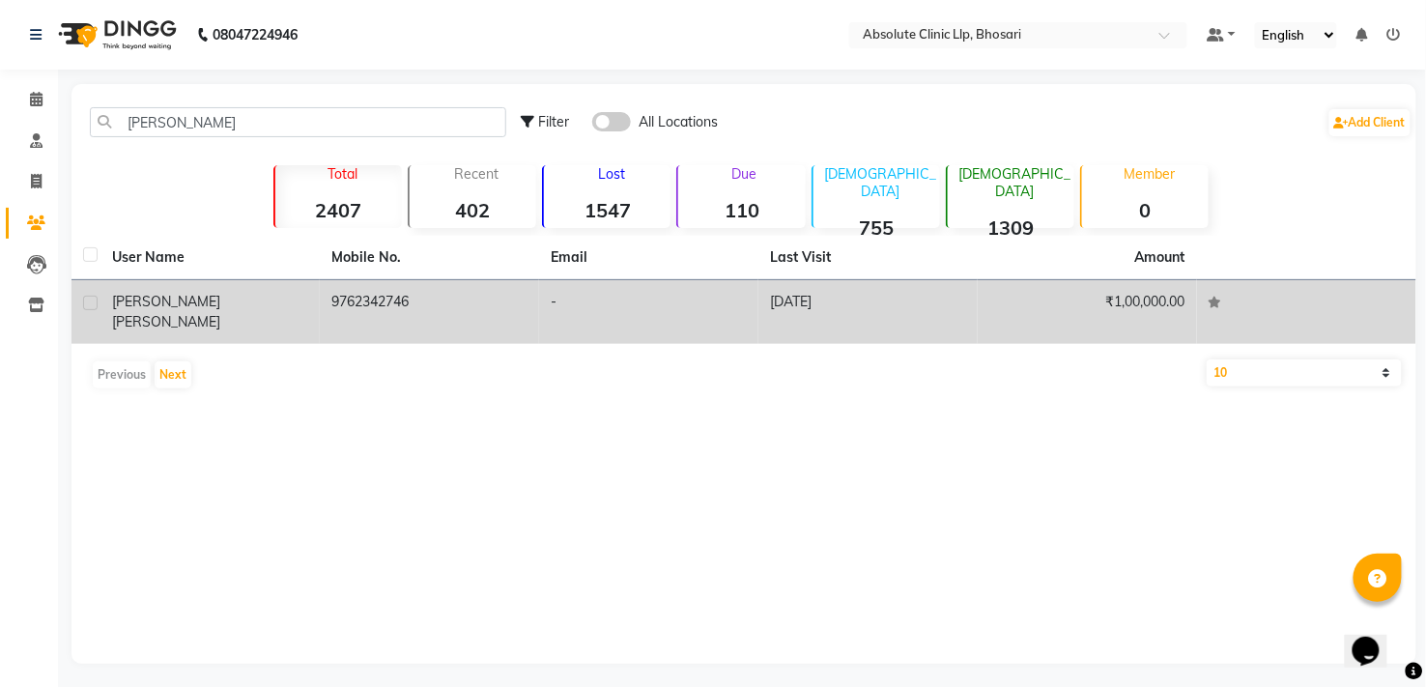
click at [290, 307] on div "Nitish Gundewar" at bounding box center [210, 312] width 196 height 41
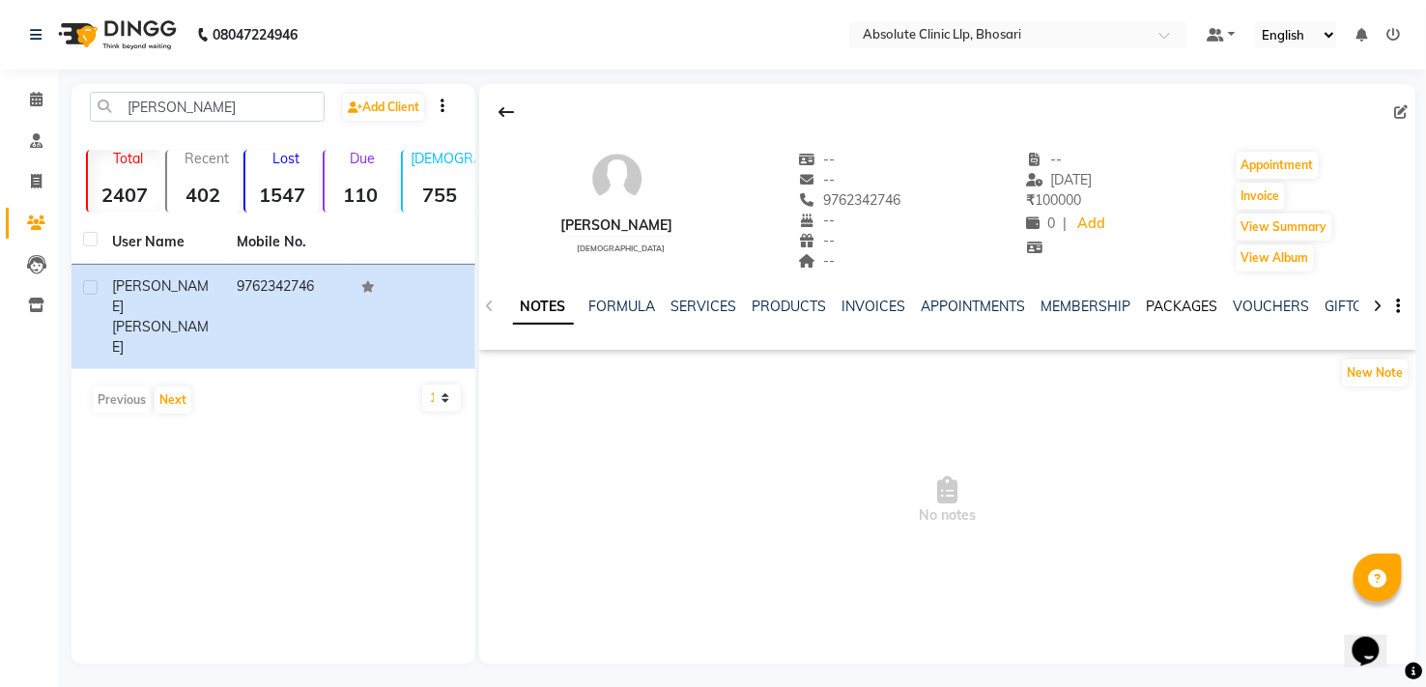
click at [1192, 310] on link "PACKAGES" at bounding box center [1183, 306] width 72 height 17
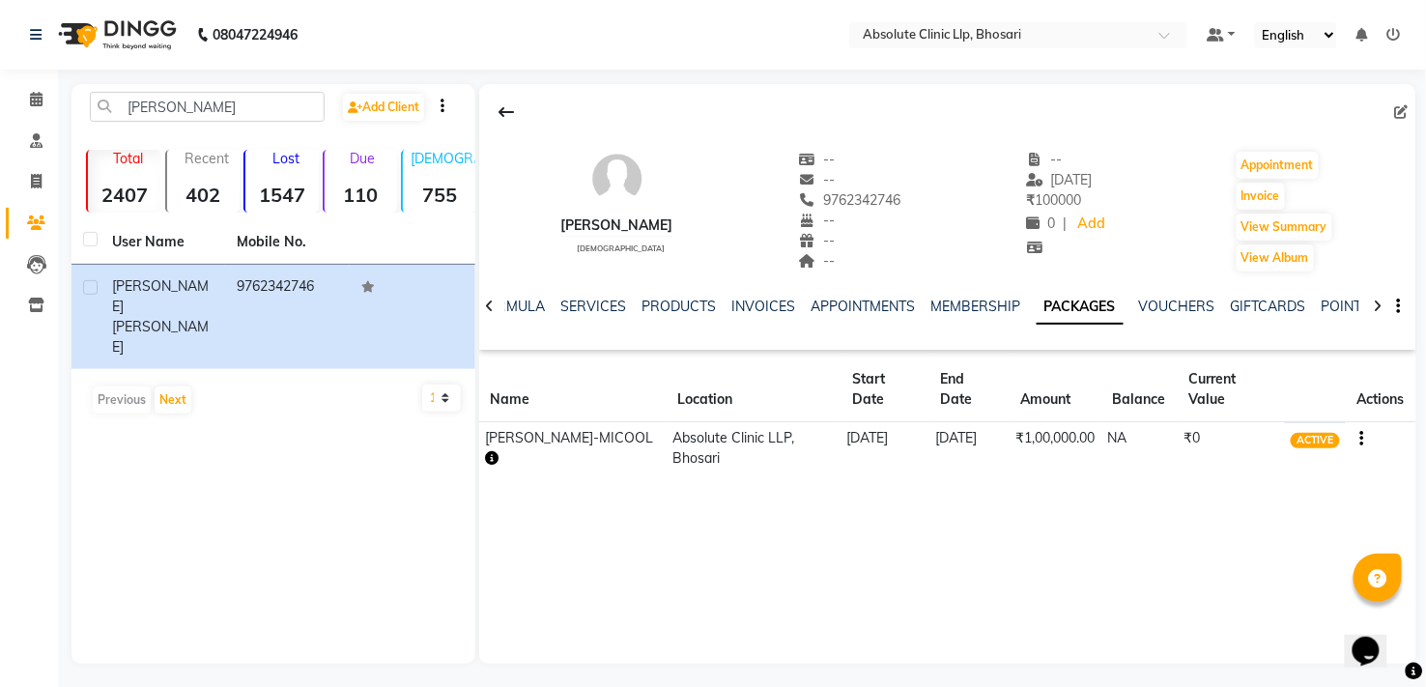
click at [499, 451] on icon "button" at bounding box center [492, 458] width 14 height 14
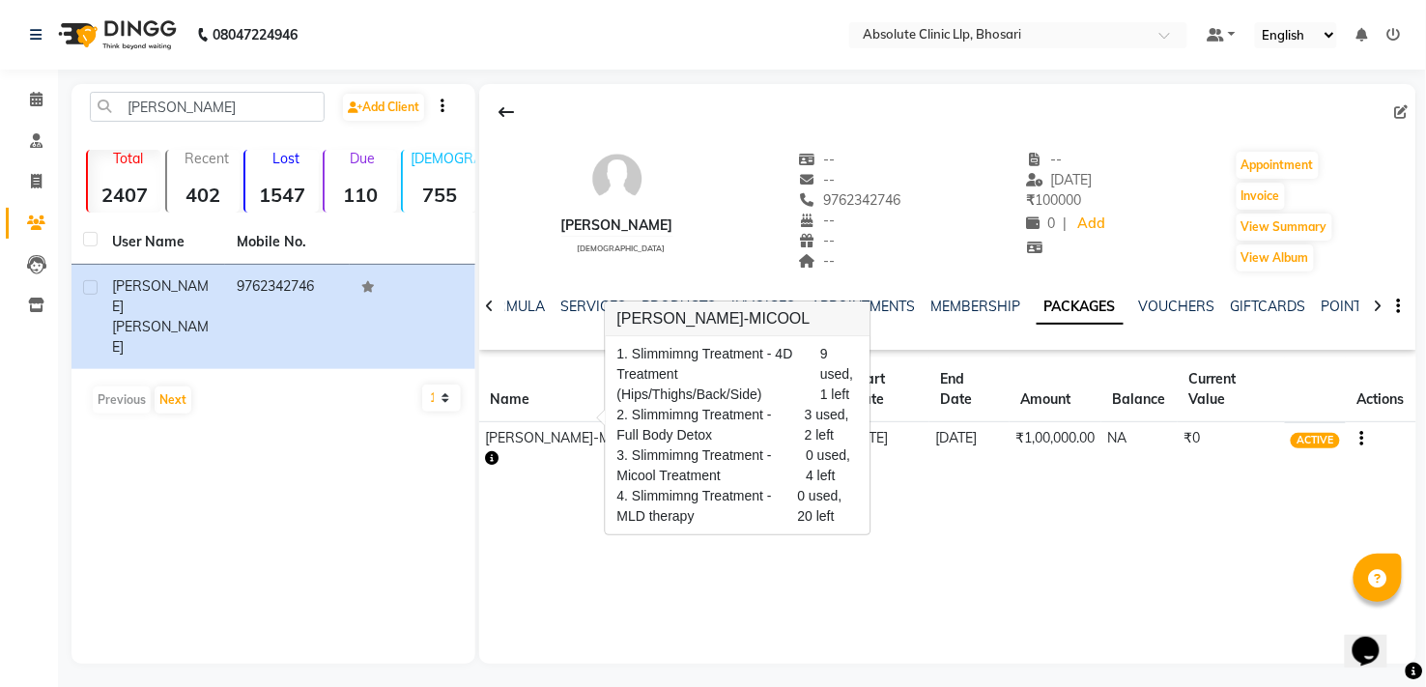
click at [110, 37] on img at bounding box center [115, 35] width 132 height 54
